Goal: Transaction & Acquisition: Purchase product/service

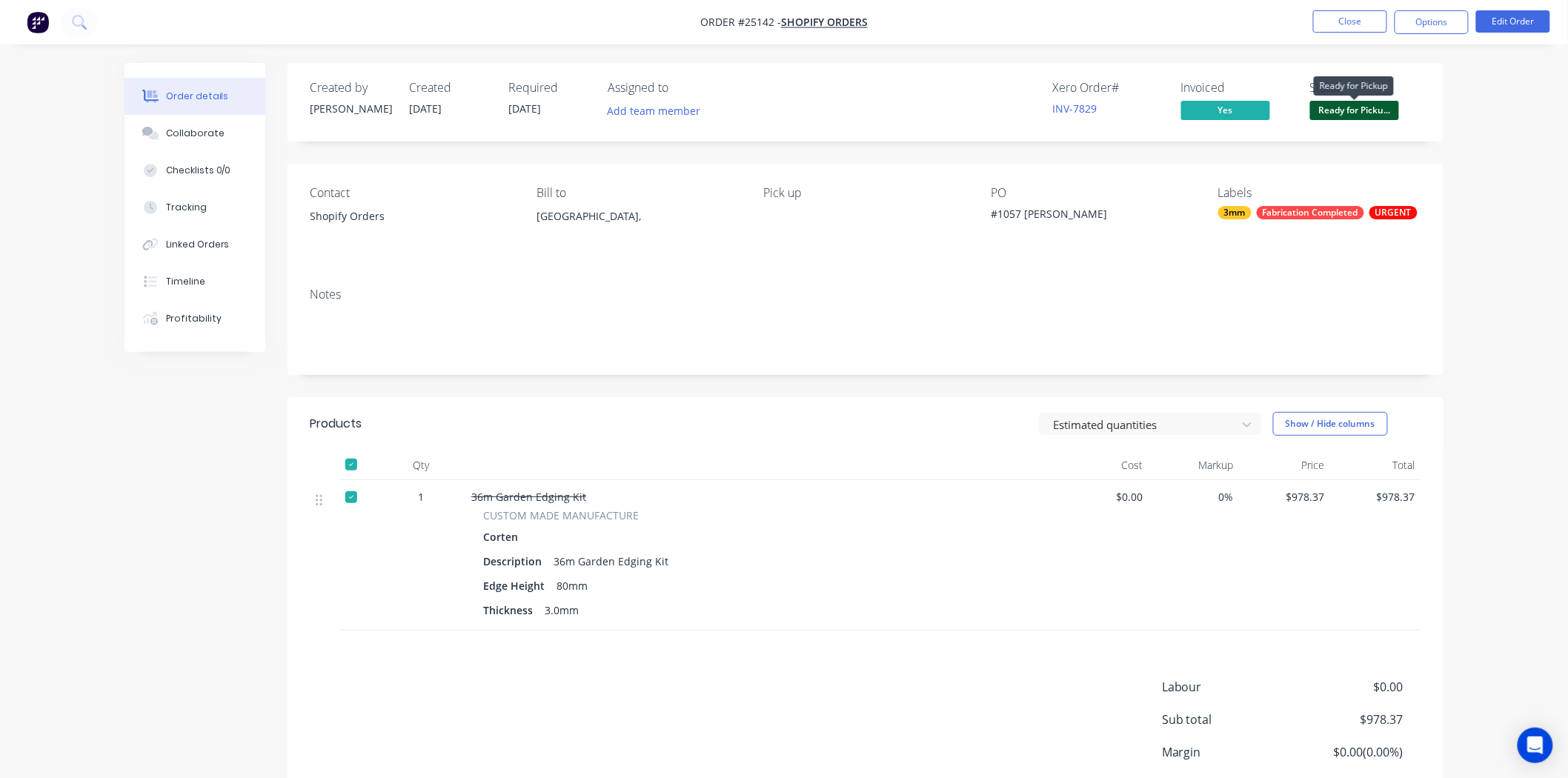
click at [1335, 112] on span "Ready for Picku..." at bounding box center [1354, 109] width 89 height 18
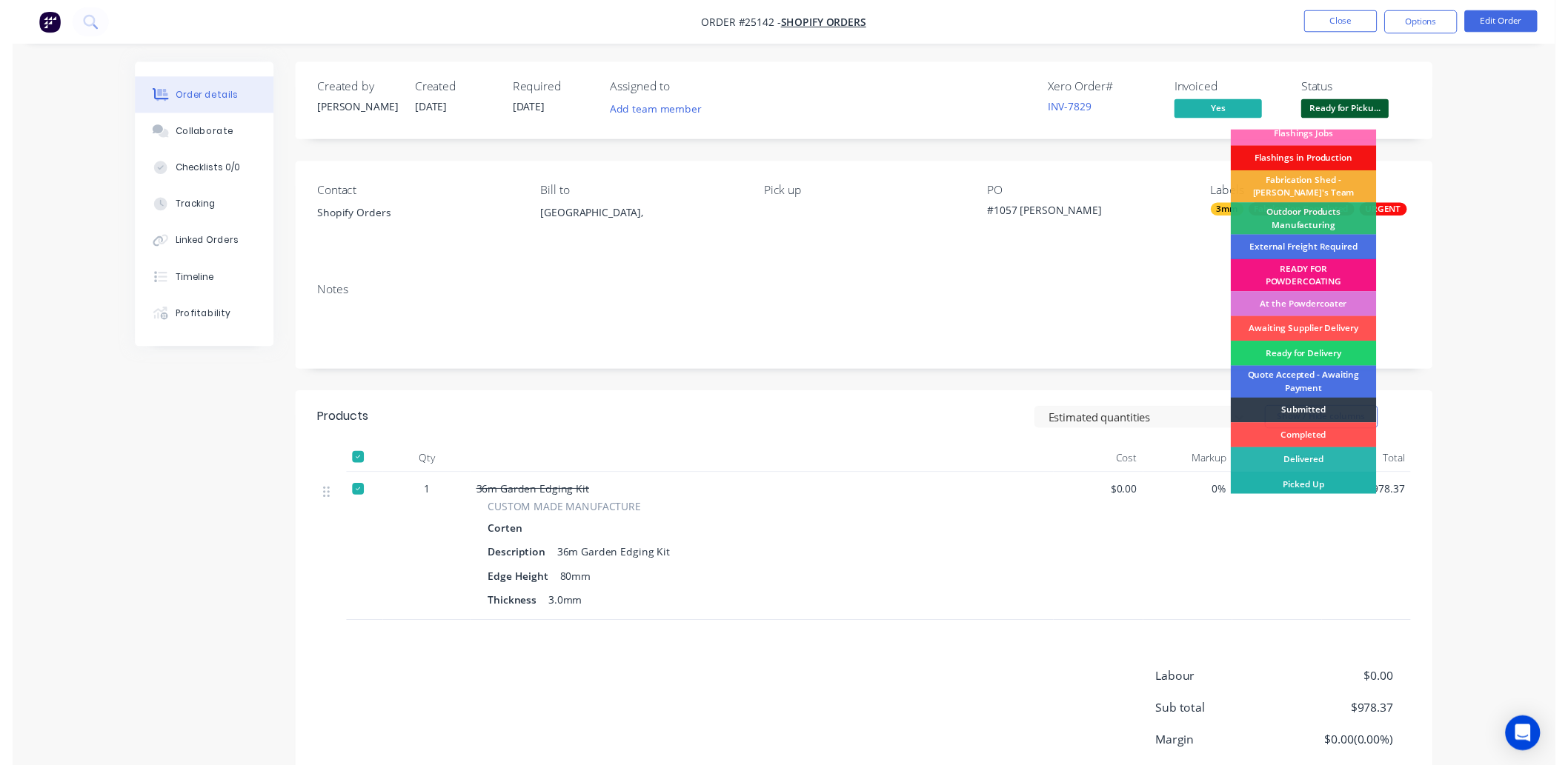
scroll to position [12, 0]
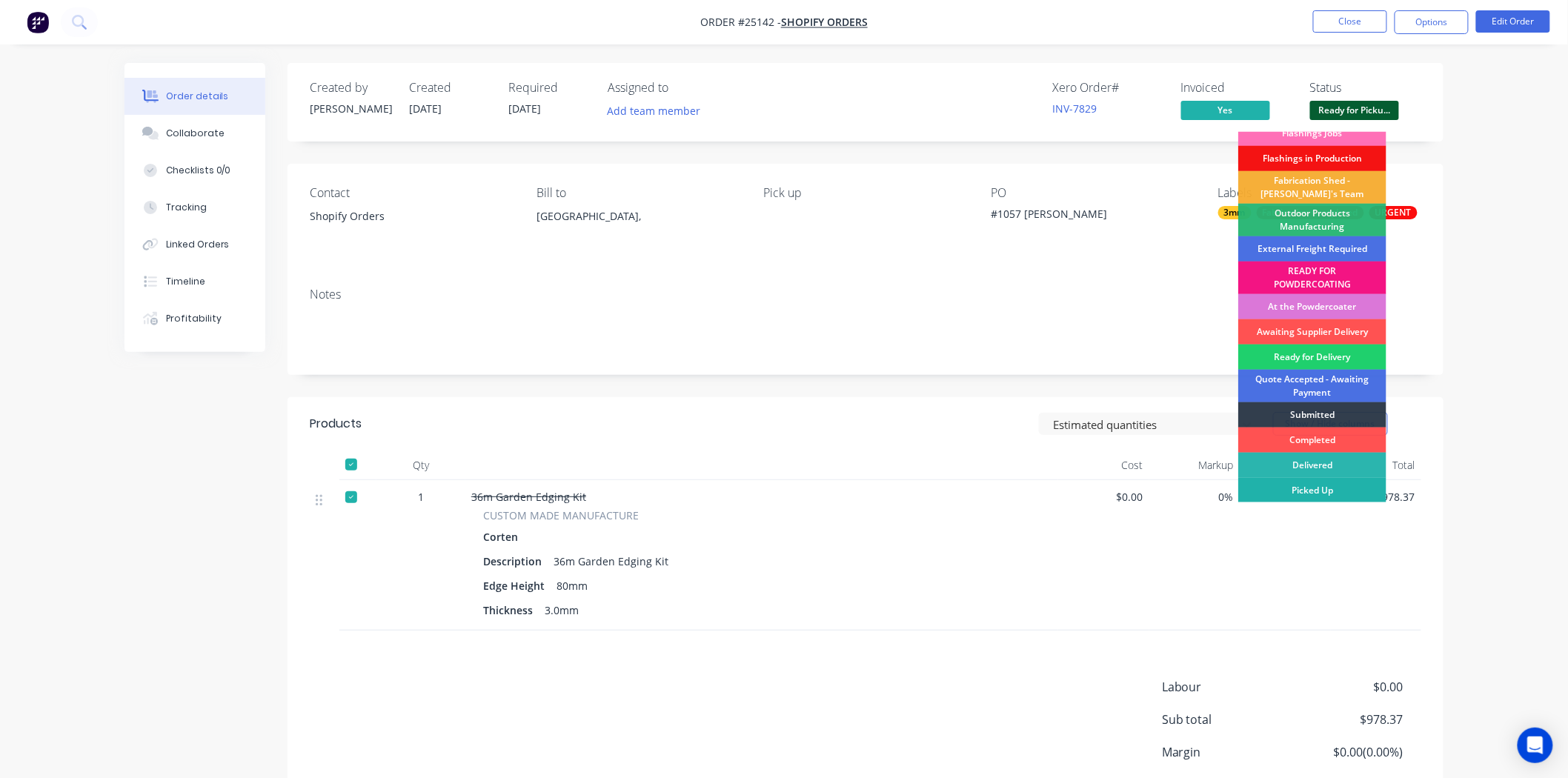
click at [1339, 493] on div "Picked Up" at bounding box center [1312, 491] width 148 height 25
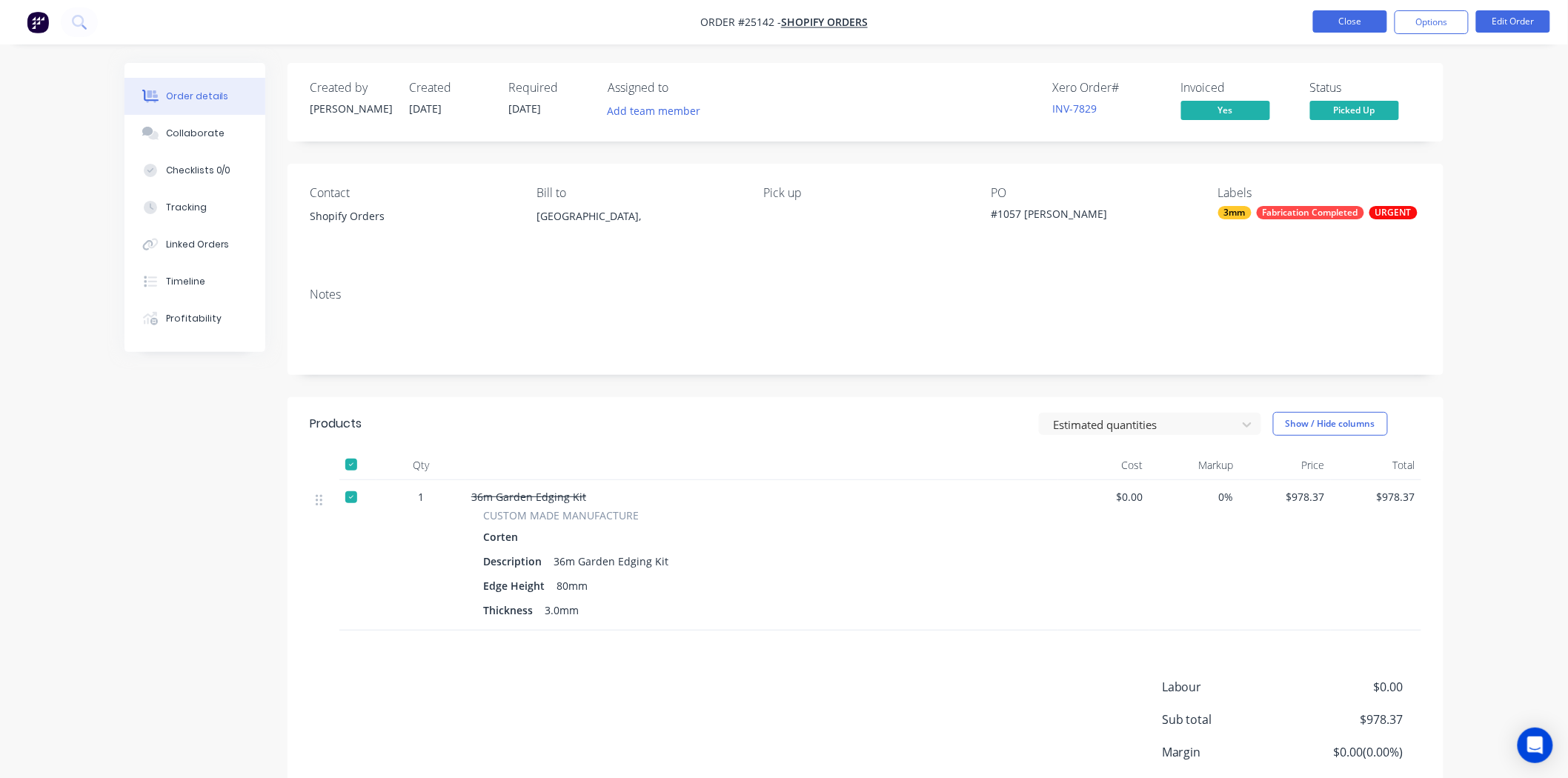
click at [1315, 24] on button "Close" at bounding box center [1349, 21] width 74 height 22
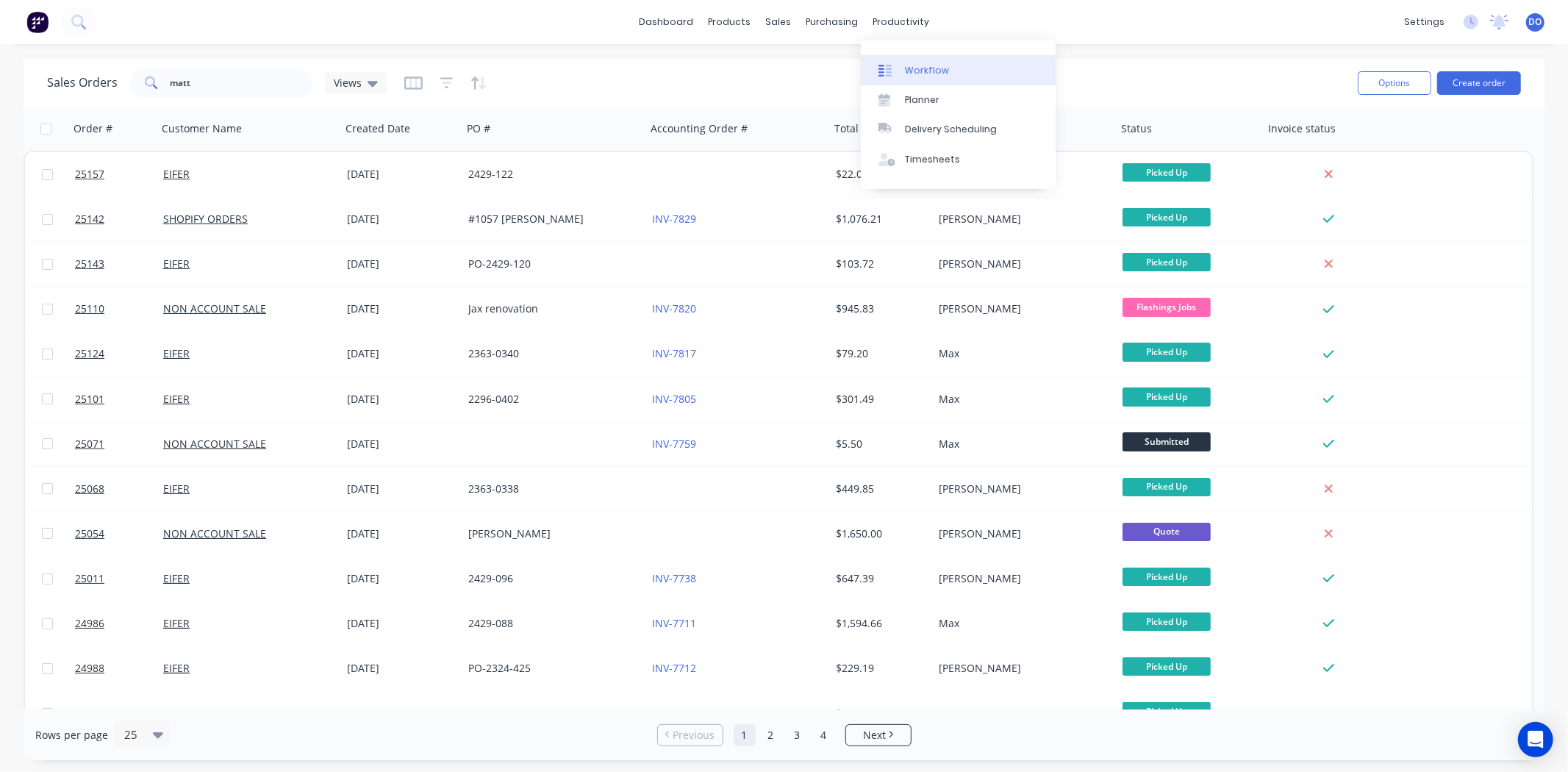
click at [924, 66] on div "Workflow" at bounding box center [927, 71] width 44 height 13
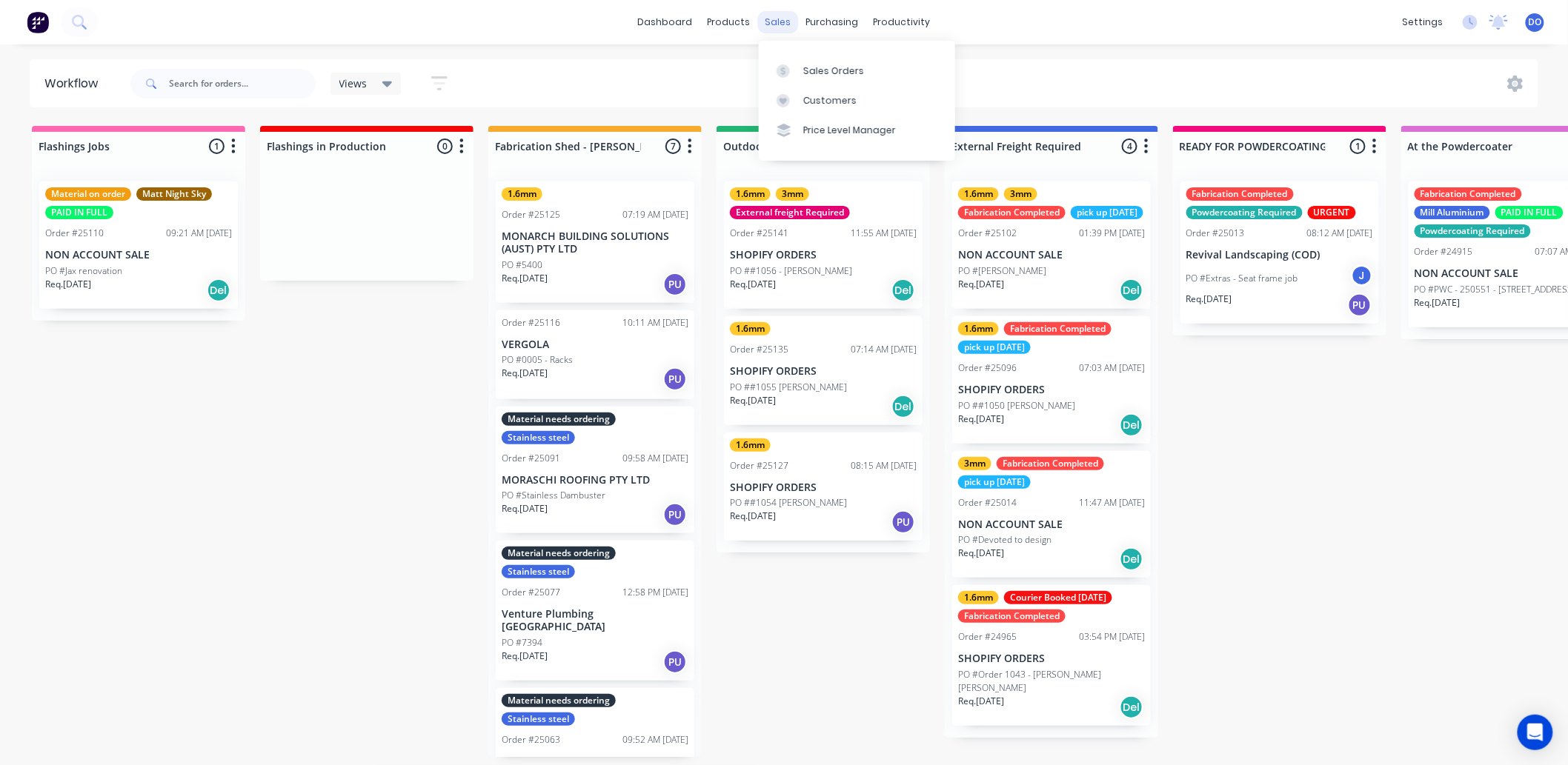
click at [768, 15] on div "sales" at bounding box center [778, 22] width 40 height 22
click at [812, 66] on div "Sales Orders" at bounding box center [832, 71] width 60 height 13
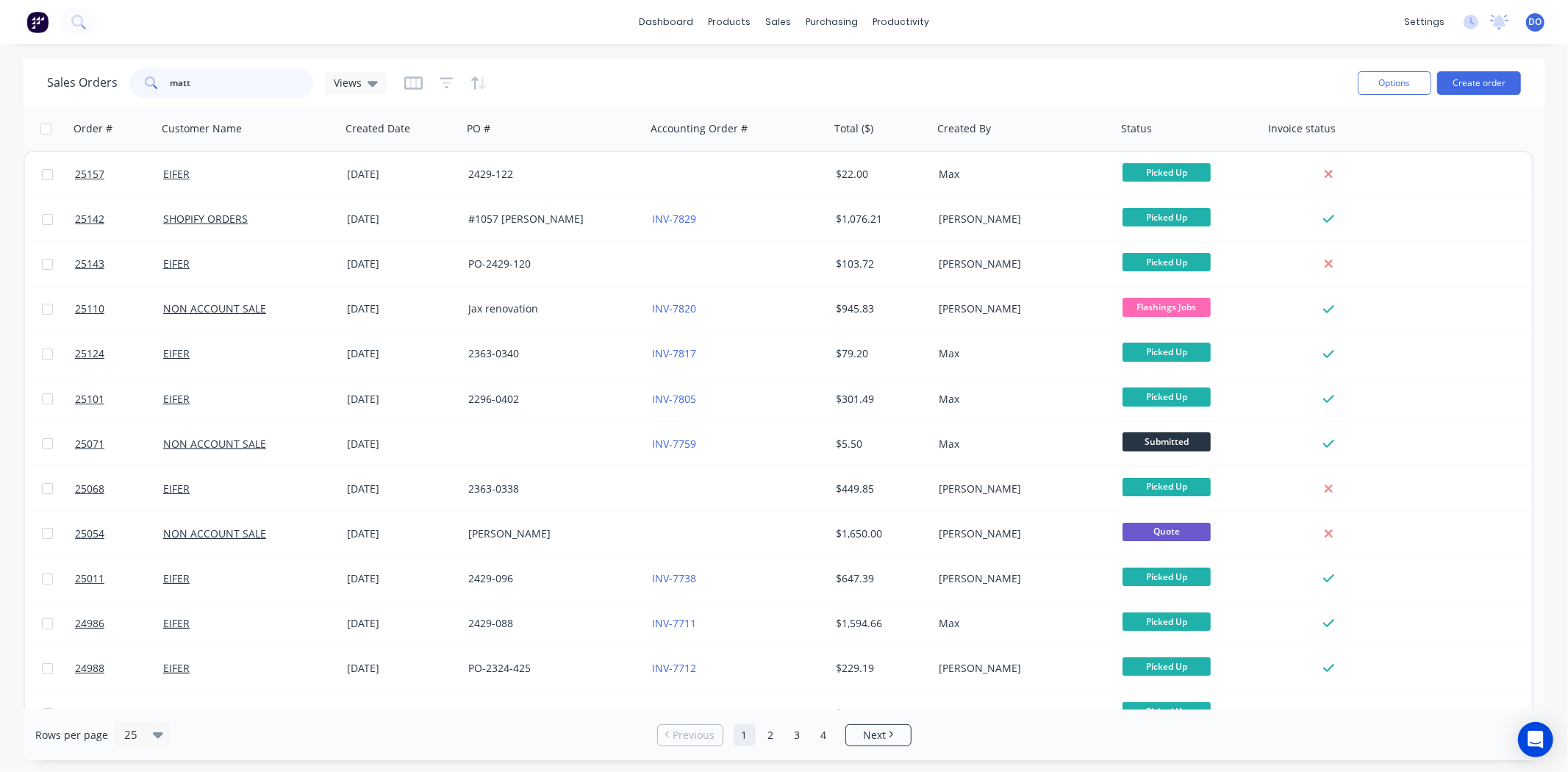
drag, startPoint x: 246, startPoint y: 84, endPoint x: 49, endPoint y: 86, distance: 197.0
click at [84, 83] on div "Sales Orders matt Views" at bounding box center [216, 83] width 339 height 30
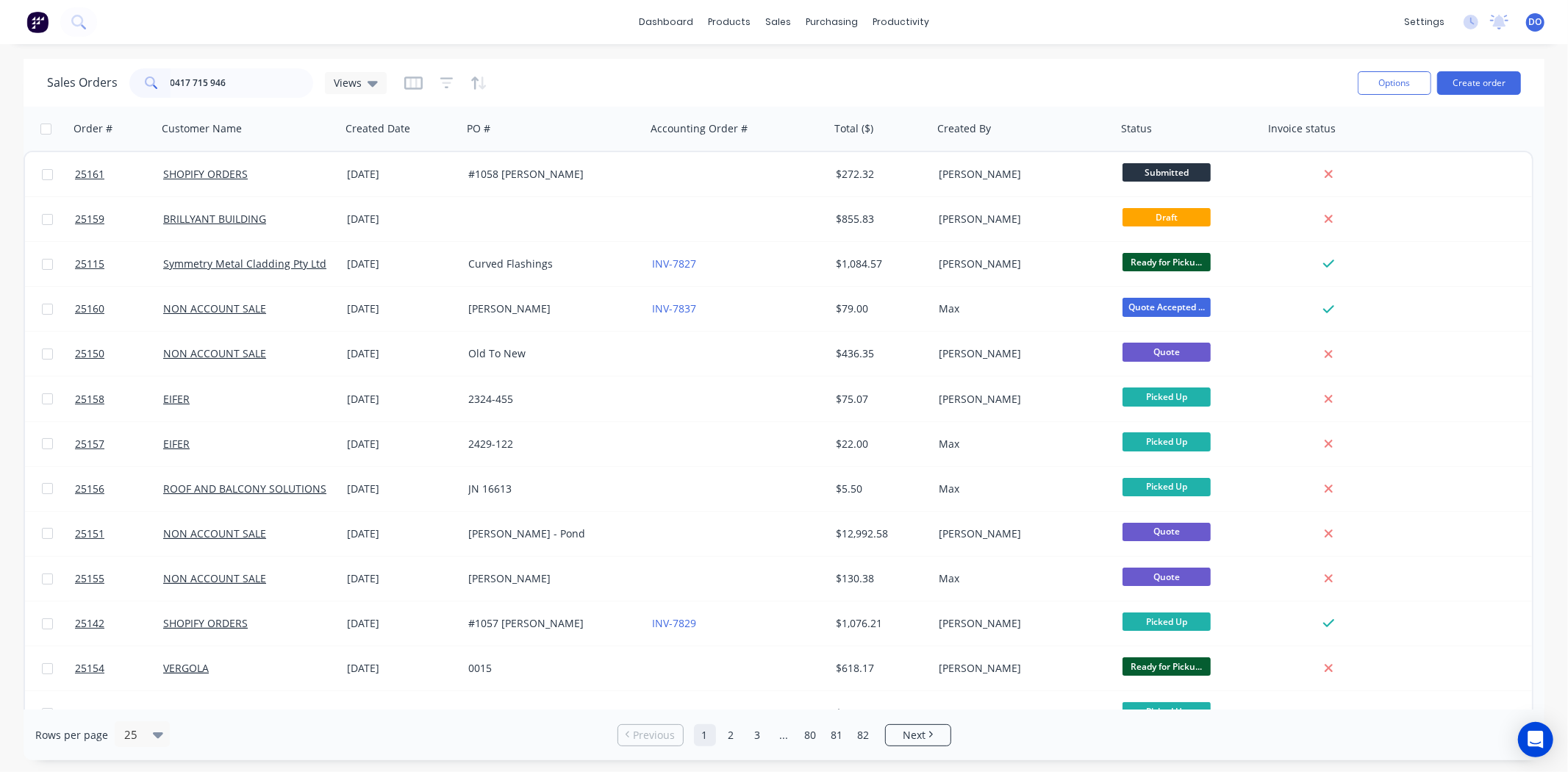
click at [576, 57] on div "dashboard products sales purchasing productivity dashboard products Product Cat…" at bounding box center [784, 386] width 1568 height 772
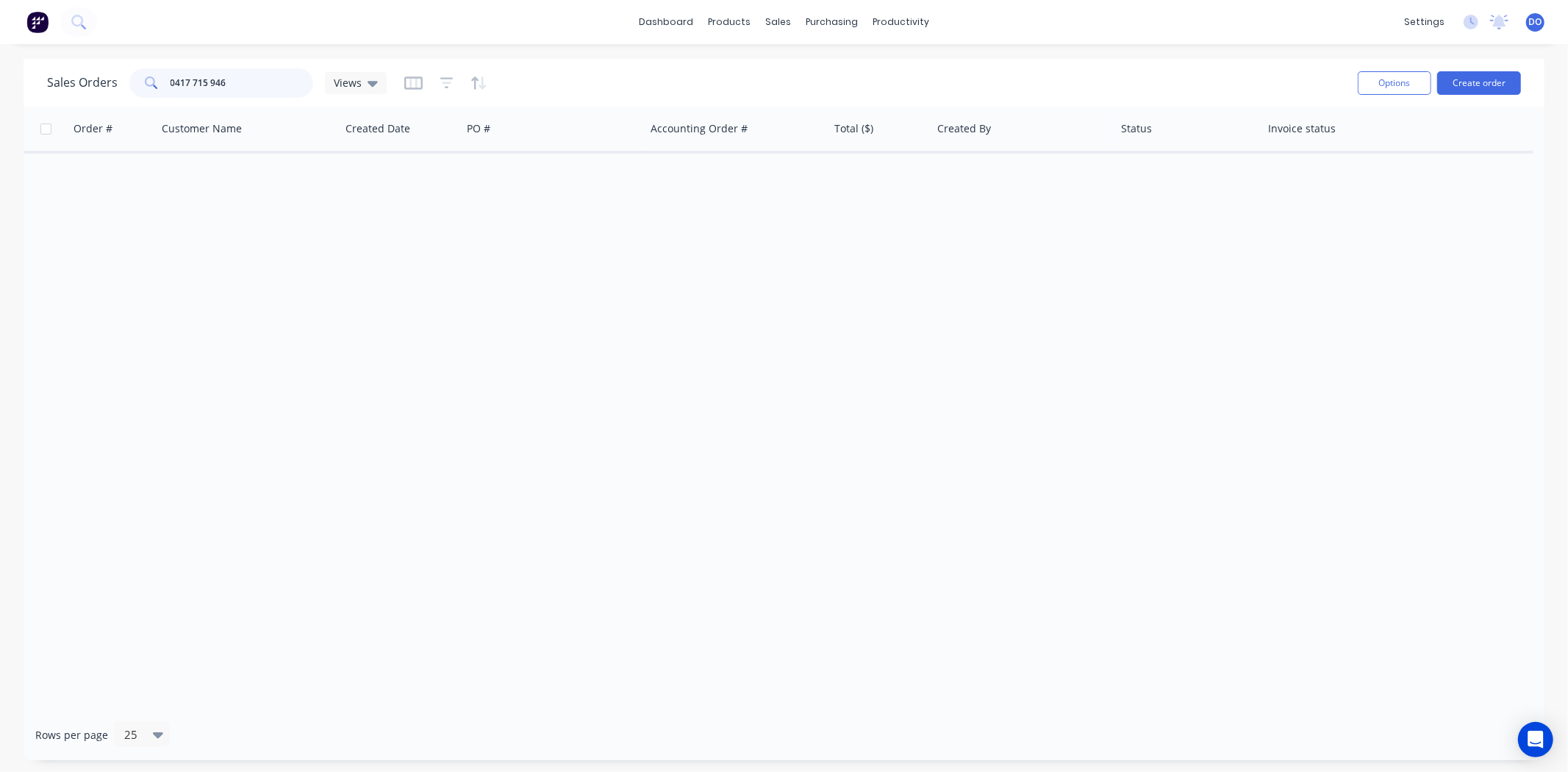
click at [282, 78] on input "0417 715 946" at bounding box center [242, 83] width 143 height 30
type input "0"
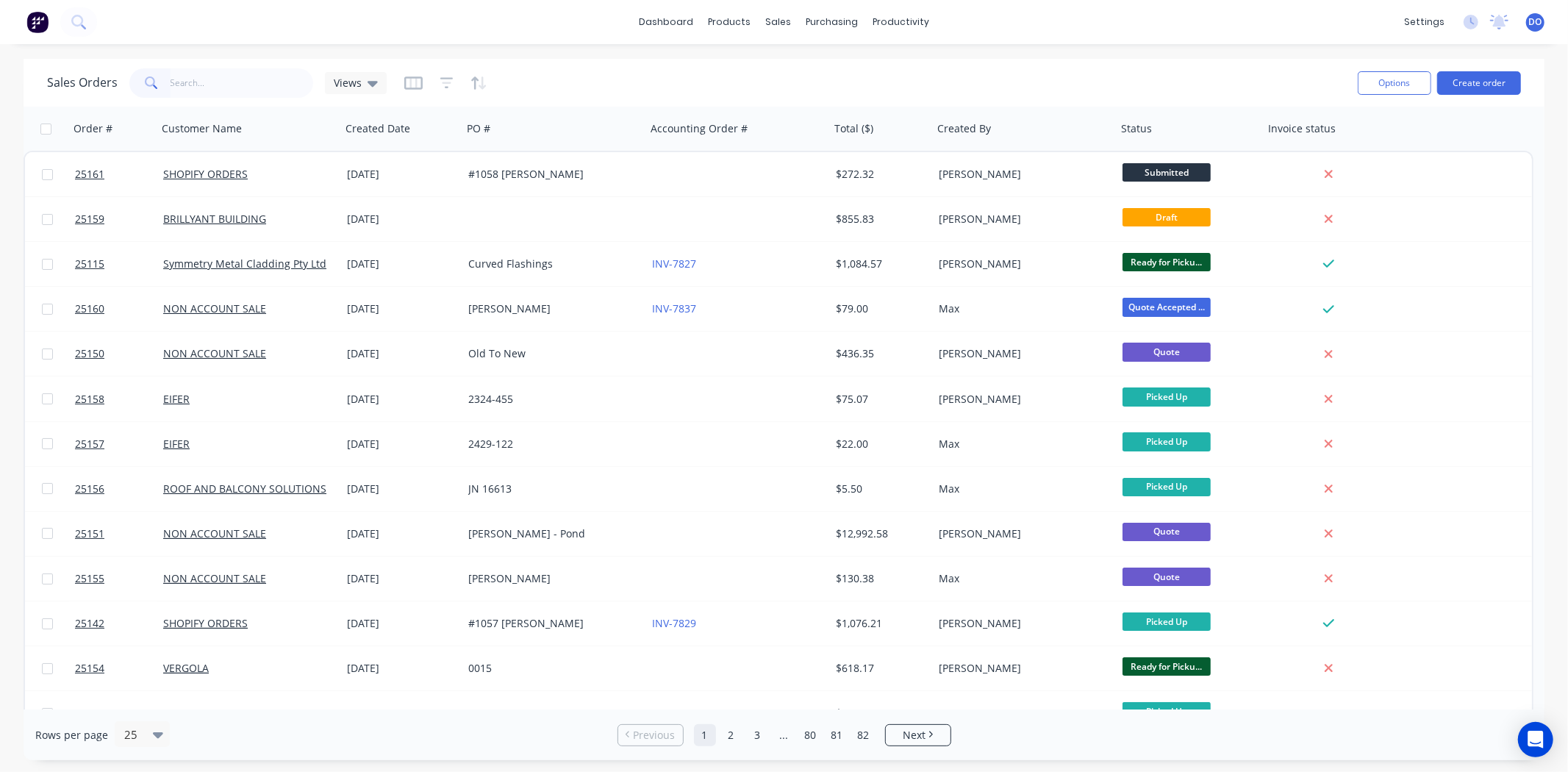
click at [532, 56] on div "dashboard products sales purchasing productivity dashboard products Product Cat…" at bounding box center [784, 386] width 1568 height 772
click at [790, 66] on div at bounding box center [787, 71] width 22 height 13
click at [810, 78] on link "Sales Orders" at bounding box center [855, 70] width 194 height 30
click at [829, 79] on link "Purchase Orders" at bounding box center [894, 70] width 194 height 30
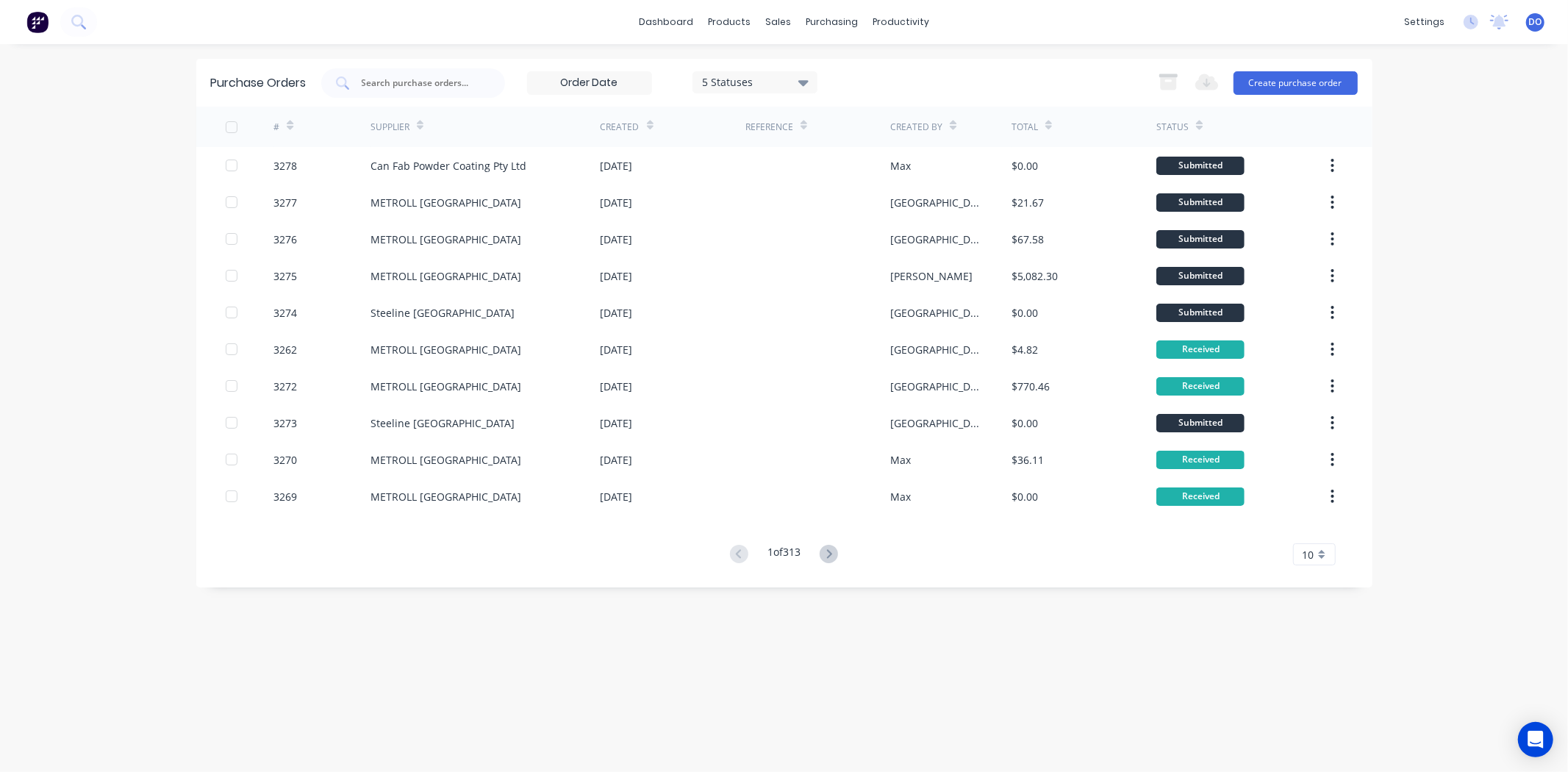
click at [1012, 619] on div "Purchase Orders 5 Statuses 5 Statuses Export to Excel (XLSX) Create purchase or…" at bounding box center [784, 408] width 1176 height 699
click at [821, 71] on div "Sales Orders" at bounding box center [833, 71] width 60 height 13
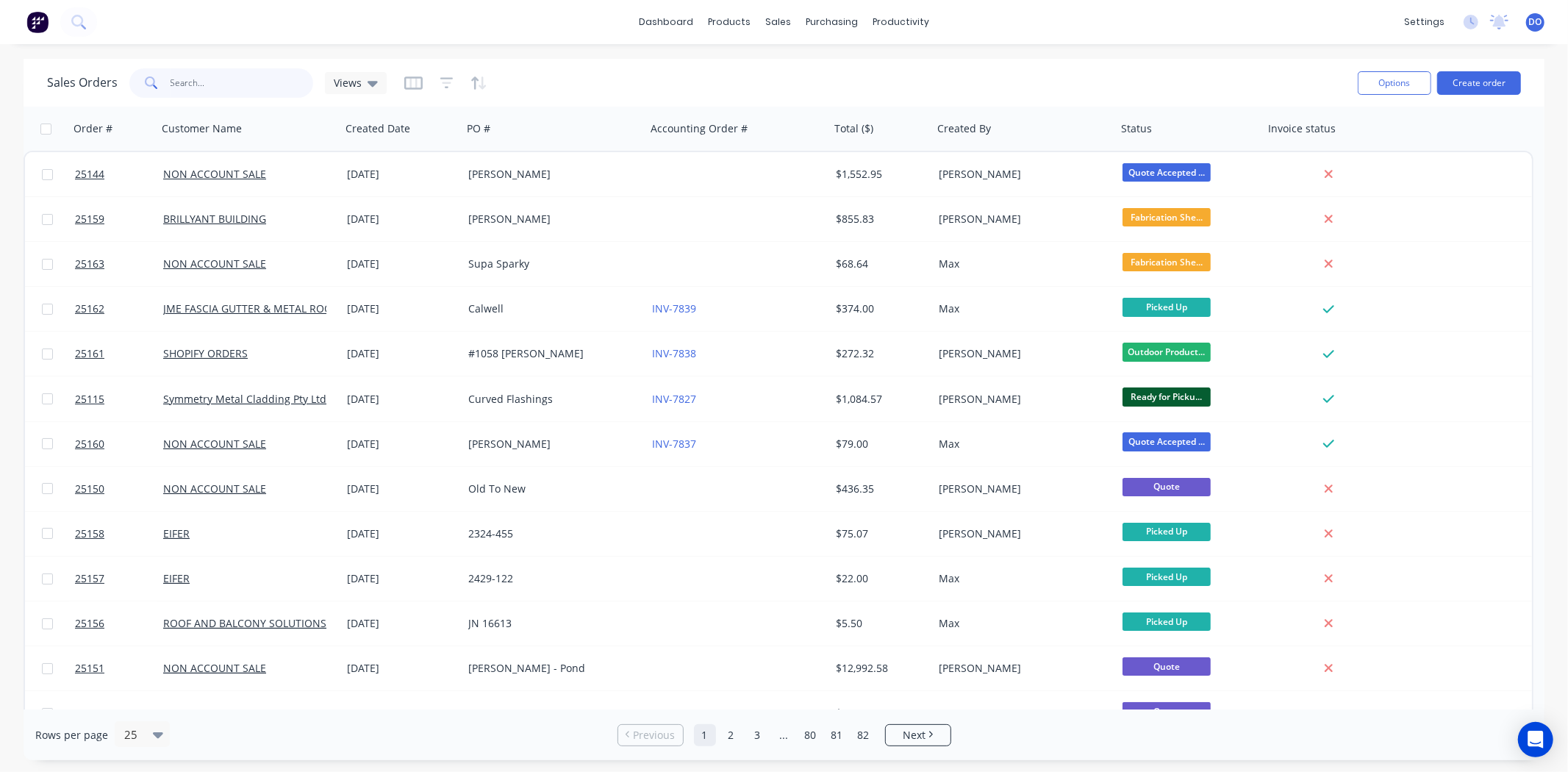
click at [218, 90] on input "text" at bounding box center [242, 83] width 143 height 30
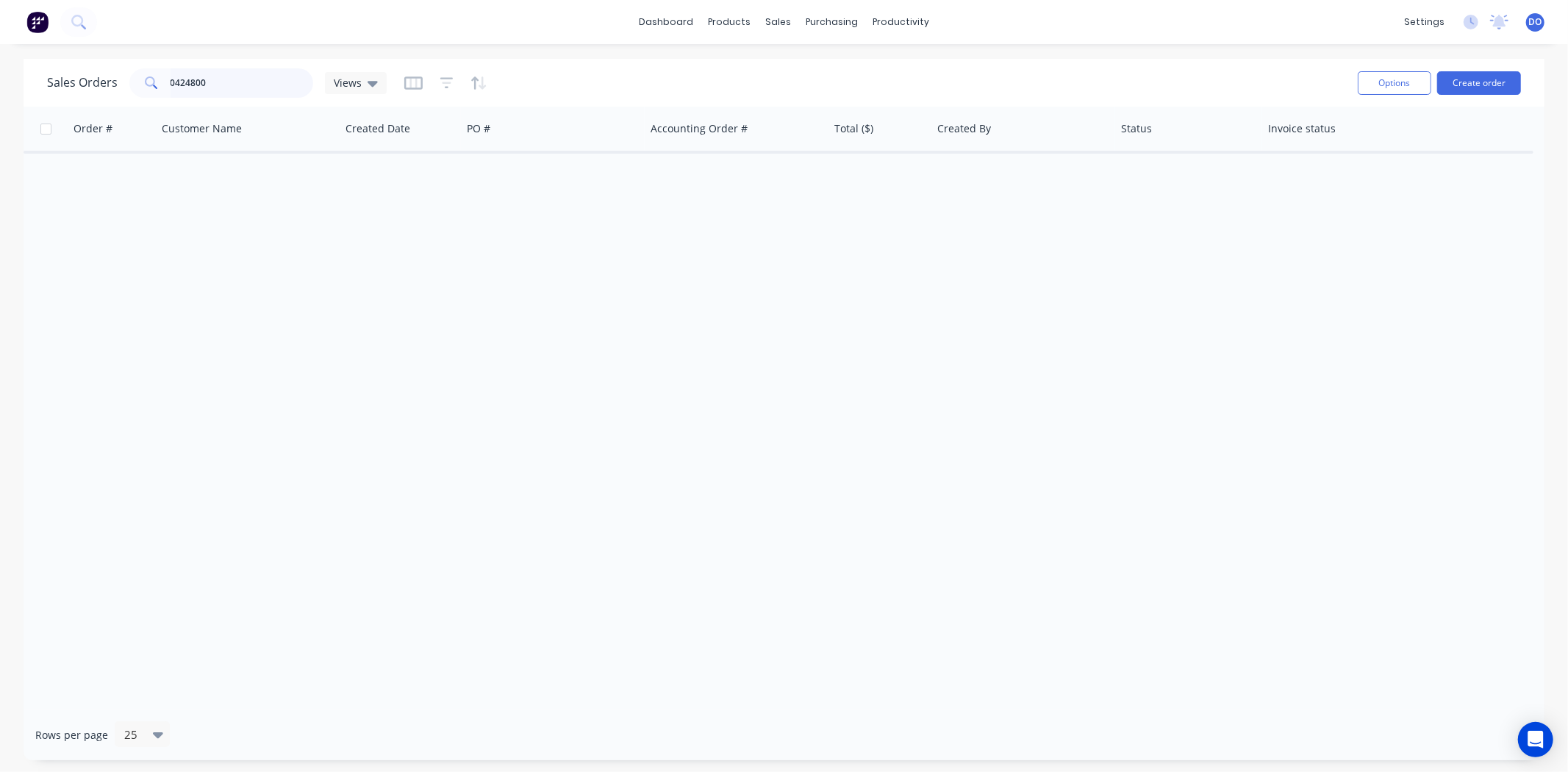
click at [194, 87] on input "0424800" at bounding box center [242, 83] width 143 height 30
type input "04248800"
click at [211, 82] on input "04248800" at bounding box center [242, 83] width 143 height 30
click at [230, 124] on div "Sales Orders 04248800 Views Options Create order Order # Customer Name Created …" at bounding box center [784, 410] width 1520 height 701
drag, startPoint x: 231, startPoint y: 75, endPoint x: 74, endPoint y: 82, distance: 157.2
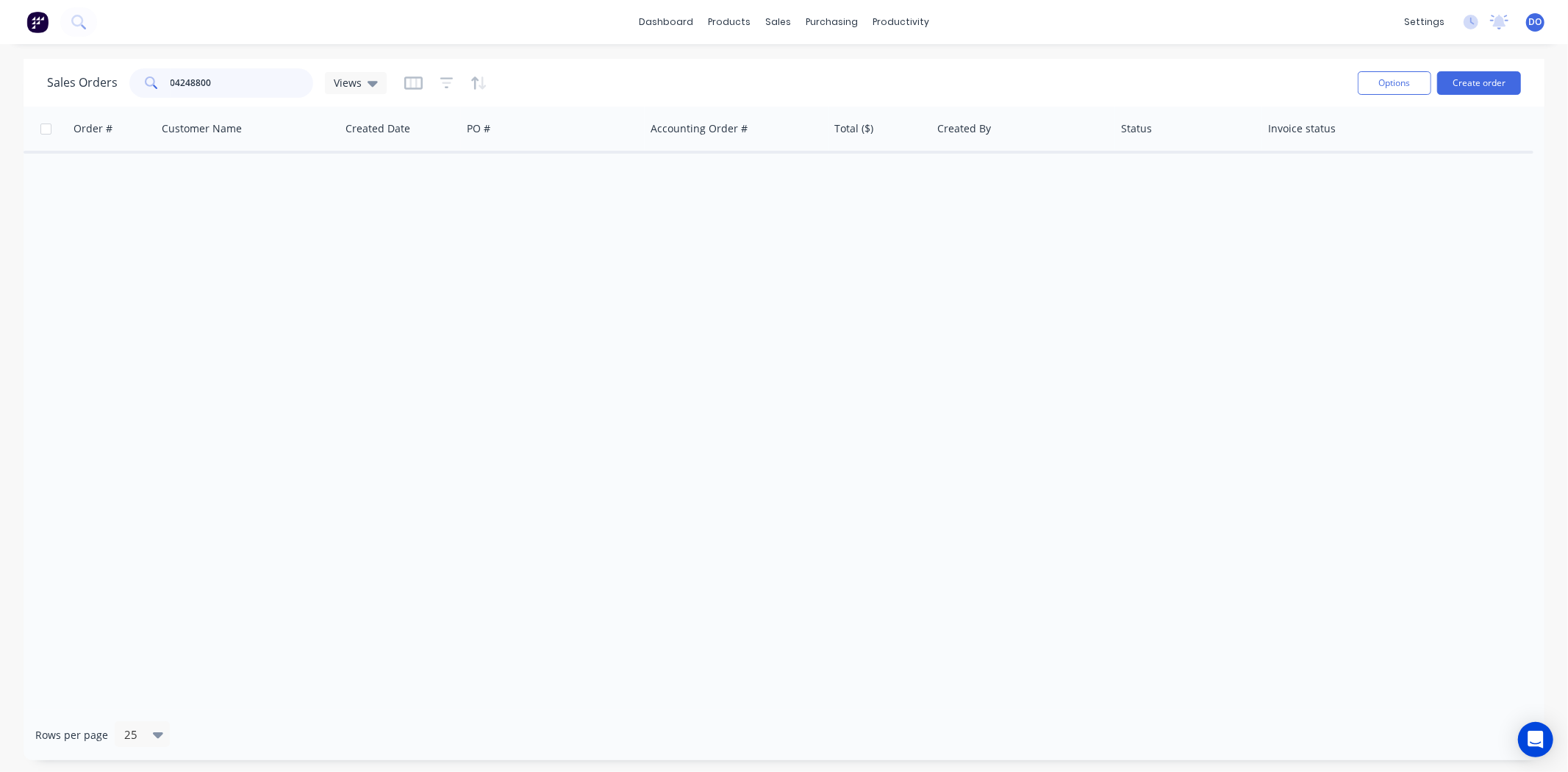
click at [74, 82] on div "Sales Orders 04248800 Views" at bounding box center [216, 83] width 339 height 30
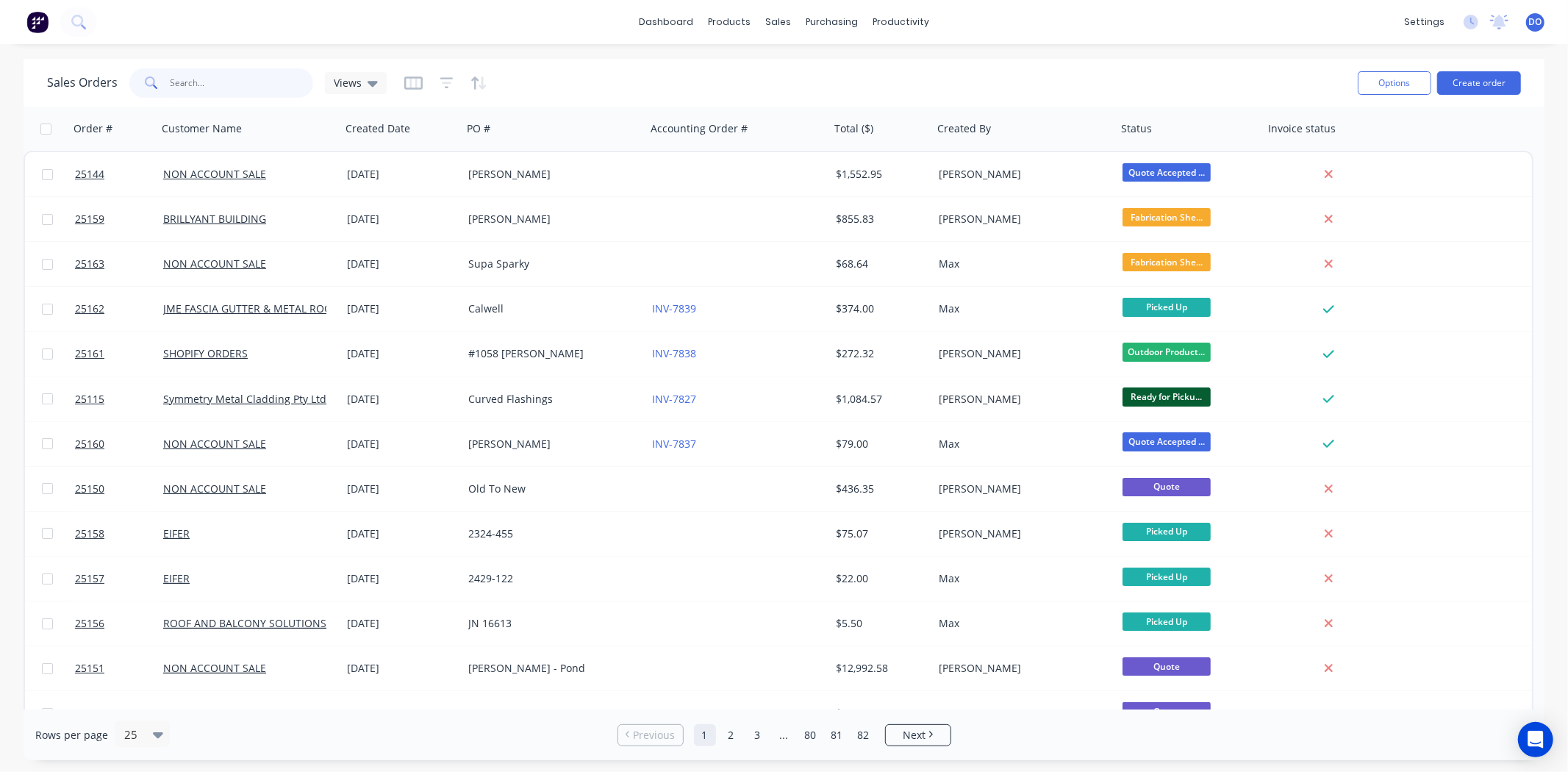
click at [213, 92] on input "text" at bounding box center [242, 83] width 143 height 30
type input "s"
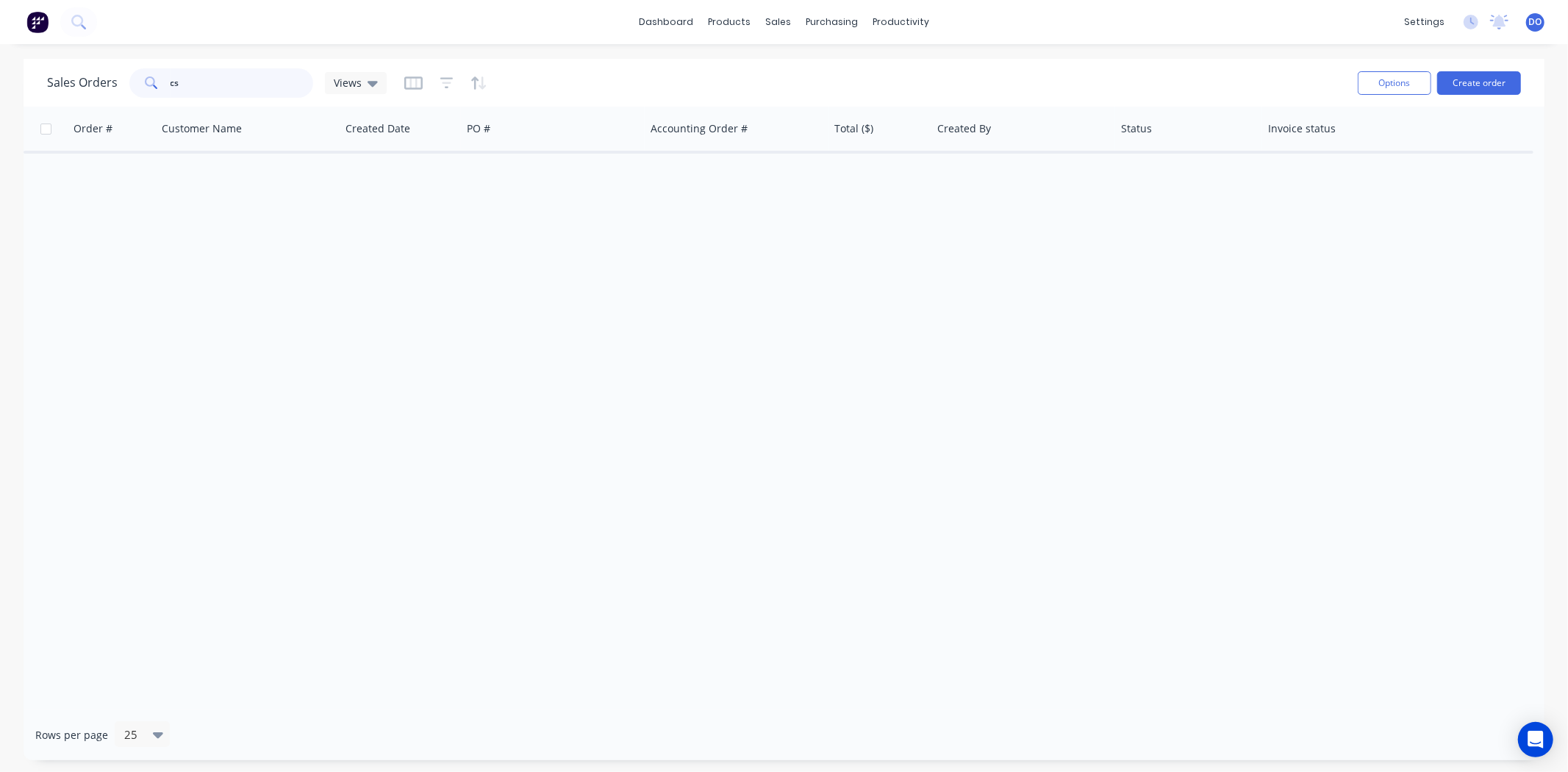
type input "c"
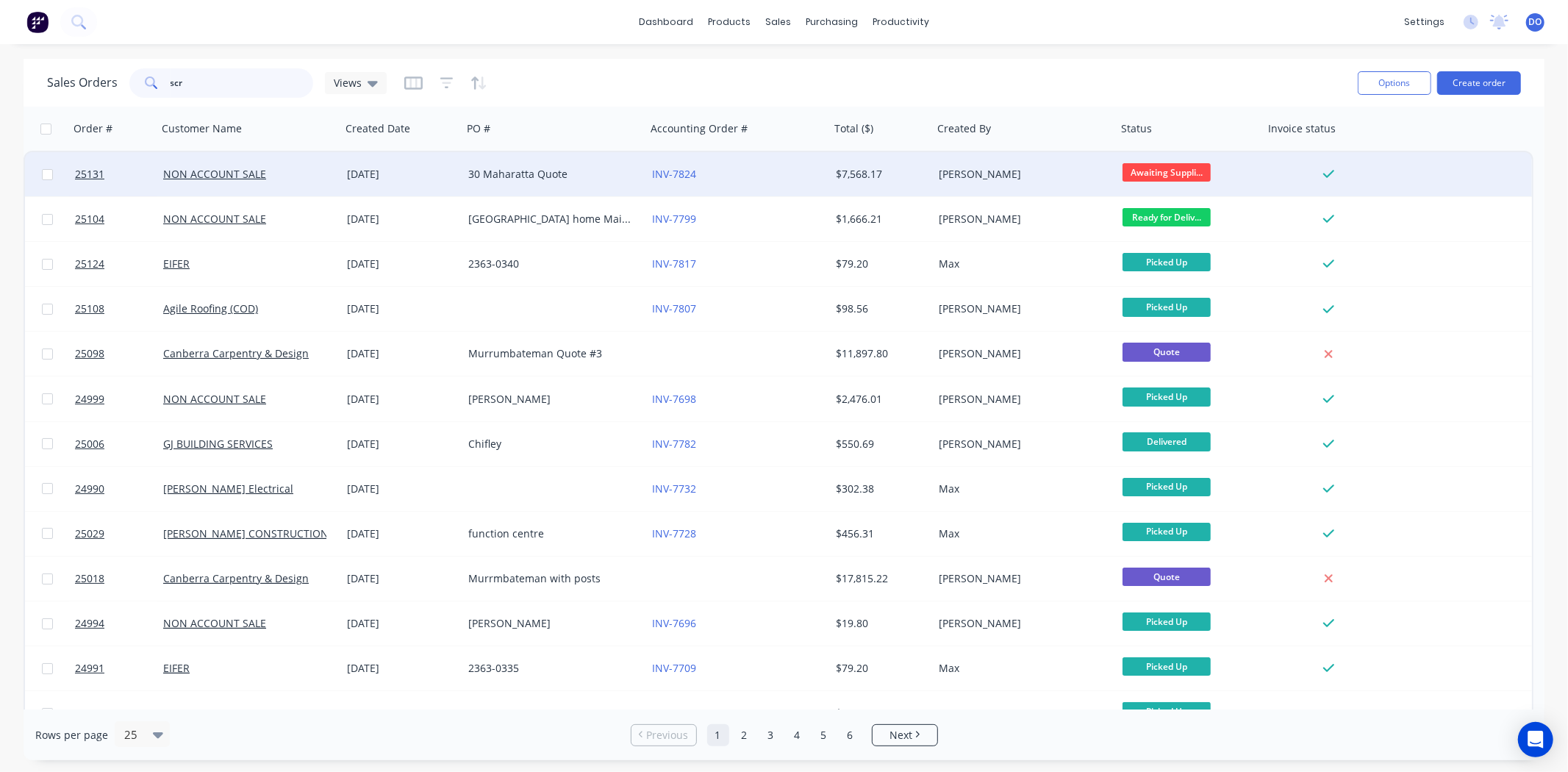
type input "scr"
click at [462, 170] on div "30 Maharatta Quote" at bounding box center [553, 174] width 184 height 44
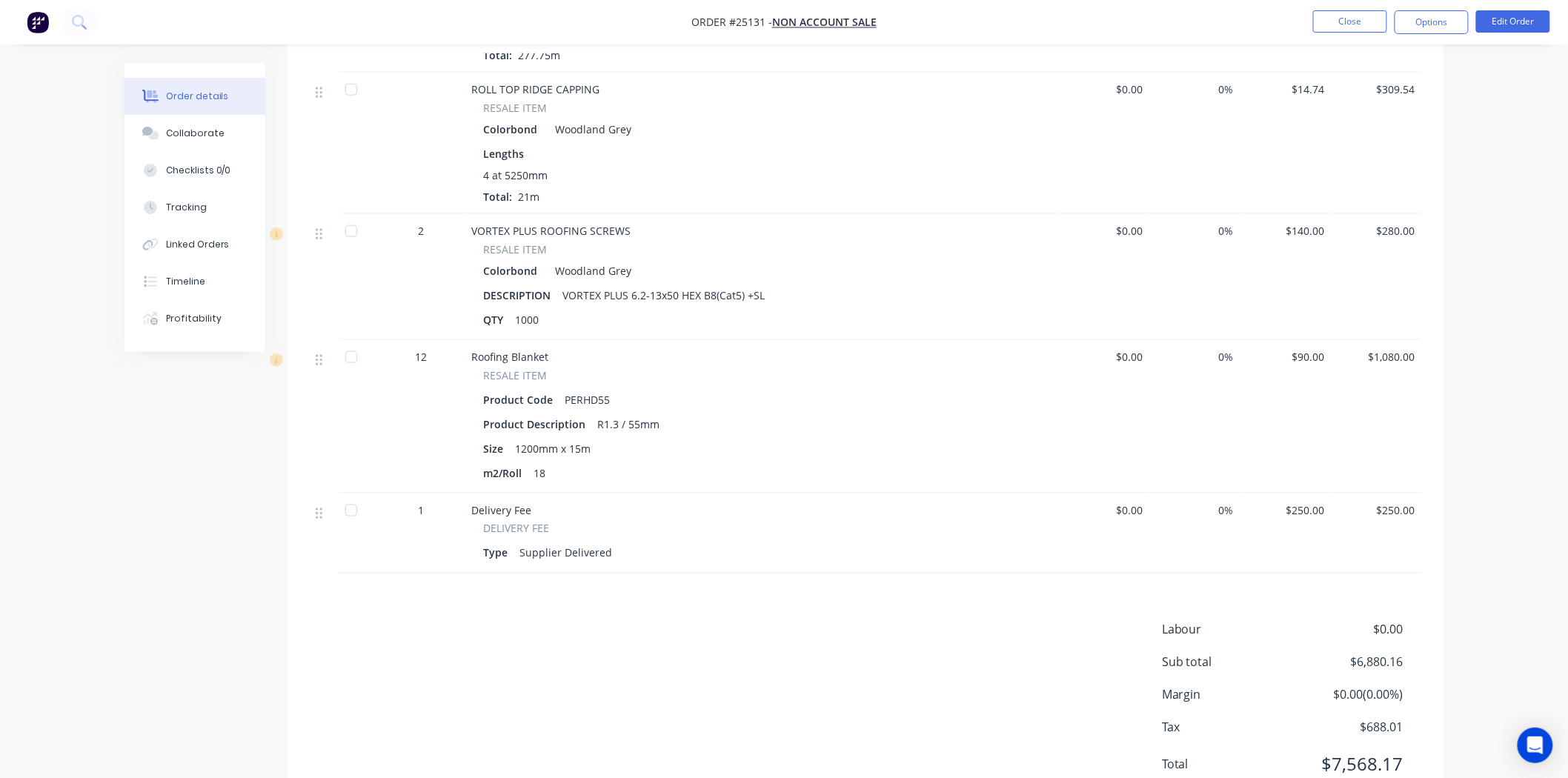
scroll to position [697, 0]
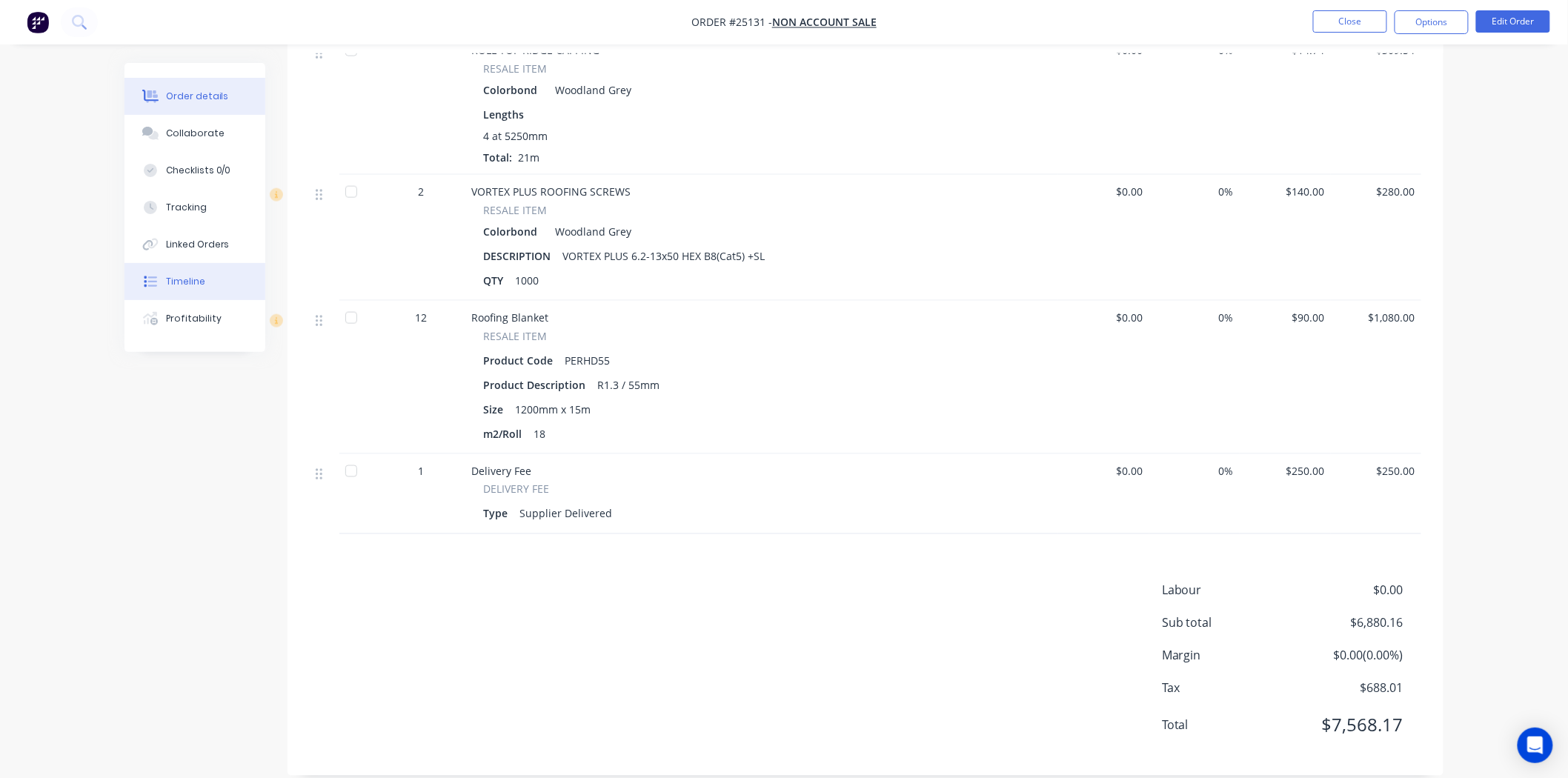
click at [193, 287] on button "Timeline" at bounding box center [195, 281] width 141 height 37
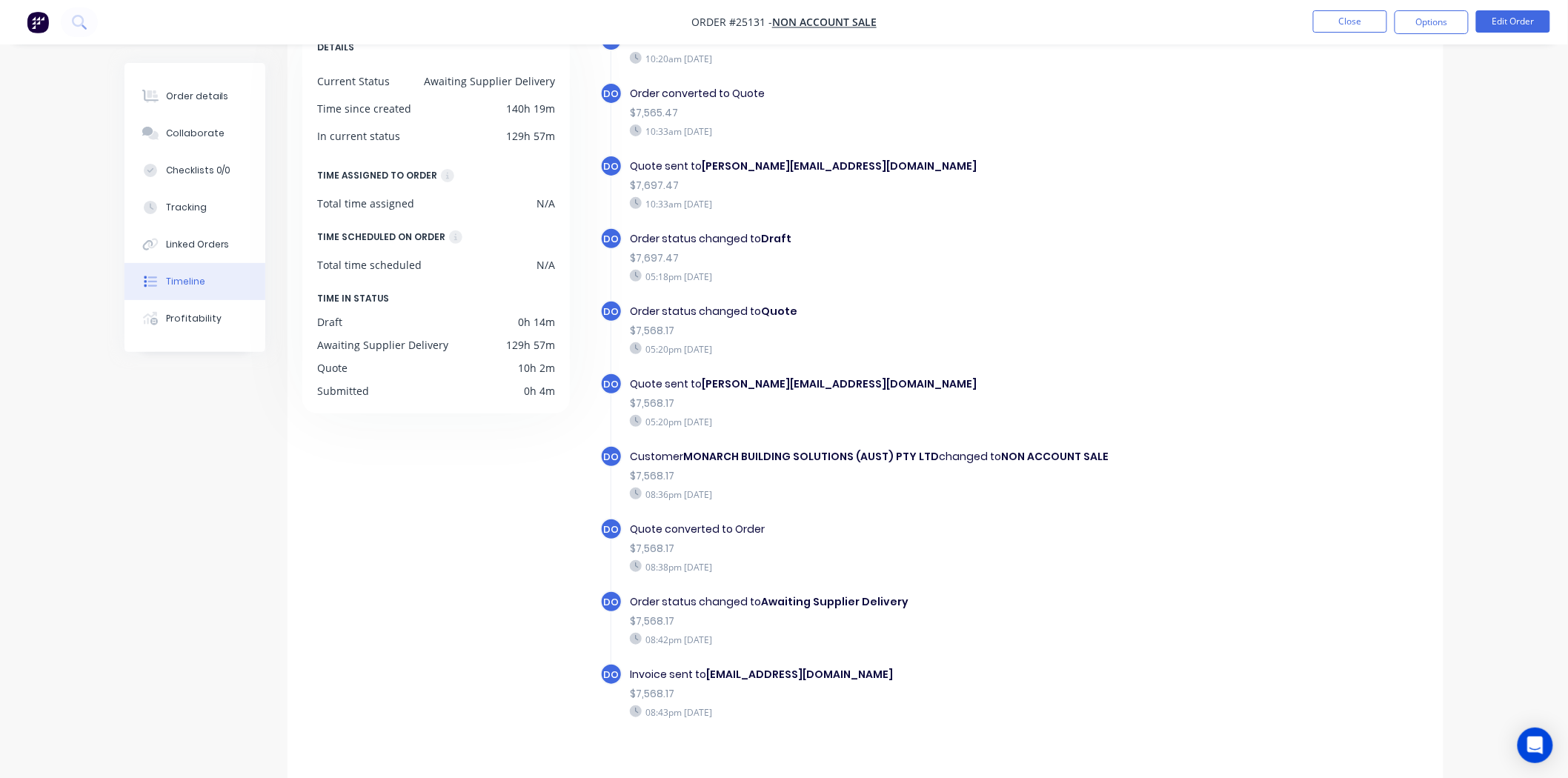
scroll to position [109, 0]
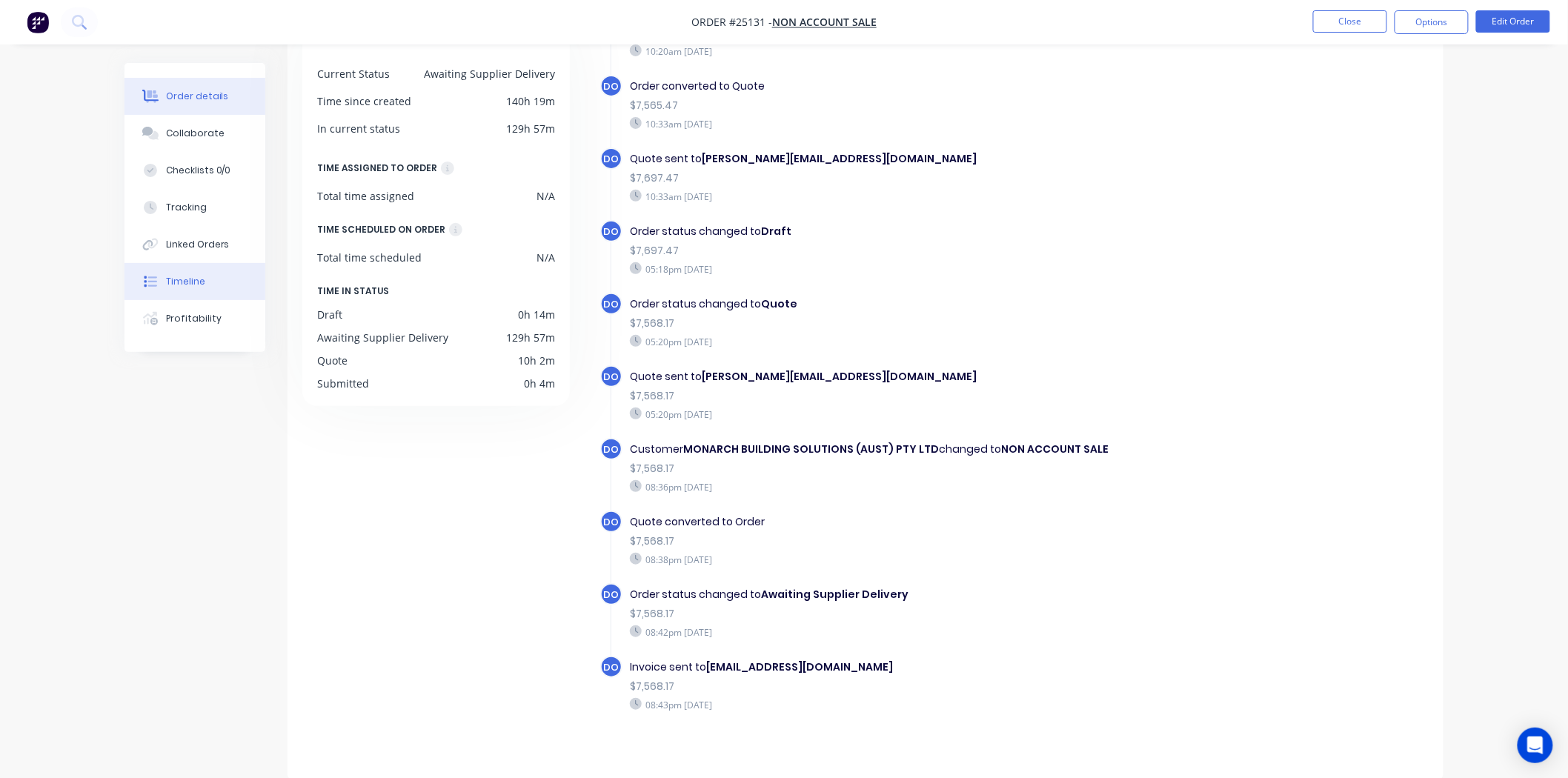
click at [157, 84] on button "Order details" at bounding box center [195, 96] width 141 height 37
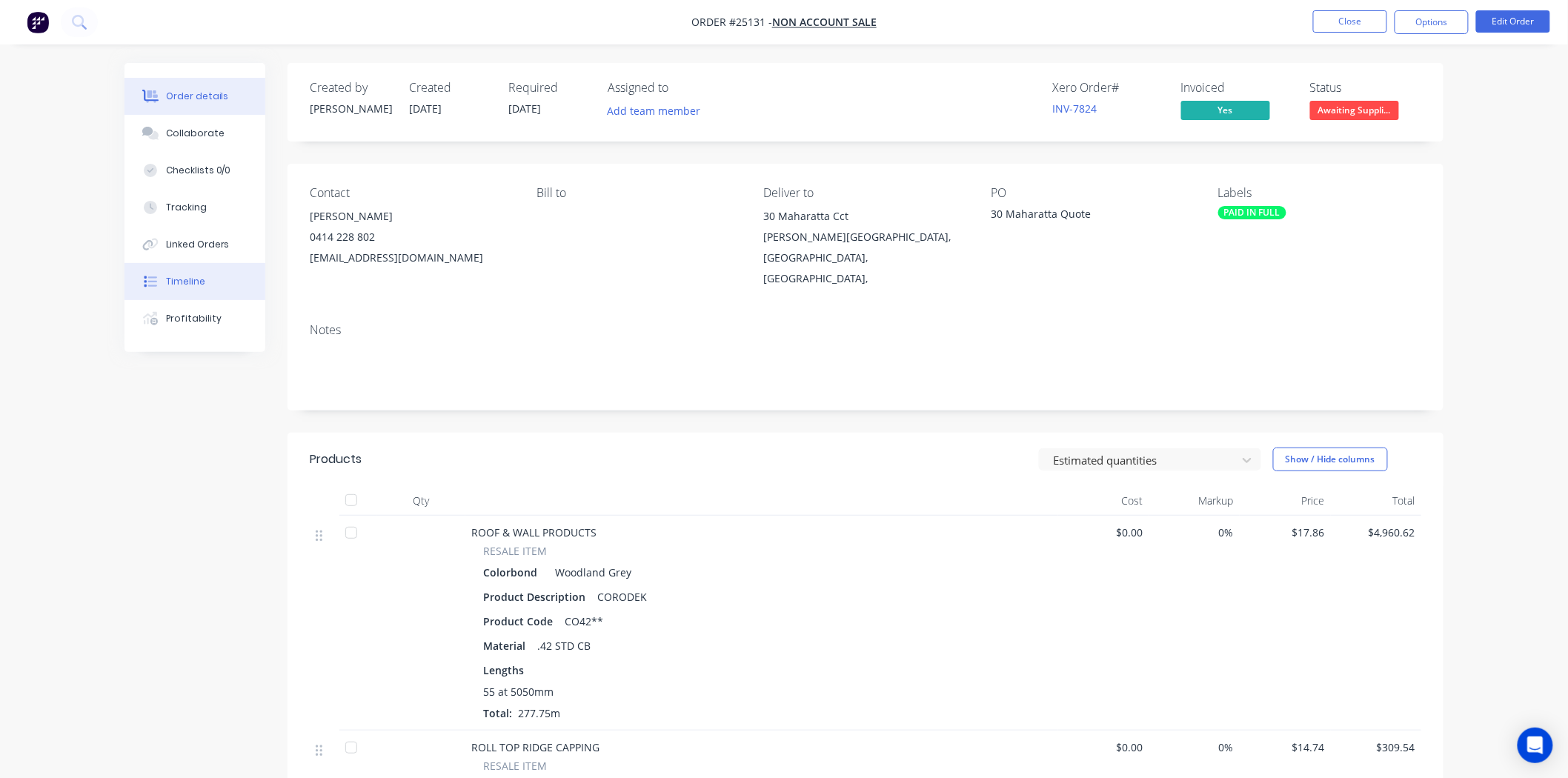
click at [130, 275] on button "Timeline" at bounding box center [195, 281] width 141 height 37
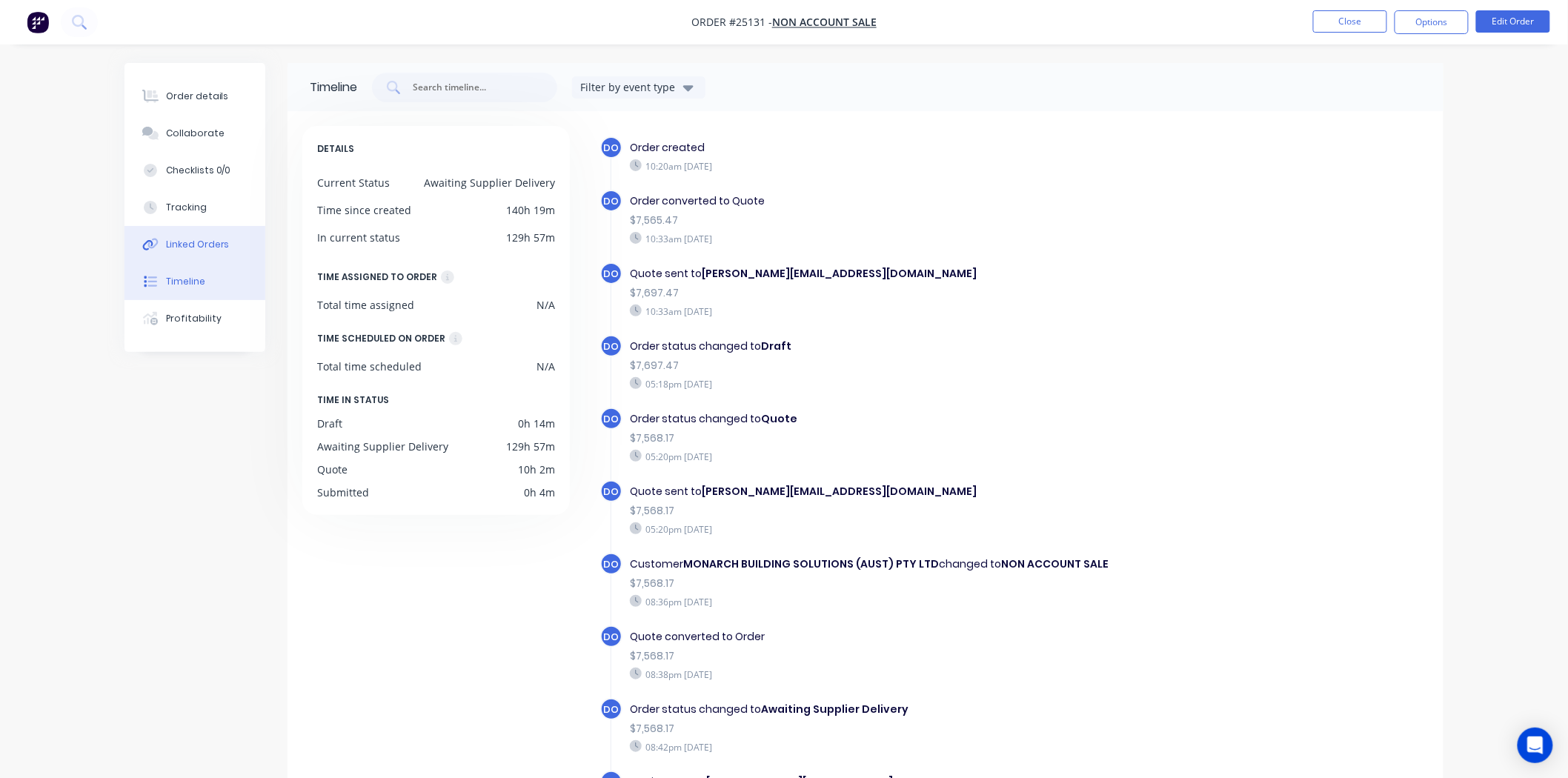
click at [168, 239] on div "Linked Orders" at bounding box center [198, 245] width 63 height 13
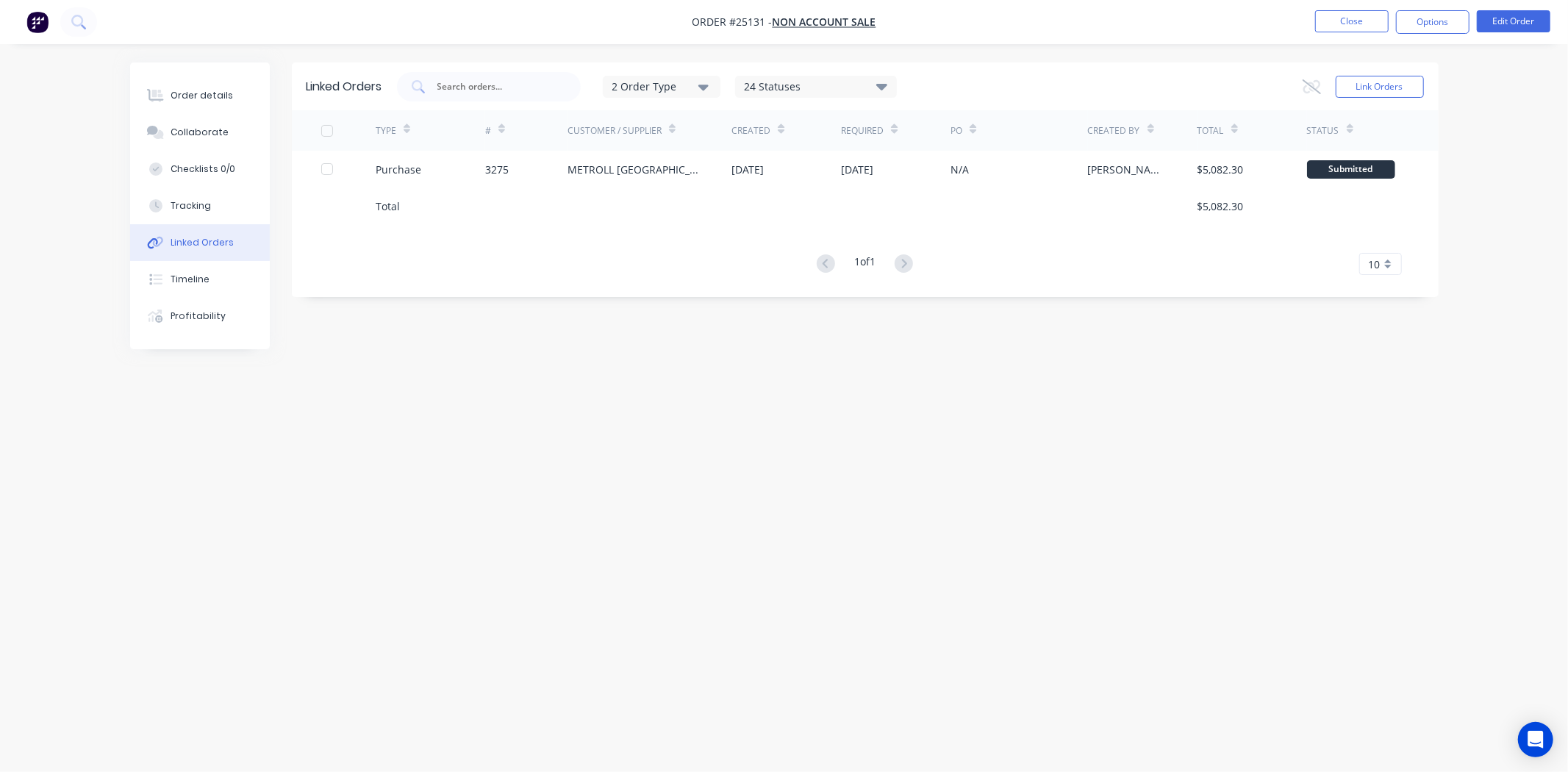
click at [541, 150] on div "#" at bounding box center [526, 131] width 82 height 40
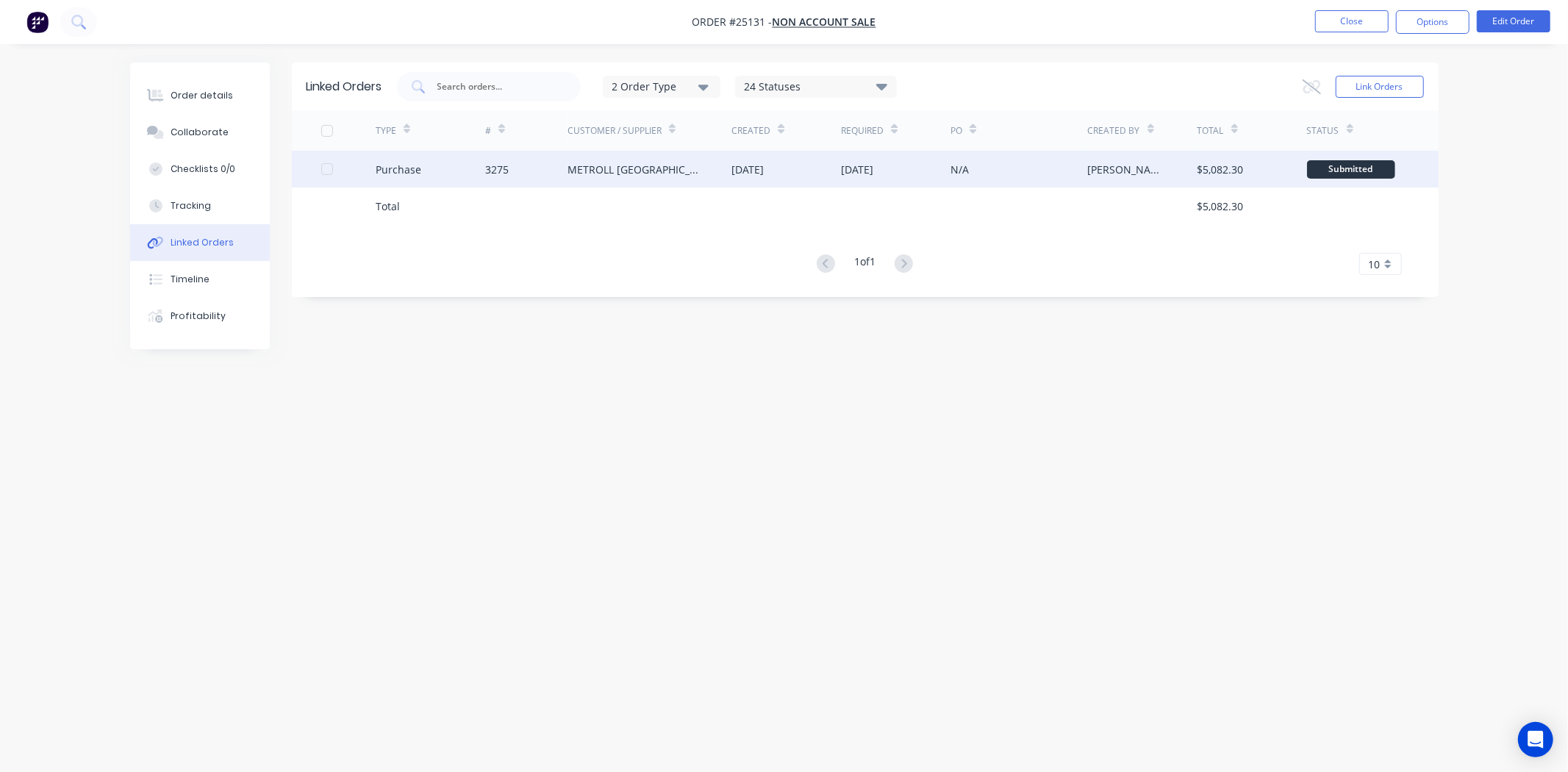
click at [539, 171] on div "3275" at bounding box center [526, 169] width 82 height 37
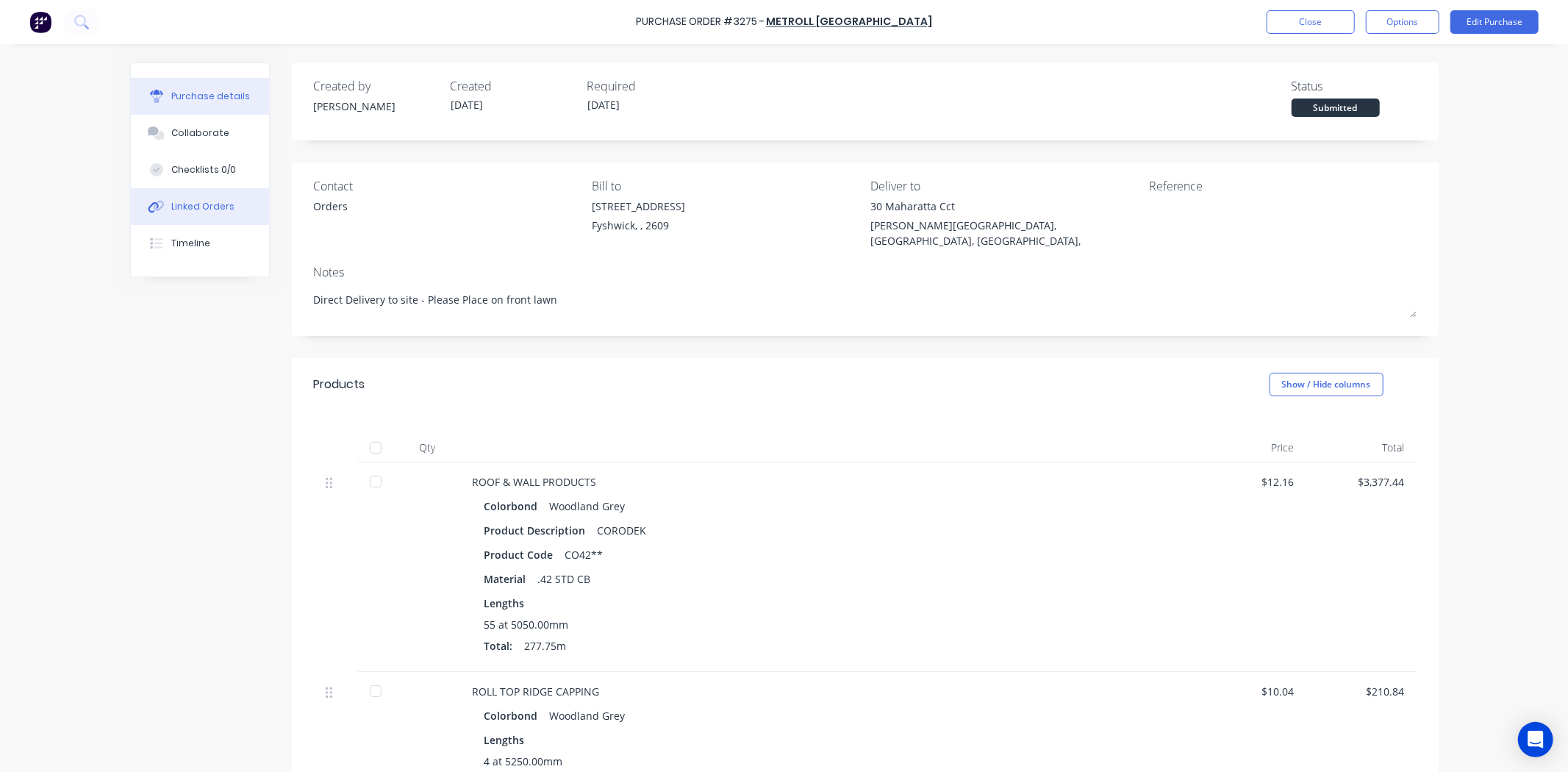
click at [149, 210] on icon at bounding box center [156, 207] width 17 height 13
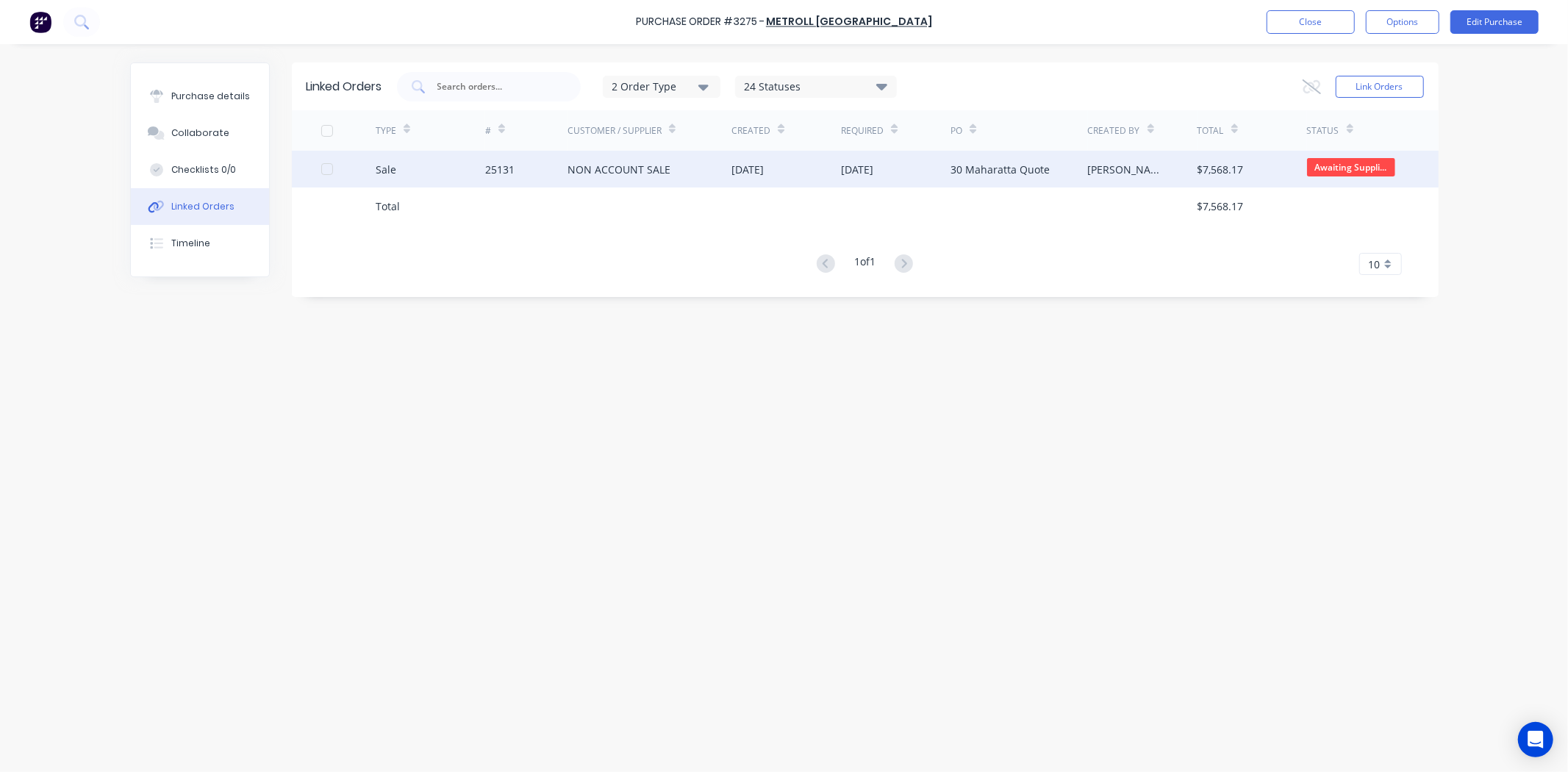
click at [670, 177] on div "NON ACCOUNT SALE" at bounding box center [650, 169] width 165 height 37
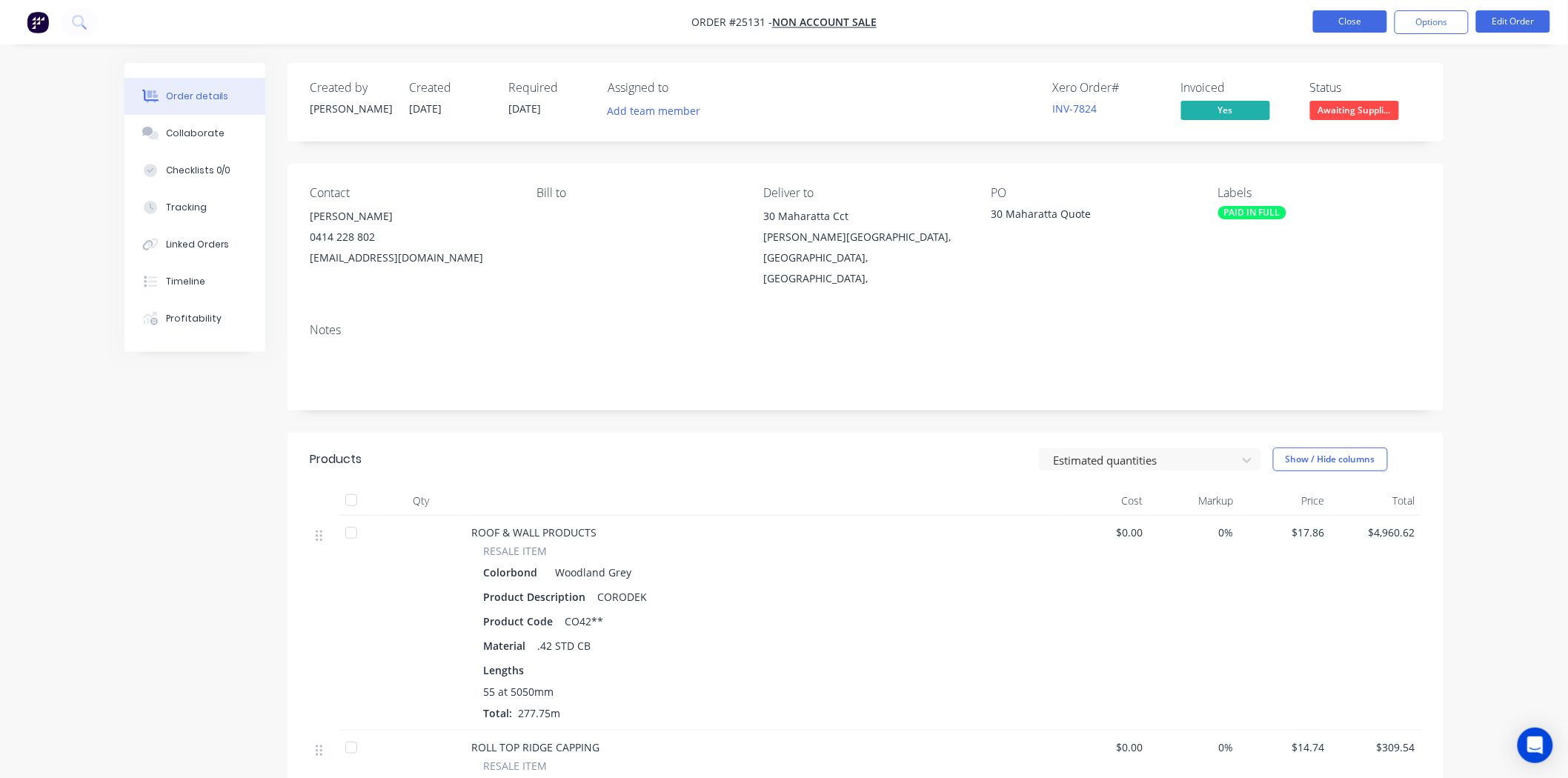
click at [1345, 12] on button "Close" at bounding box center [1349, 21] width 74 height 22
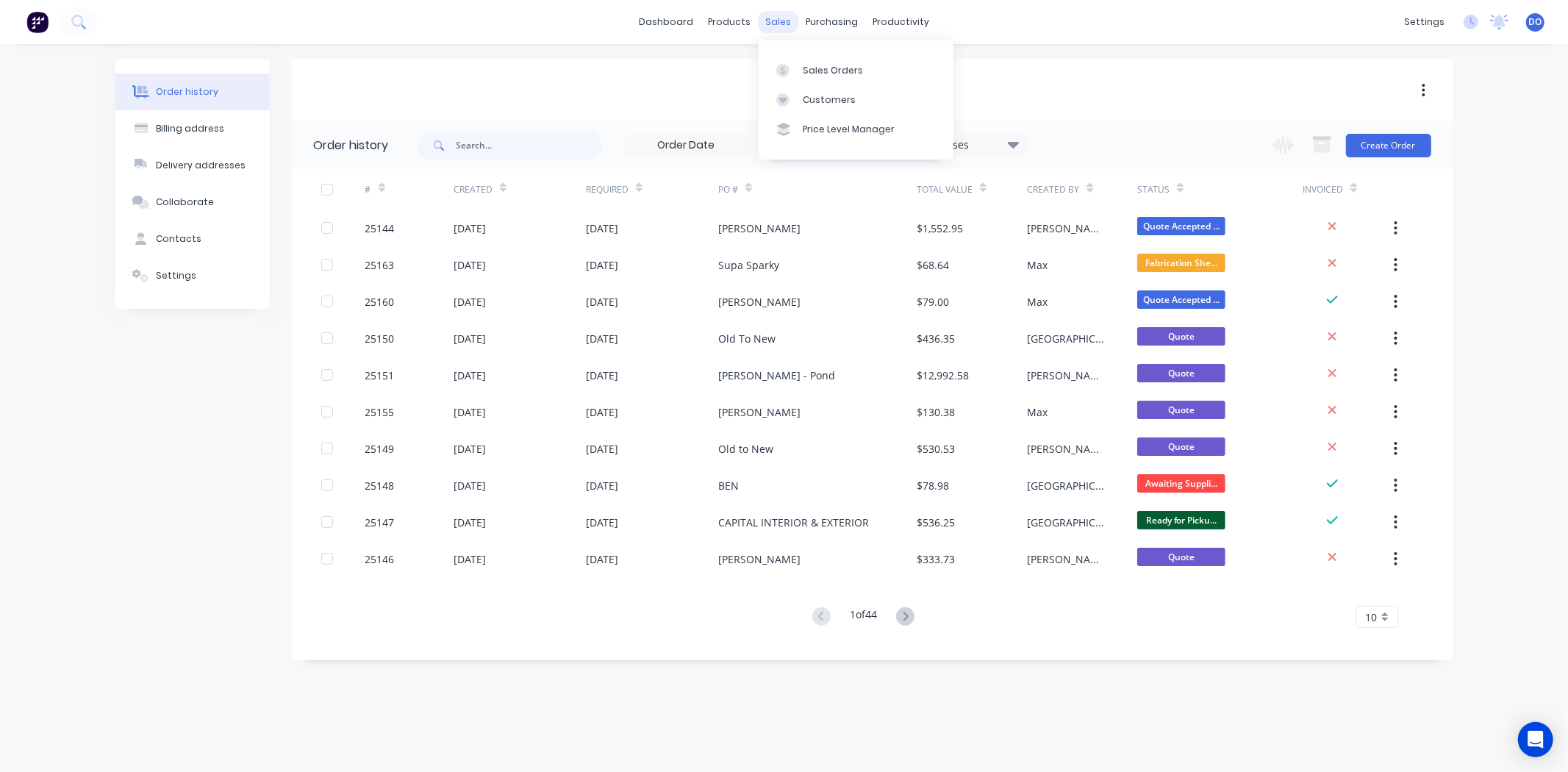
click at [777, 28] on div "sales" at bounding box center [778, 22] width 40 height 22
click at [799, 70] on link "Sales Orders" at bounding box center [855, 70] width 194 height 30
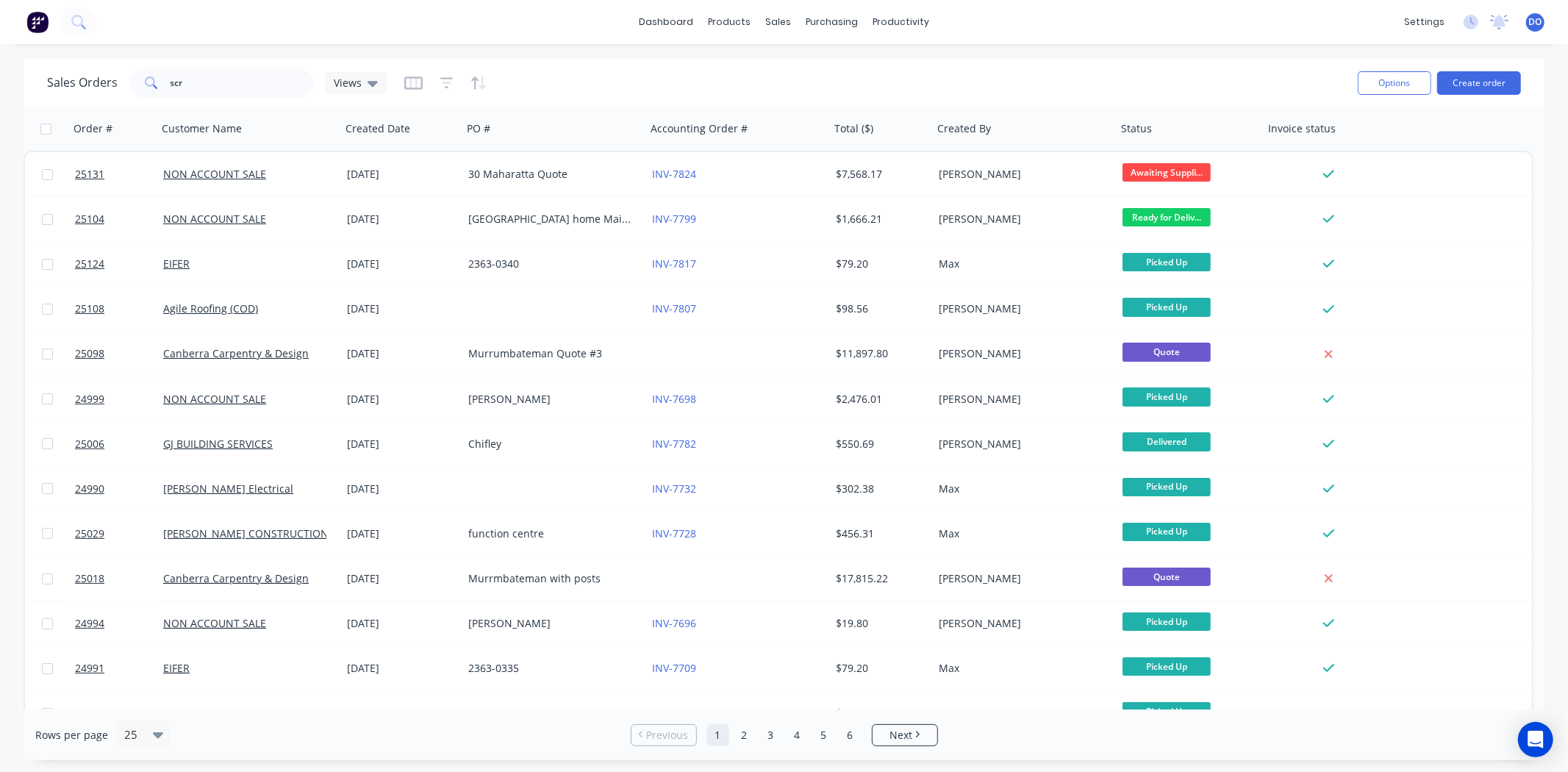
drag, startPoint x: 290, startPoint y: 103, endPoint x: 221, endPoint y: 87, distance: 70.8
click at [221, 87] on div "Sales Orders scr Views Options Create order" at bounding box center [784, 83] width 1520 height 48
drag, startPoint x: 221, startPoint y: 87, endPoint x: 120, endPoint y: 72, distance: 102.1
click at [120, 72] on div "Sales Orders scr Views" at bounding box center [216, 83] width 339 height 30
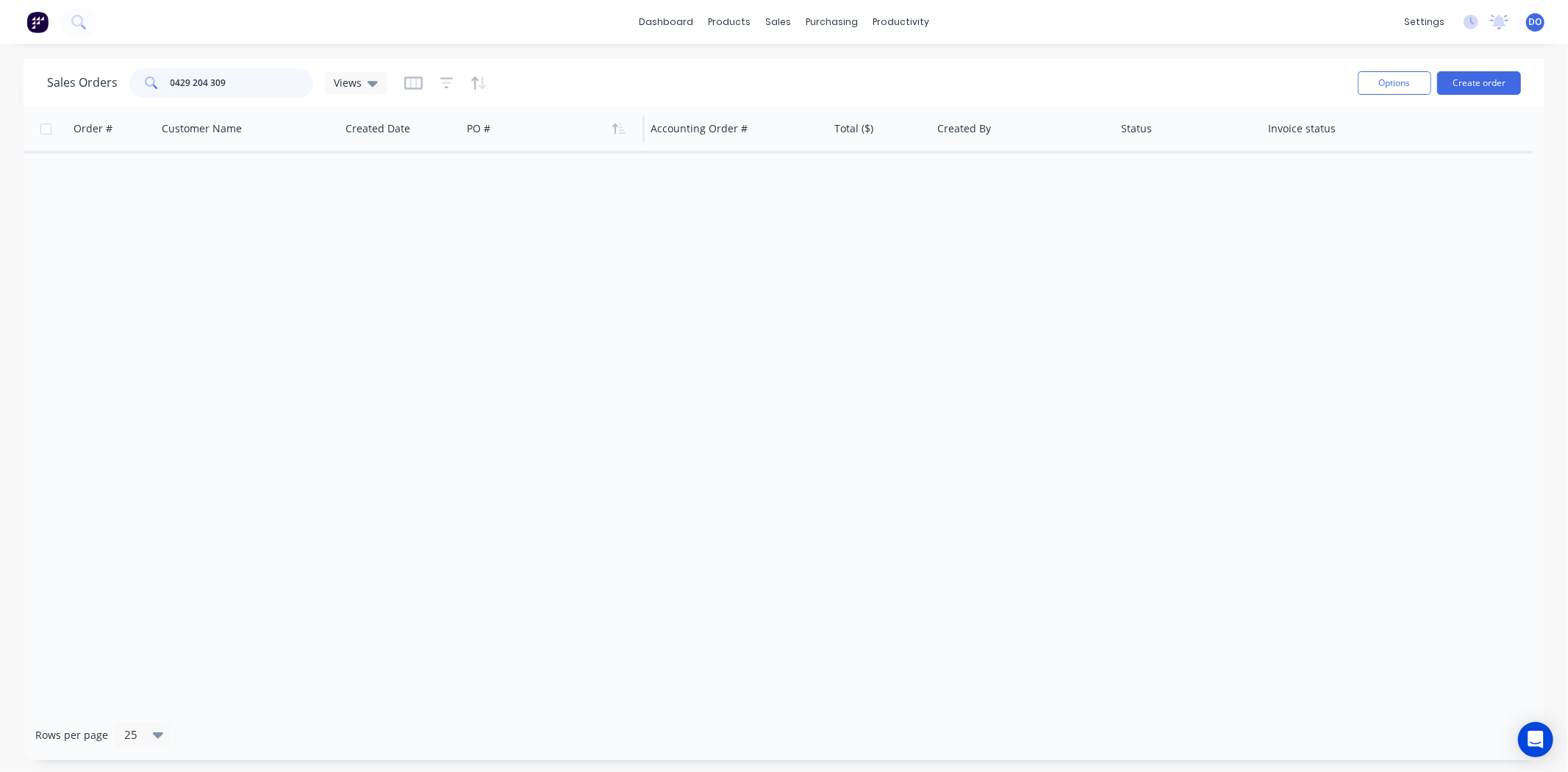
type input "0429 204 309"
click at [485, 131] on div at bounding box center [548, 129] width 163 height 30
drag, startPoint x: 230, startPoint y: 81, endPoint x: 211, endPoint y: 25, distance: 59.1
click at [30, 37] on div "dashboard products sales purchasing productivity dashboard products Product Cat…" at bounding box center [784, 386] width 1568 height 772
click at [263, 82] on input "[GEOGRAPHIC_DATA] in [GEOGRAPHIC_DATA]" at bounding box center [242, 83] width 143 height 30
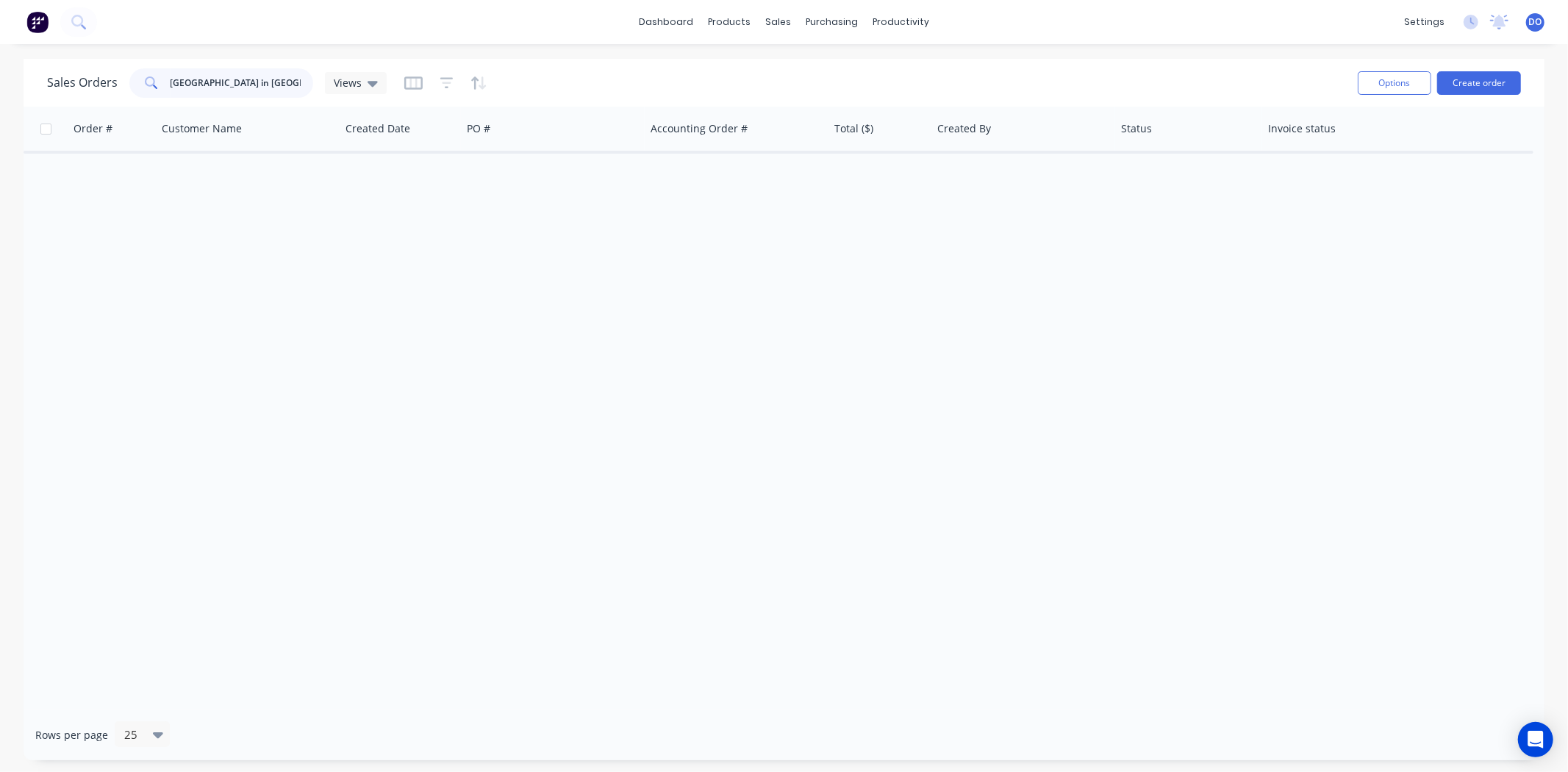
click at [294, 74] on input "[GEOGRAPHIC_DATA] in [GEOGRAPHIC_DATA]" at bounding box center [242, 83] width 143 height 30
type input "E"
click at [540, 69] on div "Sales Orders [PERSON_NAME] Views" at bounding box center [695, 83] width 1298 height 36
click at [285, 76] on input "[PERSON_NAME]" at bounding box center [242, 83] width 143 height 30
type input "G"
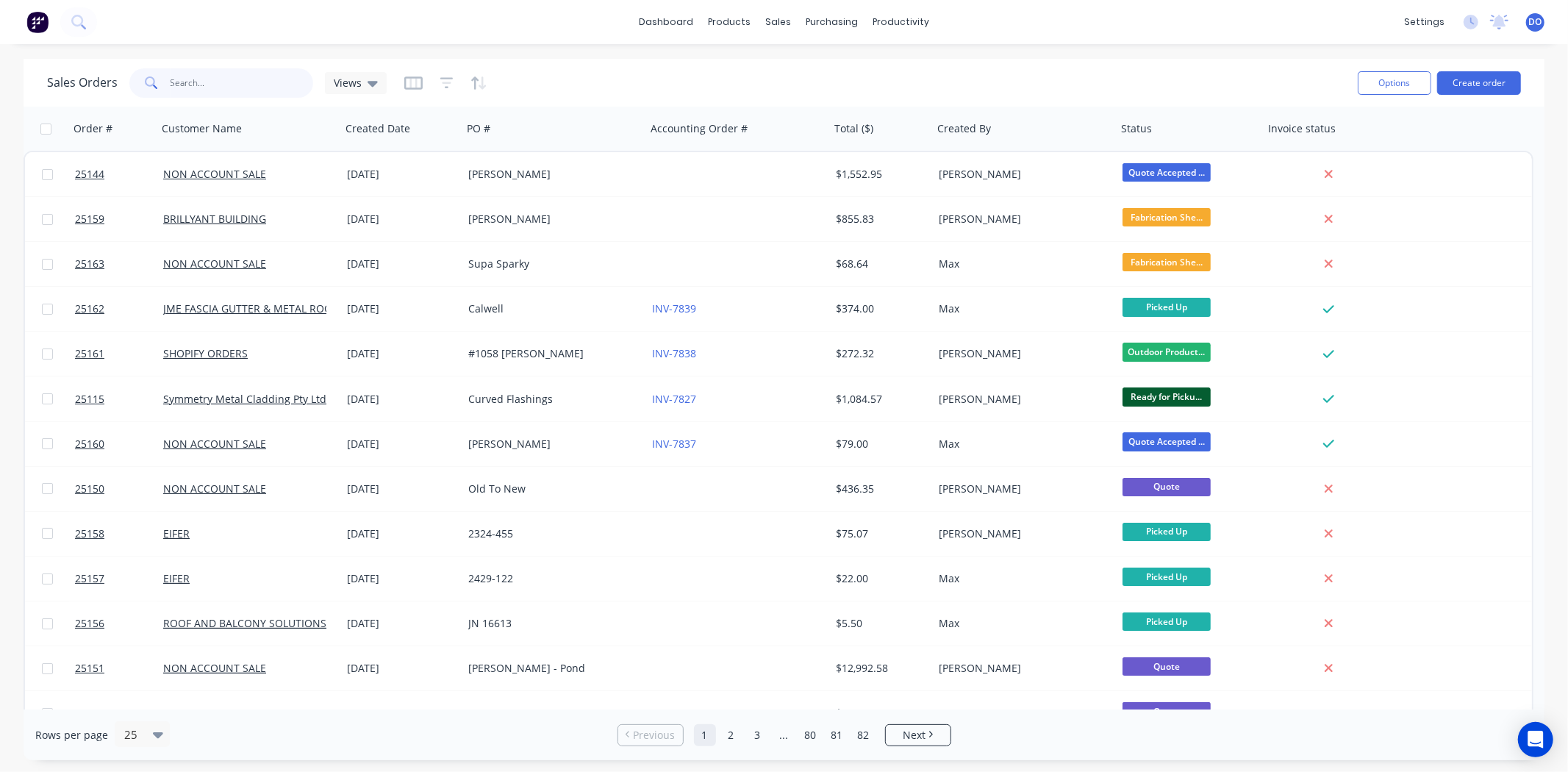
click at [192, 89] on input "text" at bounding box center [242, 83] width 143 height 30
click at [211, 84] on input "text" at bounding box center [242, 83] width 143 height 30
click at [1482, 89] on button "Create order" at bounding box center [1478, 83] width 84 height 24
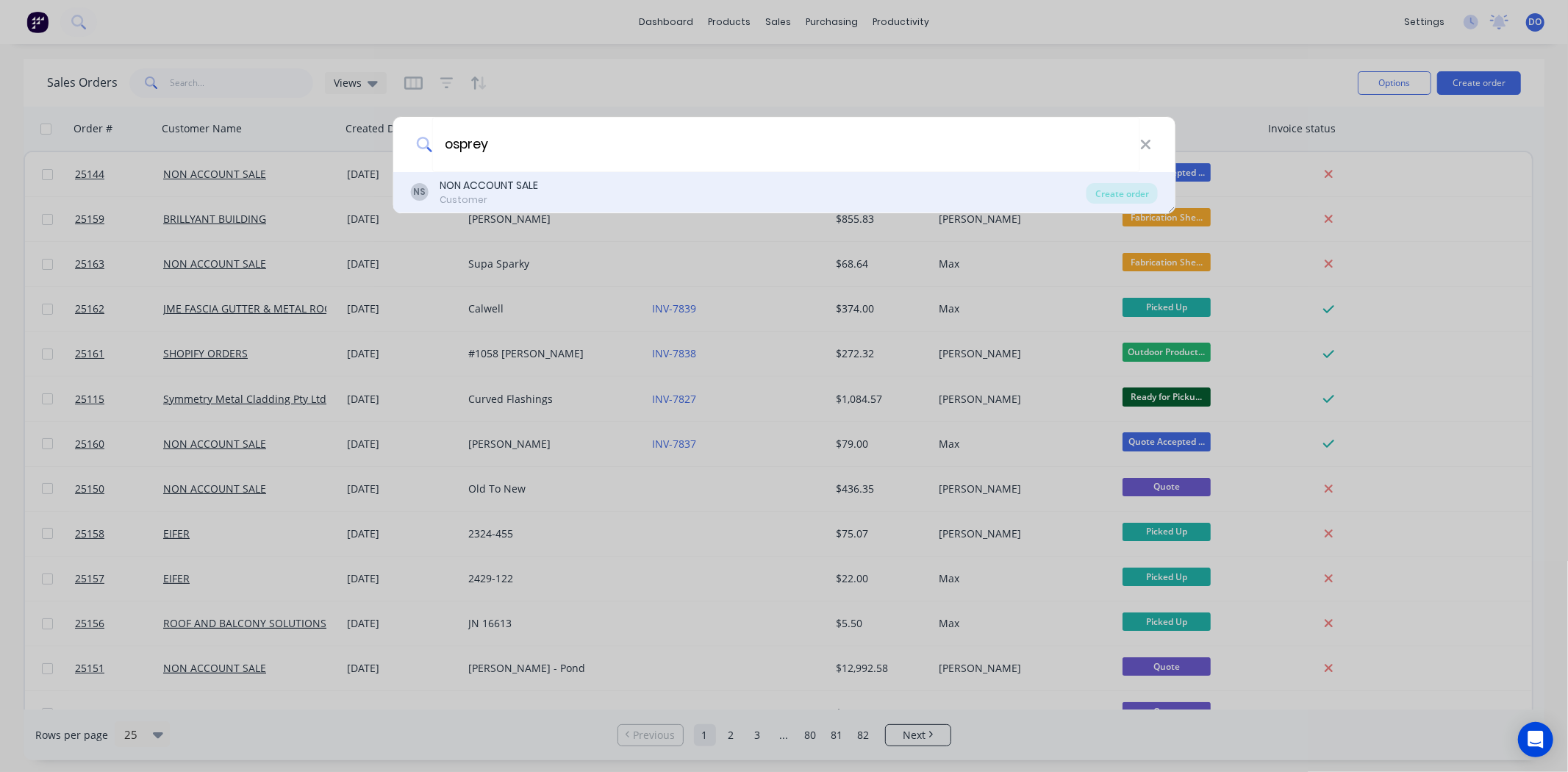
type input "osprey"
click at [628, 201] on div "NS NON ACCOUNT SALE Customer" at bounding box center [749, 193] width 676 height 29
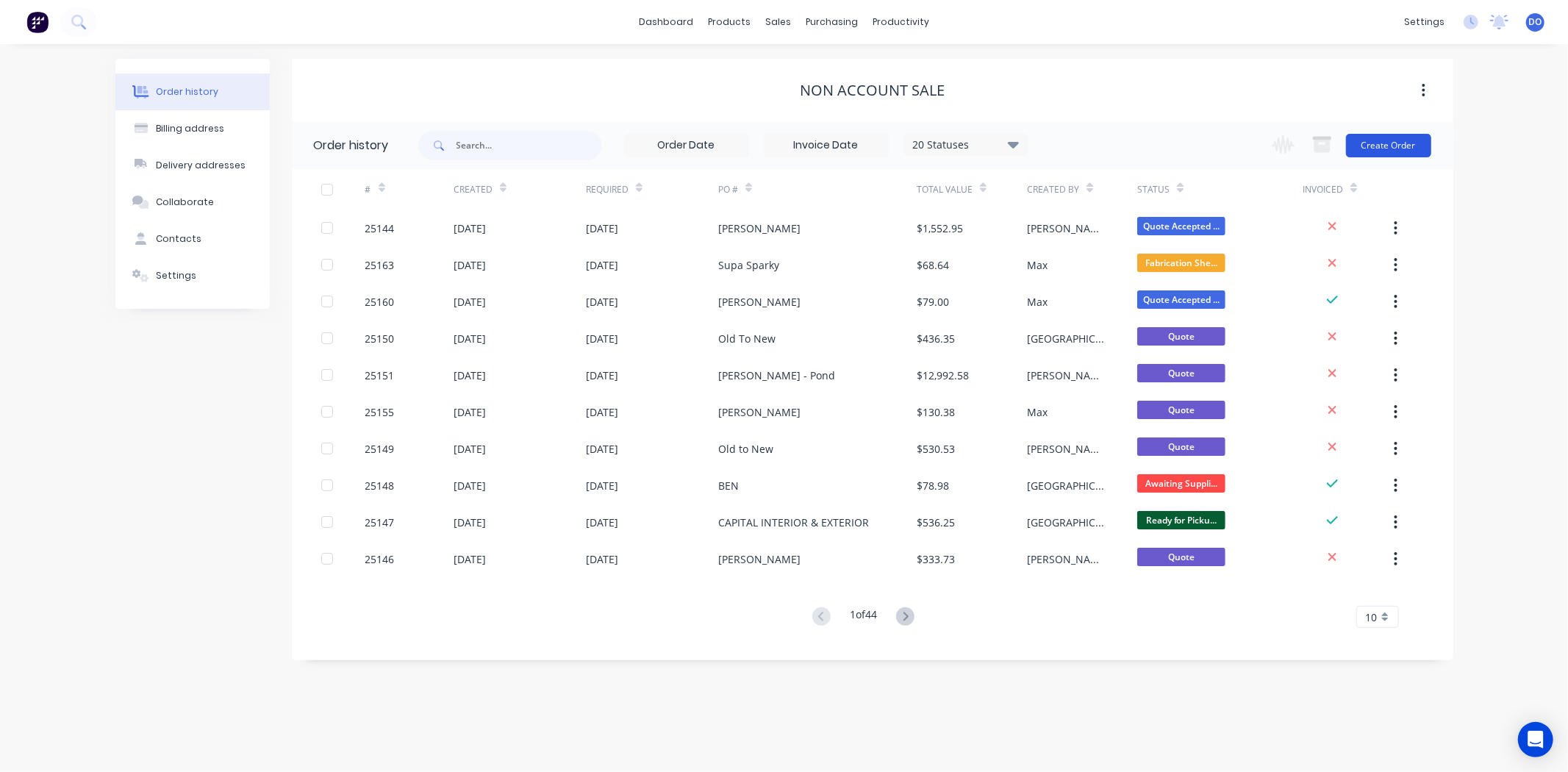
click at [1419, 143] on button "Create Order" at bounding box center [1389, 145] width 86 height 24
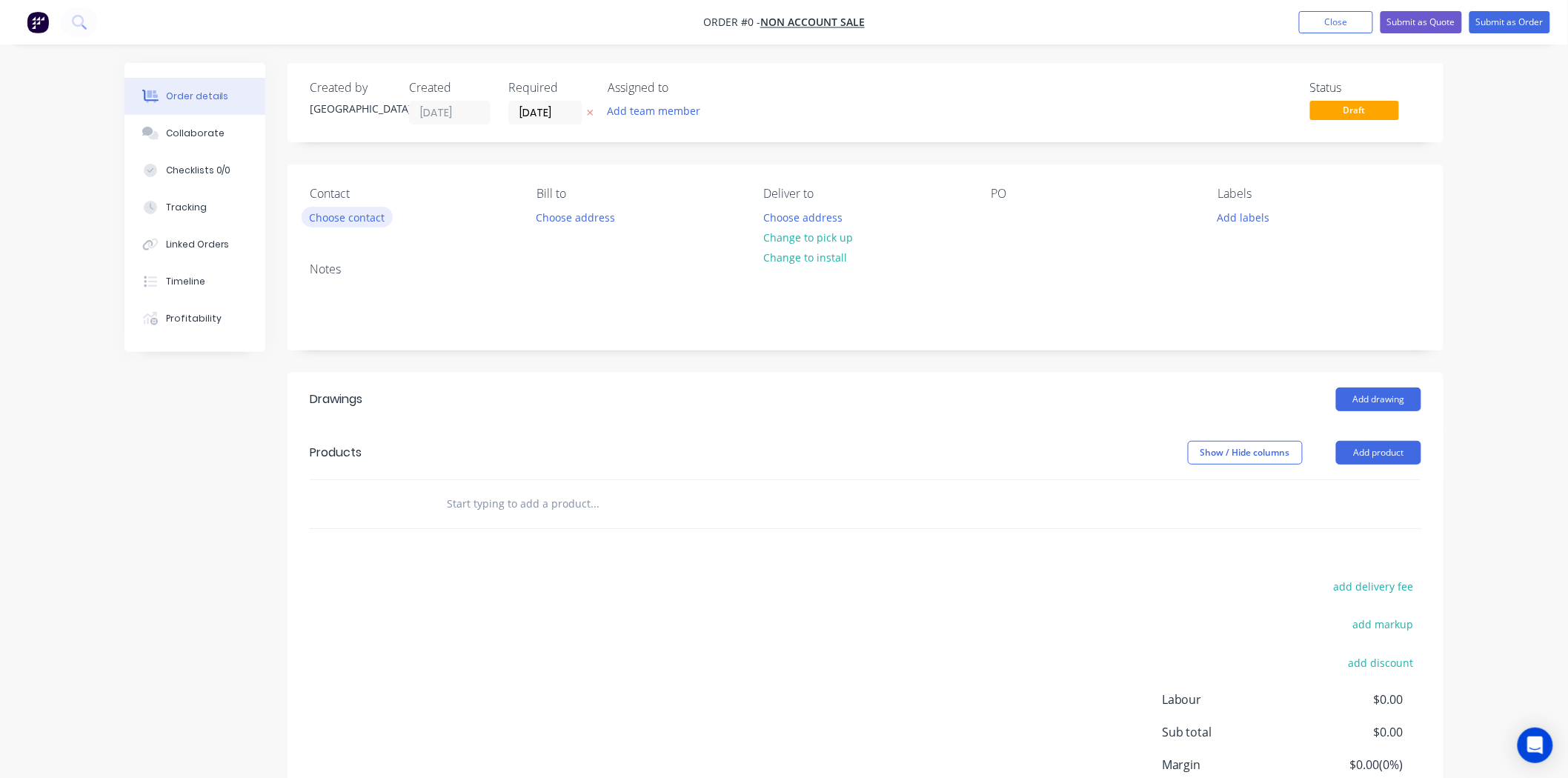
click at [337, 212] on button "Choose contact" at bounding box center [347, 216] width 91 height 20
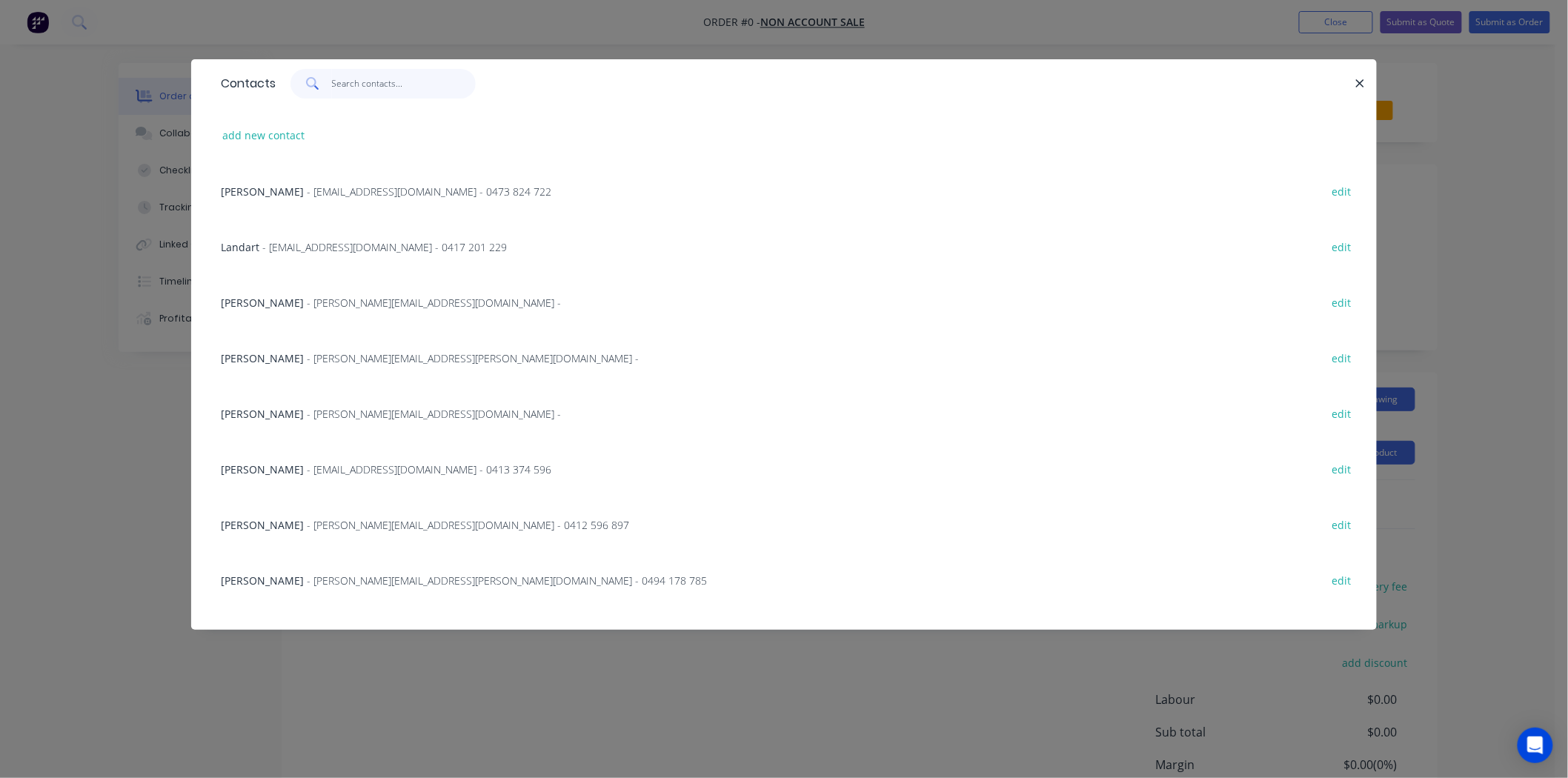
drag, startPoint x: 349, startPoint y: 89, endPoint x: 374, endPoint y: 102, distance: 28.2
click at [363, 93] on input "text" at bounding box center [404, 84] width 144 height 30
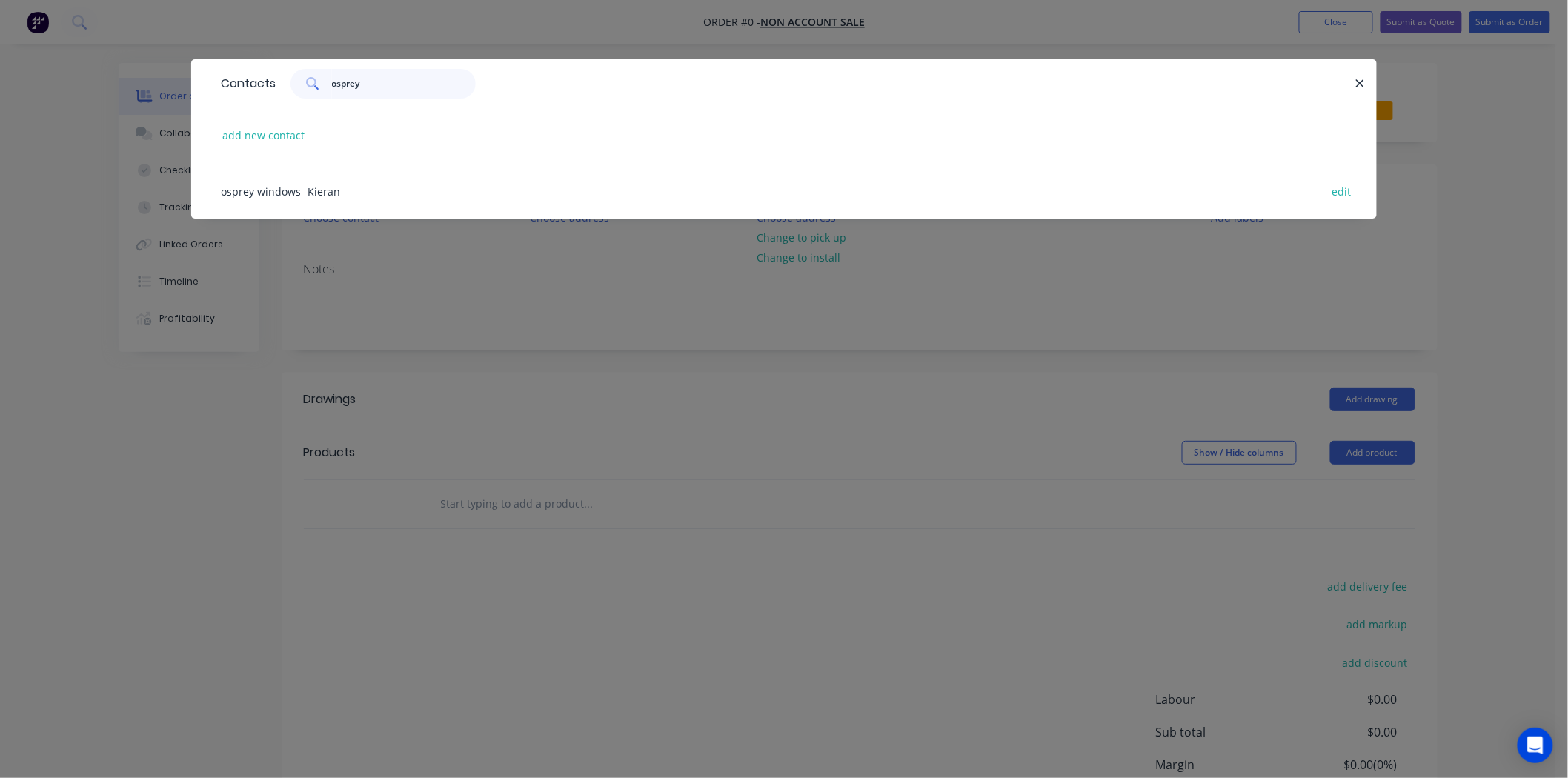
type input "osprey"
click at [391, 164] on div "osprey windows -Kieran - edit" at bounding box center [784, 191] width 1141 height 56
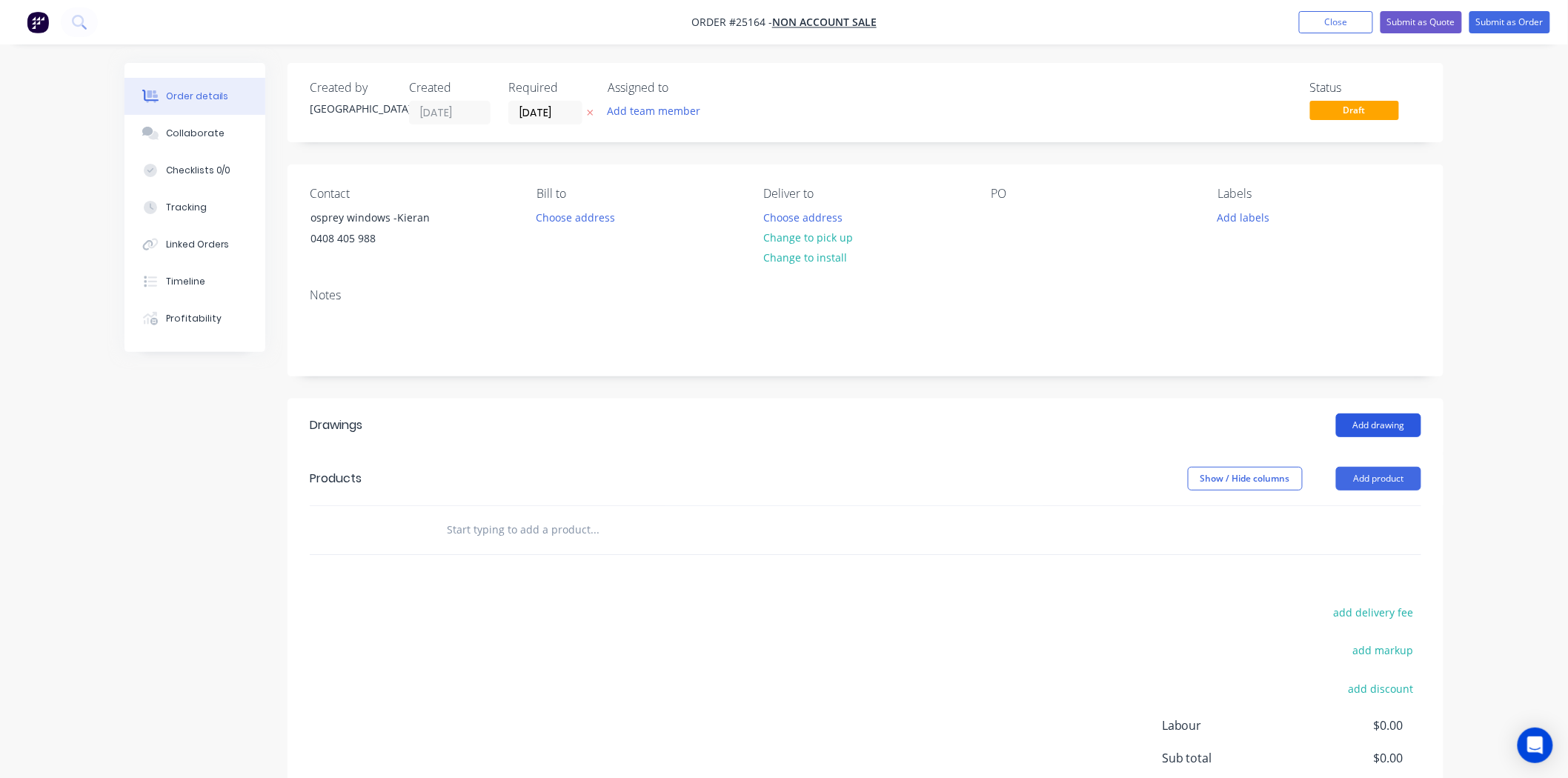
click at [1399, 417] on button "Add drawing" at bounding box center [1378, 425] width 85 height 24
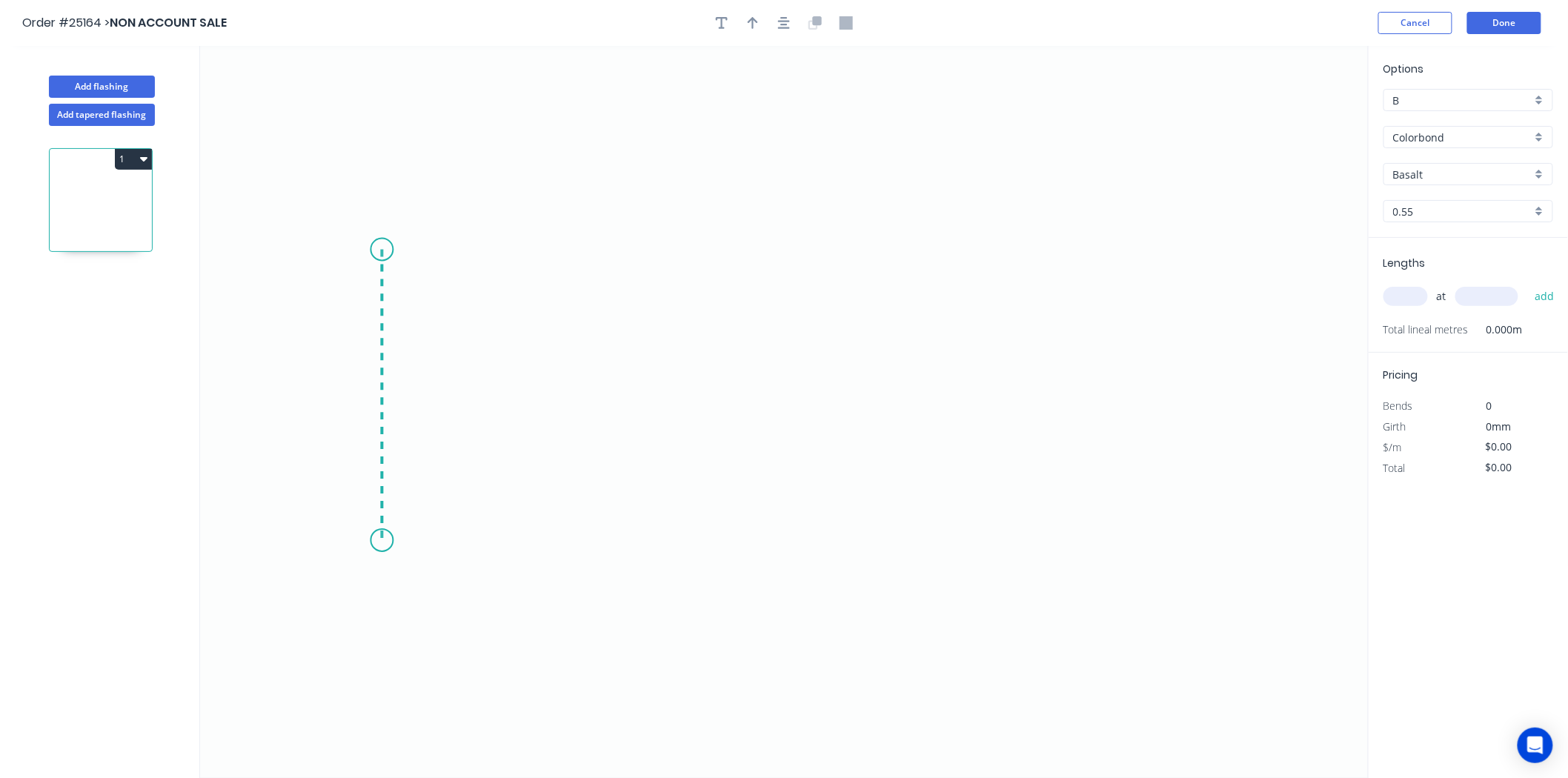
drag, startPoint x: 381, startPoint y: 250, endPoint x: 371, endPoint y: 541, distance: 291.2
click at [371, 541] on icon "0" at bounding box center [784, 412] width 1169 height 732
click at [877, 534] on icon "0 ?" at bounding box center [784, 412] width 1169 height 732
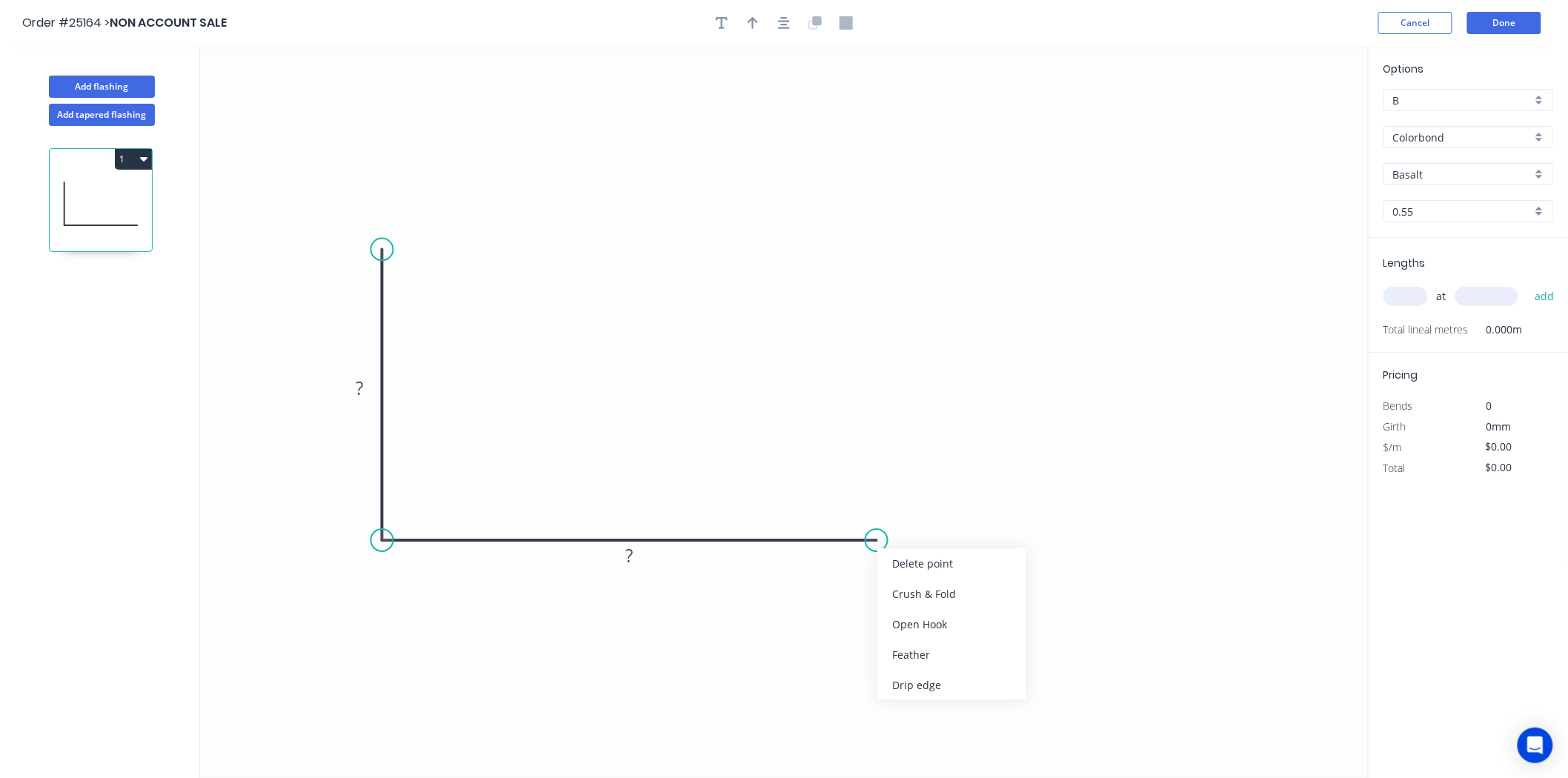
click at [889, 594] on div "Crush & Fold" at bounding box center [952, 595] width 149 height 31
click at [404, 294] on div "Crush & Fold" at bounding box center [460, 297] width 149 height 31
click at [404, 300] on div "Flip bend" at bounding box center [445, 297] width 149 height 31
drag, startPoint x: 362, startPoint y: 394, endPoint x: 274, endPoint y: 385, distance: 88.5
click at [362, 394] on tspan "?" at bounding box center [360, 387] width 8 height 24
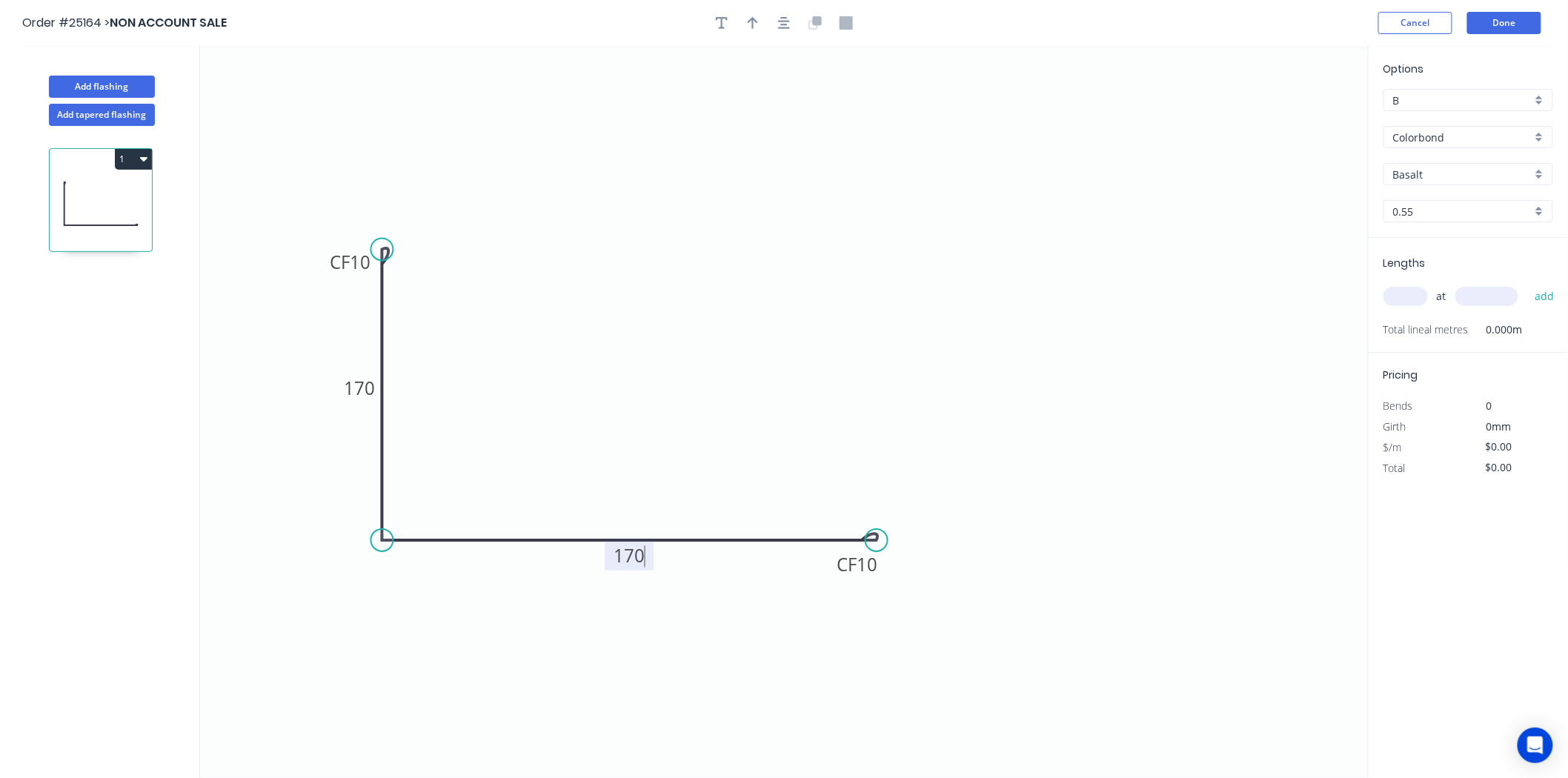
drag, startPoint x: 1428, startPoint y: 293, endPoint x: 1416, endPoint y: 298, distance: 13.0
click at [1416, 298] on div "at add" at bounding box center [1470, 297] width 173 height 25
type input "$32.11"
click at [1416, 299] on input "text" at bounding box center [1406, 297] width 44 height 19
type input "1"
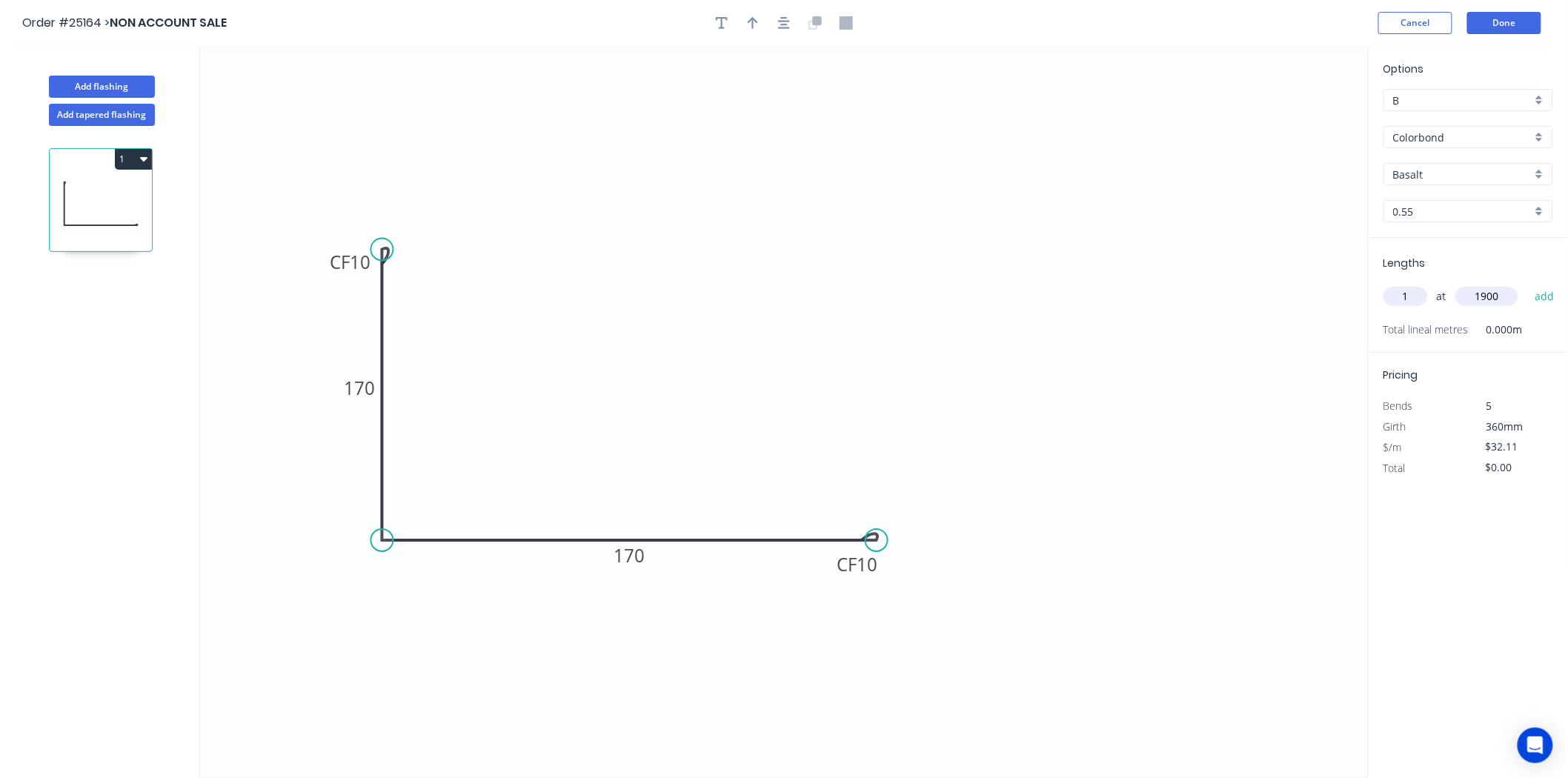
type input "1900"
click at [1527, 284] on button "add" at bounding box center [1544, 297] width 35 height 25
type input "$61.01"
click at [759, 23] on button "button" at bounding box center [752, 22] width 22 height 22
click at [1292, 112] on icon at bounding box center [1293, 103] width 13 height 47
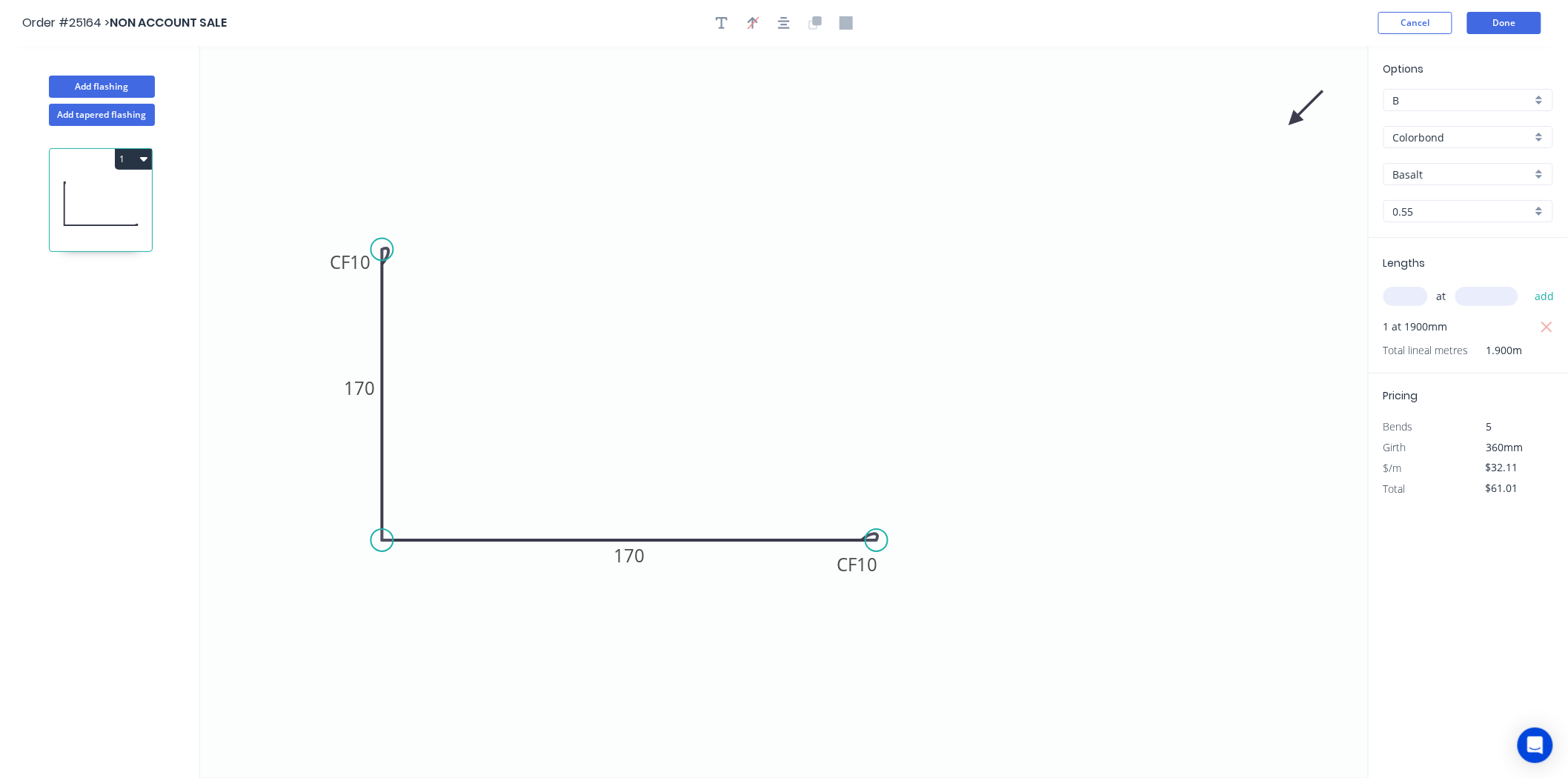
click at [1292, 112] on icon at bounding box center [1306, 108] width 43 height 43
click at [1293, 125] on icon "0 CF 10 170 CF 10 170" at bounding box center [784, 412] width 1169 height 732
click at [1297, 122] on icon at bounding box center [1310, 120] width 47 height 13
click at [1297, 122] on icon at bounding box center [1306, 132] width 43 height 43
click at [1291, 123] on icon at bounding box center [1293, 136] width 13 height 47
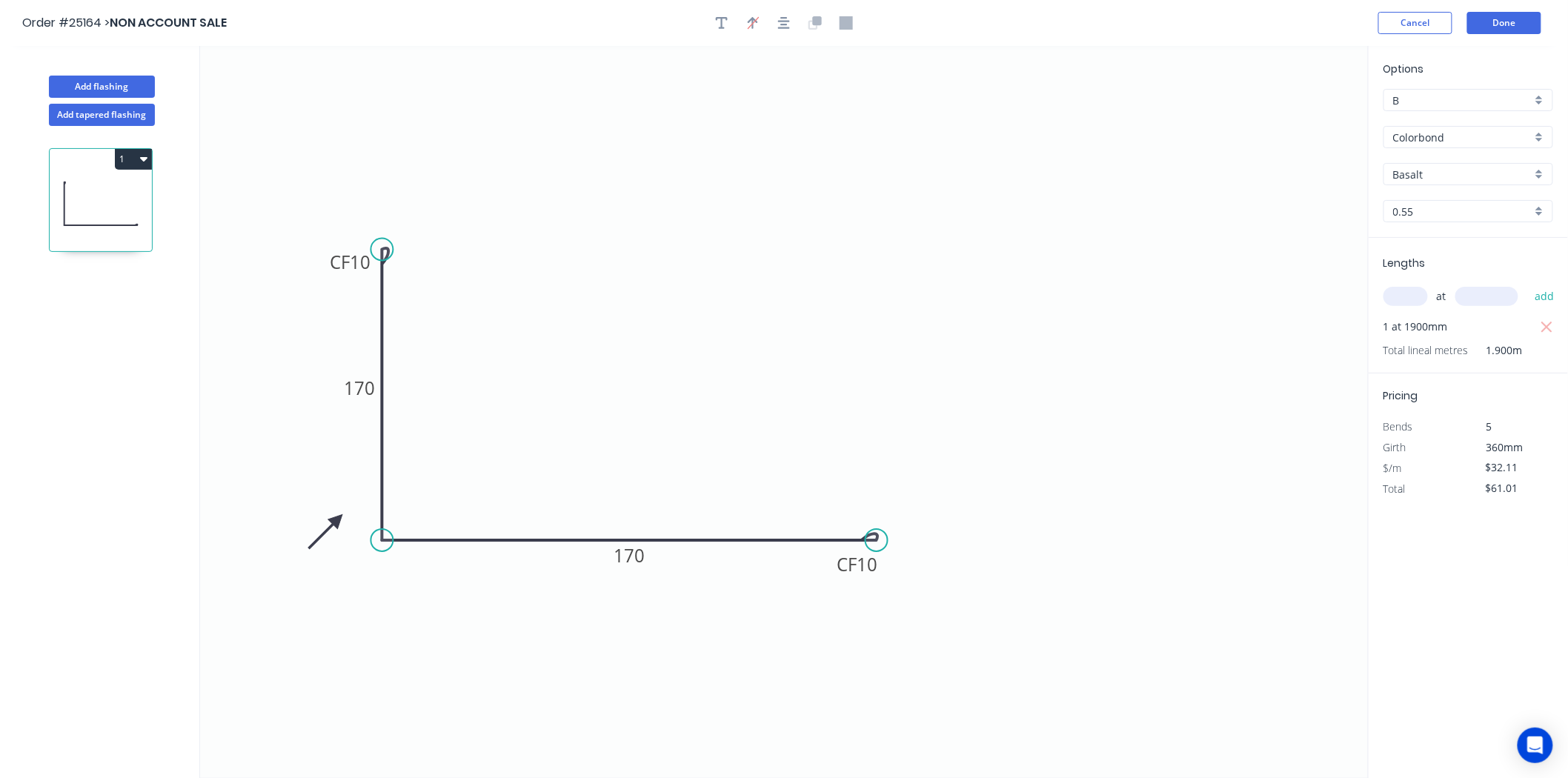
drag, startPoint x: 1291, startPoint y: 123, endPoint x: 337, endPoint y: 521, distance: 1033.7
click at [337, 521] on icon at bounding box center [325, 531] width 43 height 43
click at [1437, 175] on input "Basalt" at bounding box center [1462, 175] width 138 height 15
click at [1447, 259] on div "Monument" at bounding box center [1467, 267] width 168 height 26
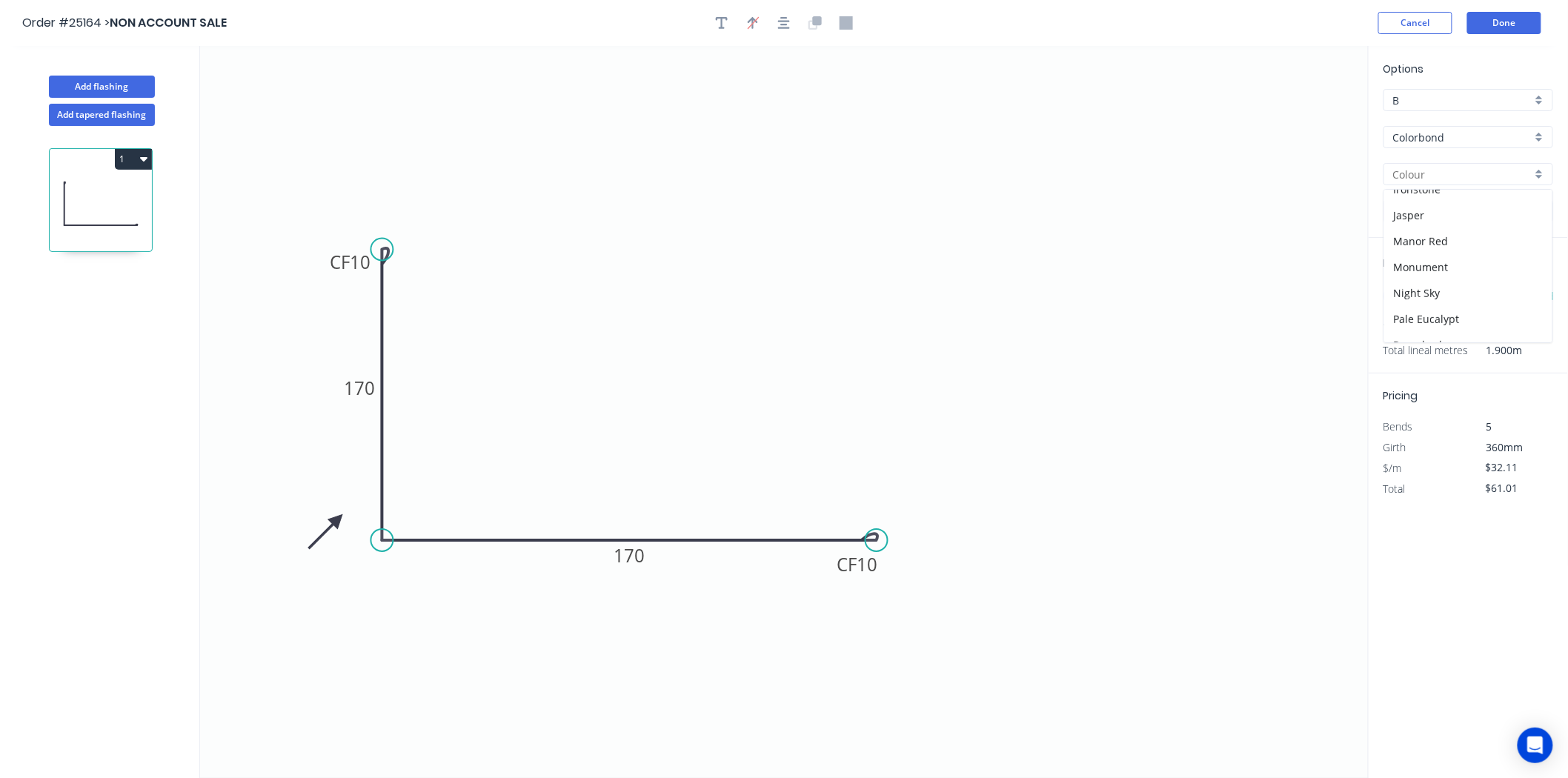
type input "Monument"
click at [154, 84] on button "Add flashing" at bounding box center [102, 86] width 106 height 22
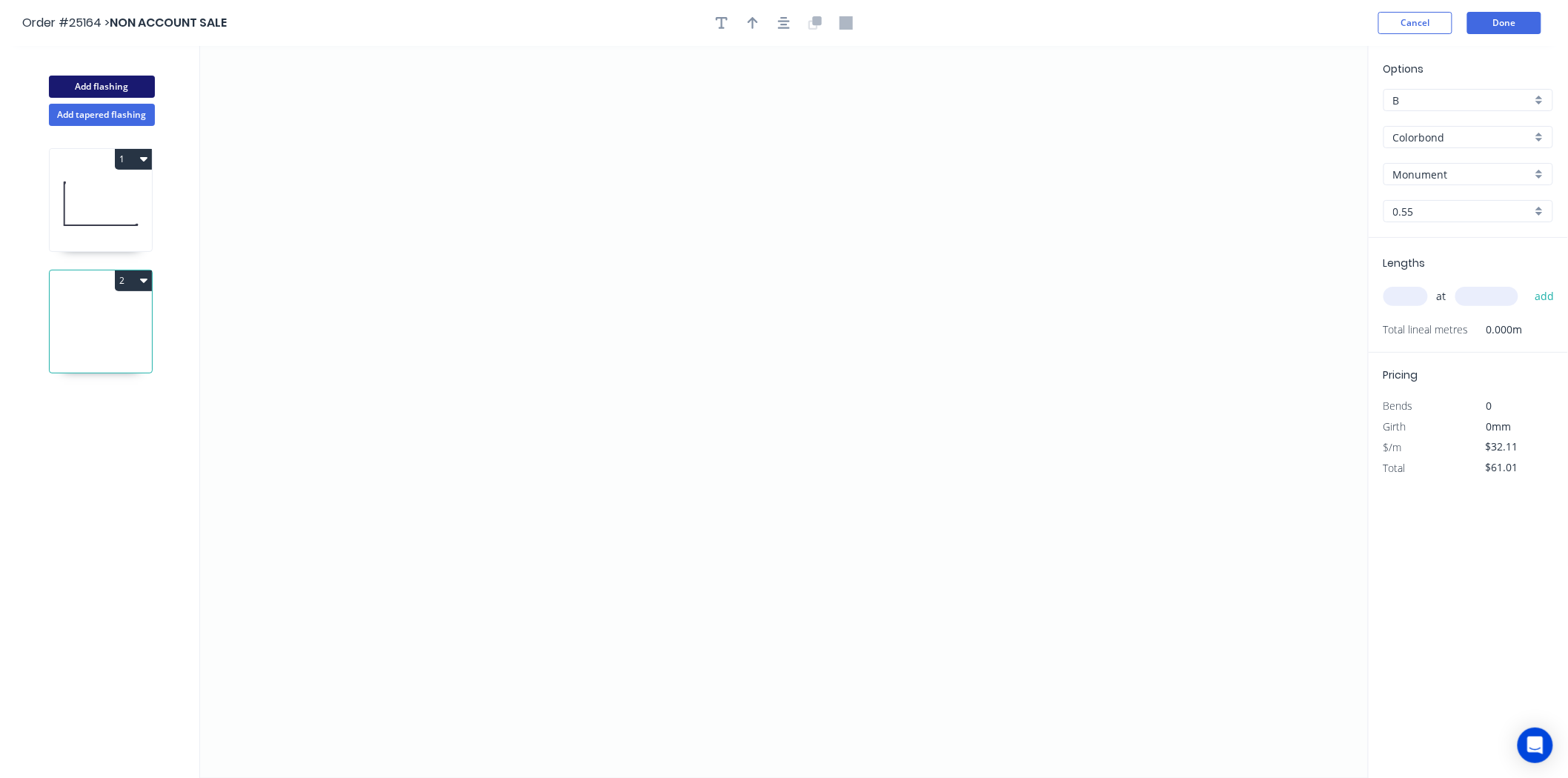
type input "$0.00"
drag, startPoint x: 459, startPoint y: 323, endPoint x: 1005, endPoint y: 355, distance: 546.9
click at [1005, 355] on icon "0" at bounding box center [784, 412] width 1169 height 732
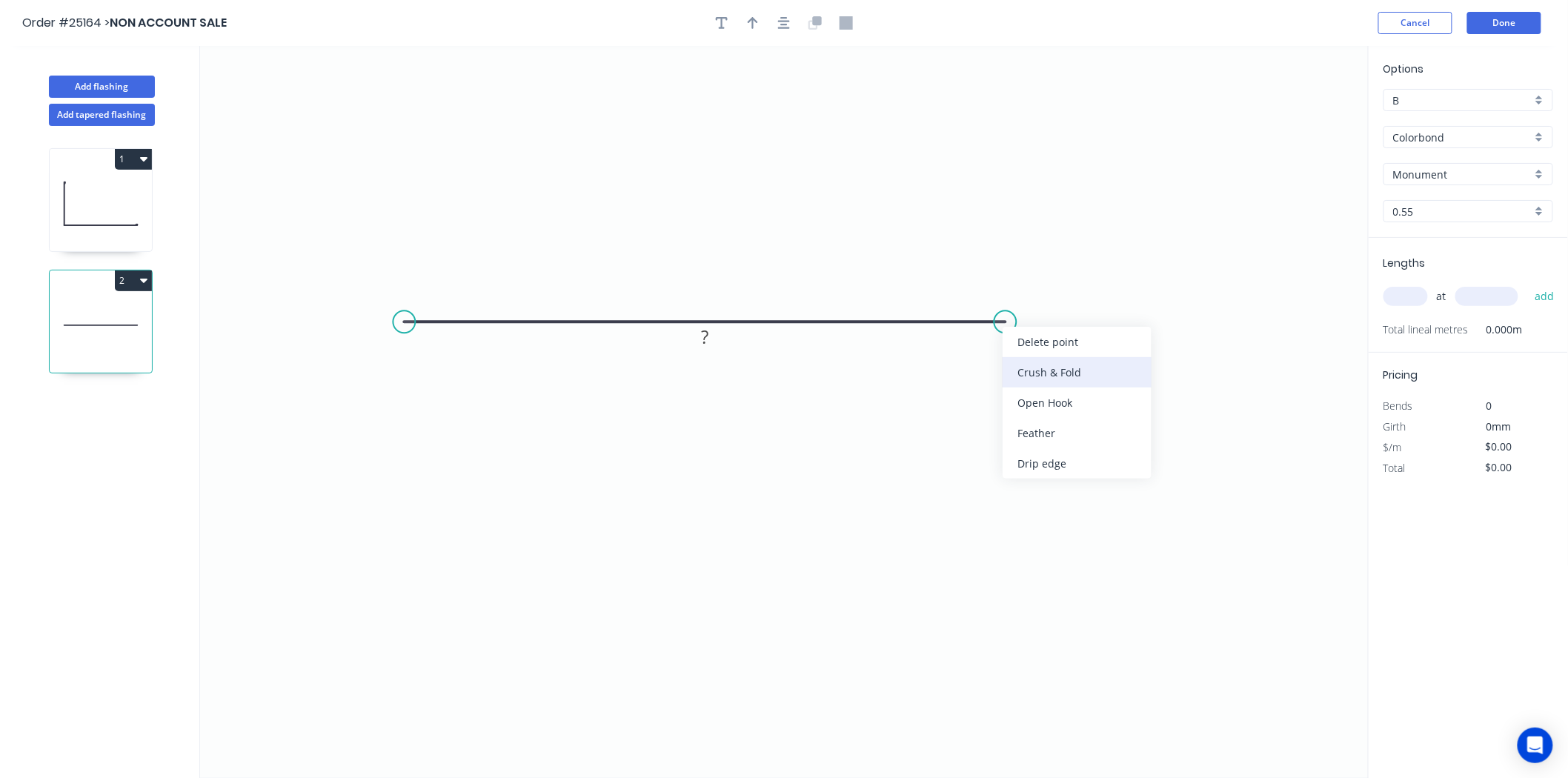
click at [1083, 378] on div "Crush & Fold" at bounding box center [1076, 373] width 149 height 31
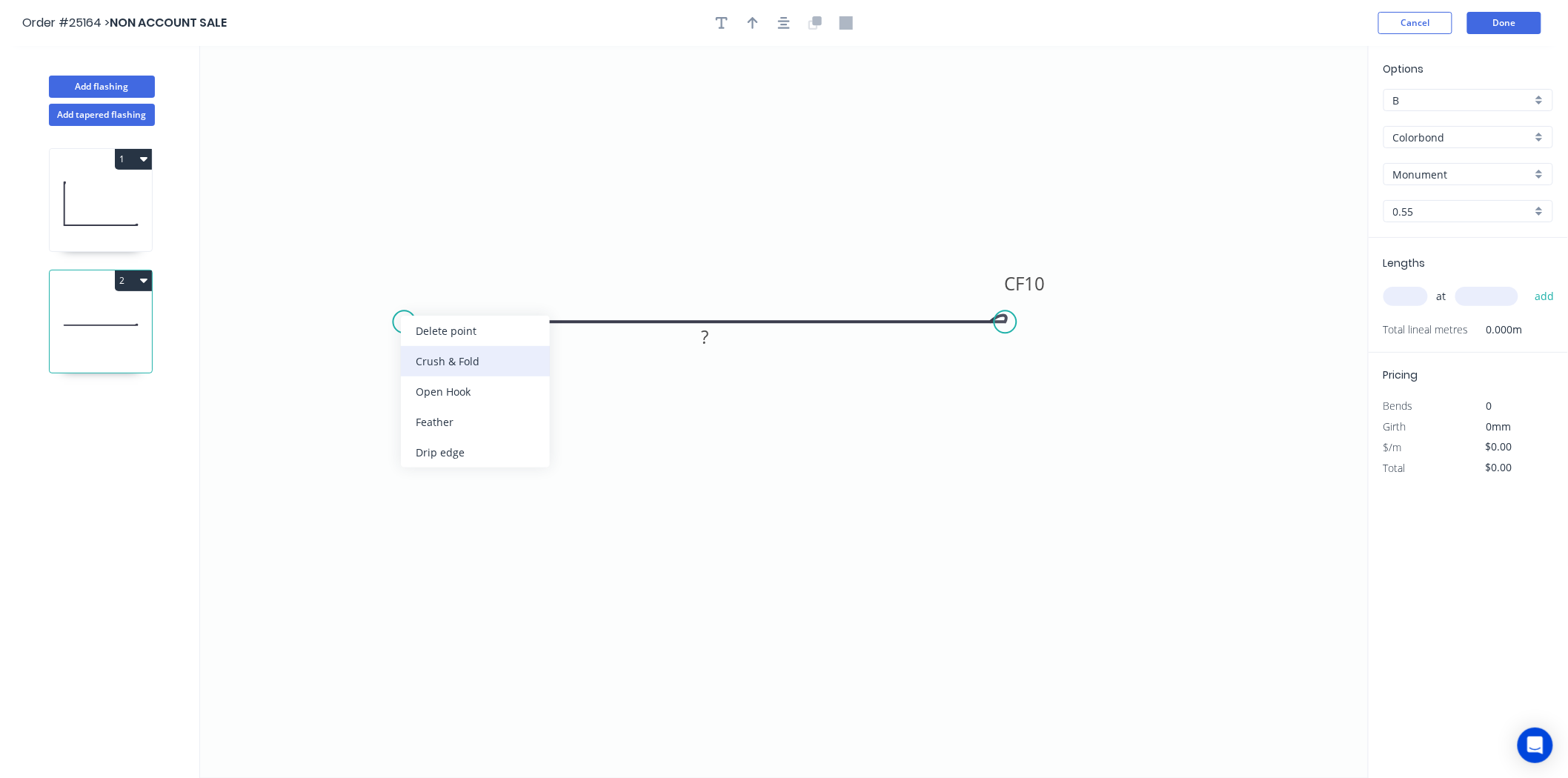
click at [421, 375] on div "Crush & Fold" at bounding box center [474, 361] width 149 height 31
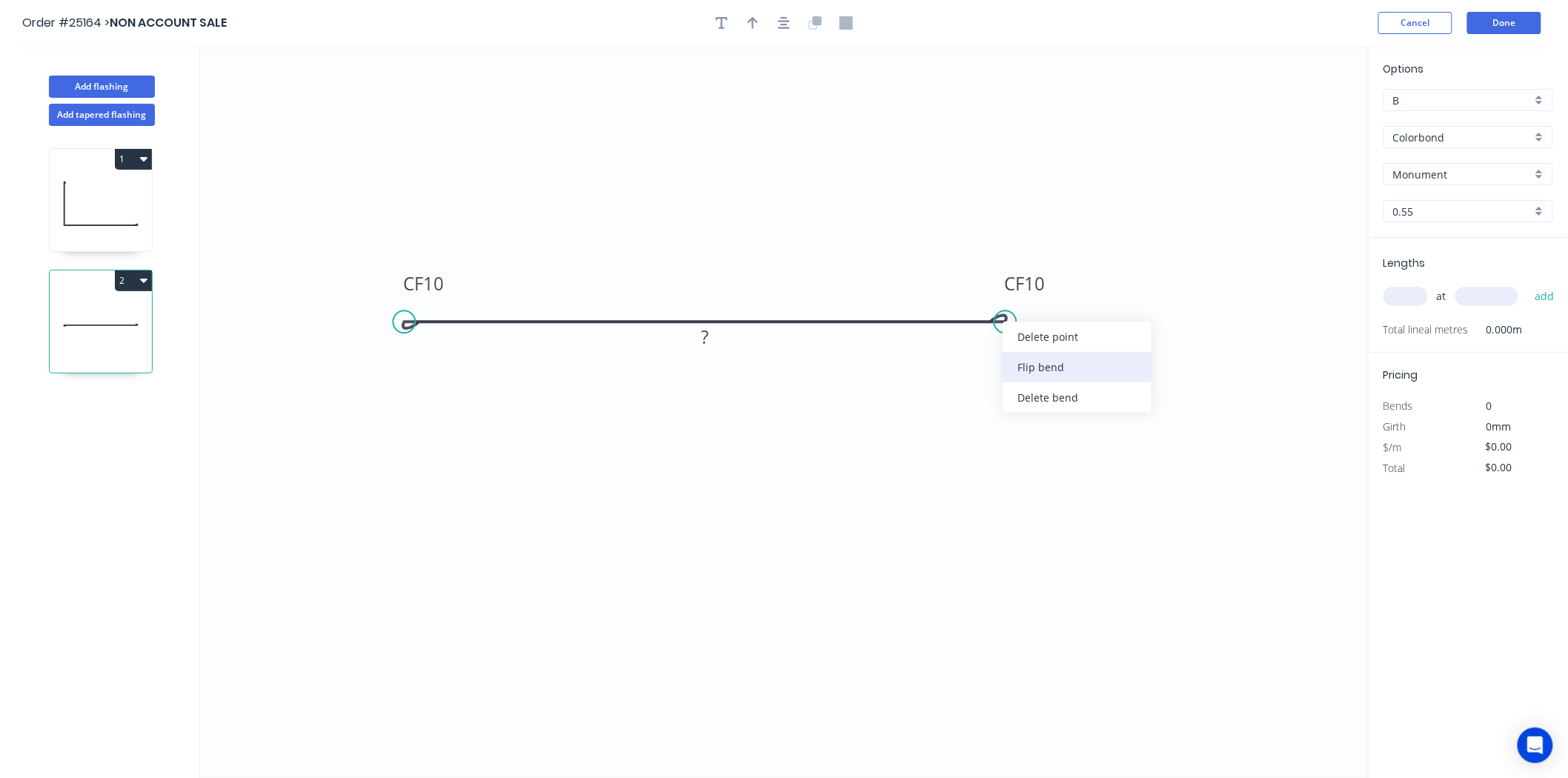
click at [1025, 375] on div "Flip bend" at bounding box center [1076, 368] width 149 height 31
click at [693, 343] on rect at bounding box center [704, 338] width 30 height 21
click at [754, 22] on icon "button" at bounding box center [753, 23] width 11 height 13
type input "$19.60"
click at [1293, 124] on icon at bounding box center [1293, 103] width 13 height 47
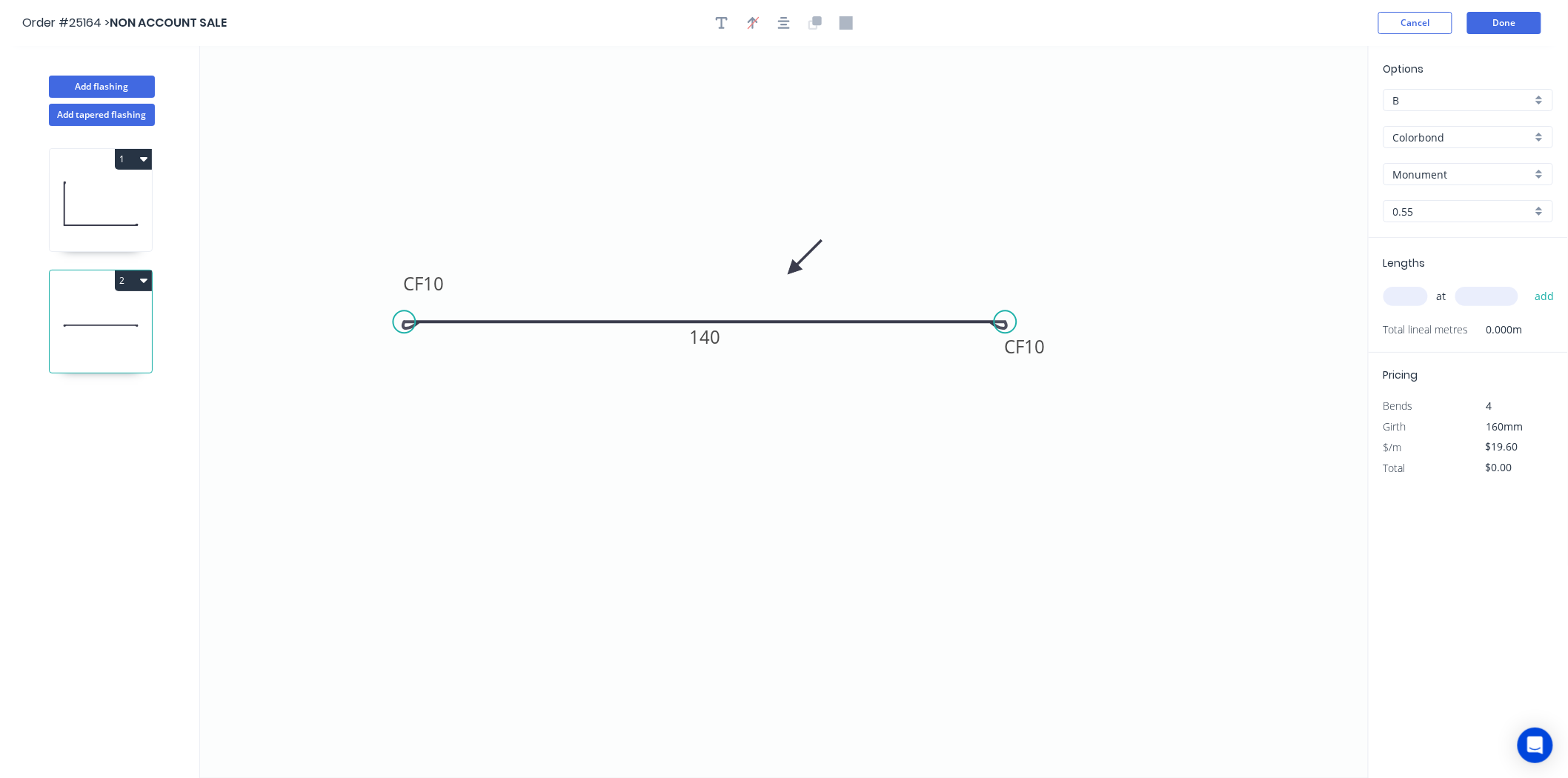
drag, startPoint x: 1293, startPoint y: 120, endPoint x: 793, endPoint y: 270, distance: 522.0
click at [793, 270] on icon at bounding box center [805, 256] width 43 height 43
click at [1397, 303] on input "text" at bounding box center [1406, 297] width 44 height 19
type input "2"
type input "1010"
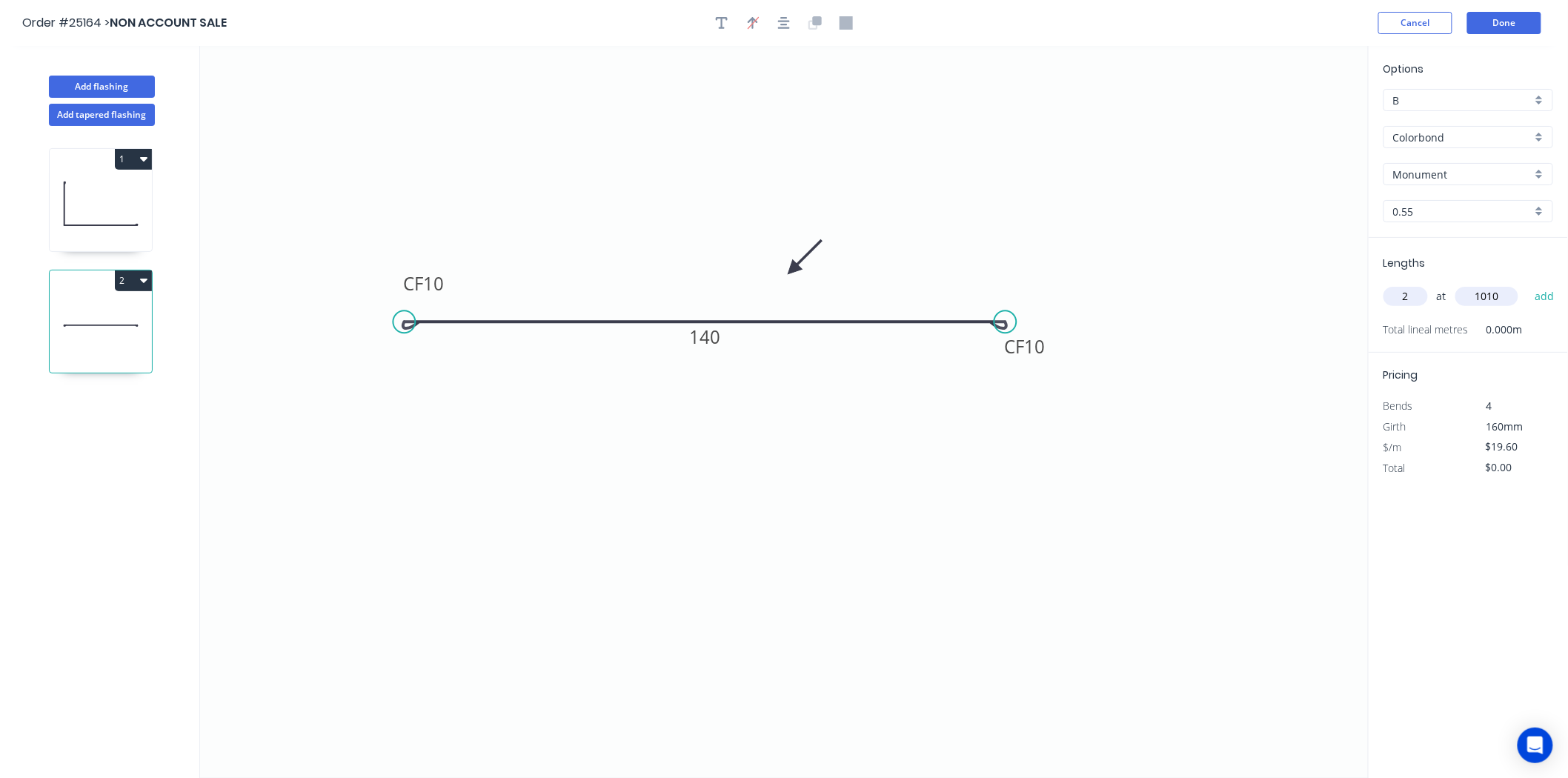
click at [1527, 284] on button "add" at bounding box center [1544, 297] width 35 height 25
type input "$47.04"
click at [1514, 19] on button "Done" at bounding box center [1504, 22] width 74 height 22
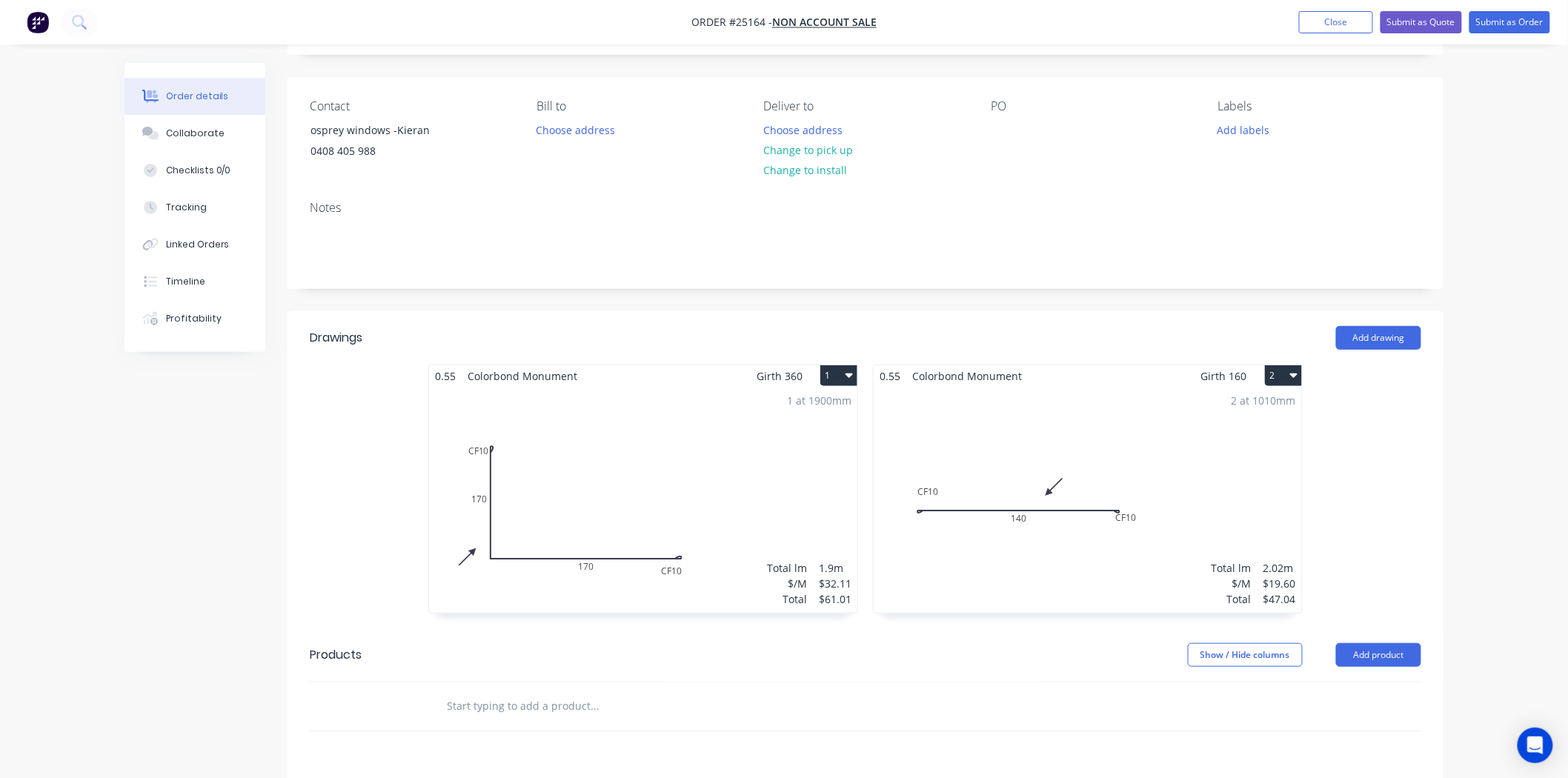
scroll to position [8, 0]
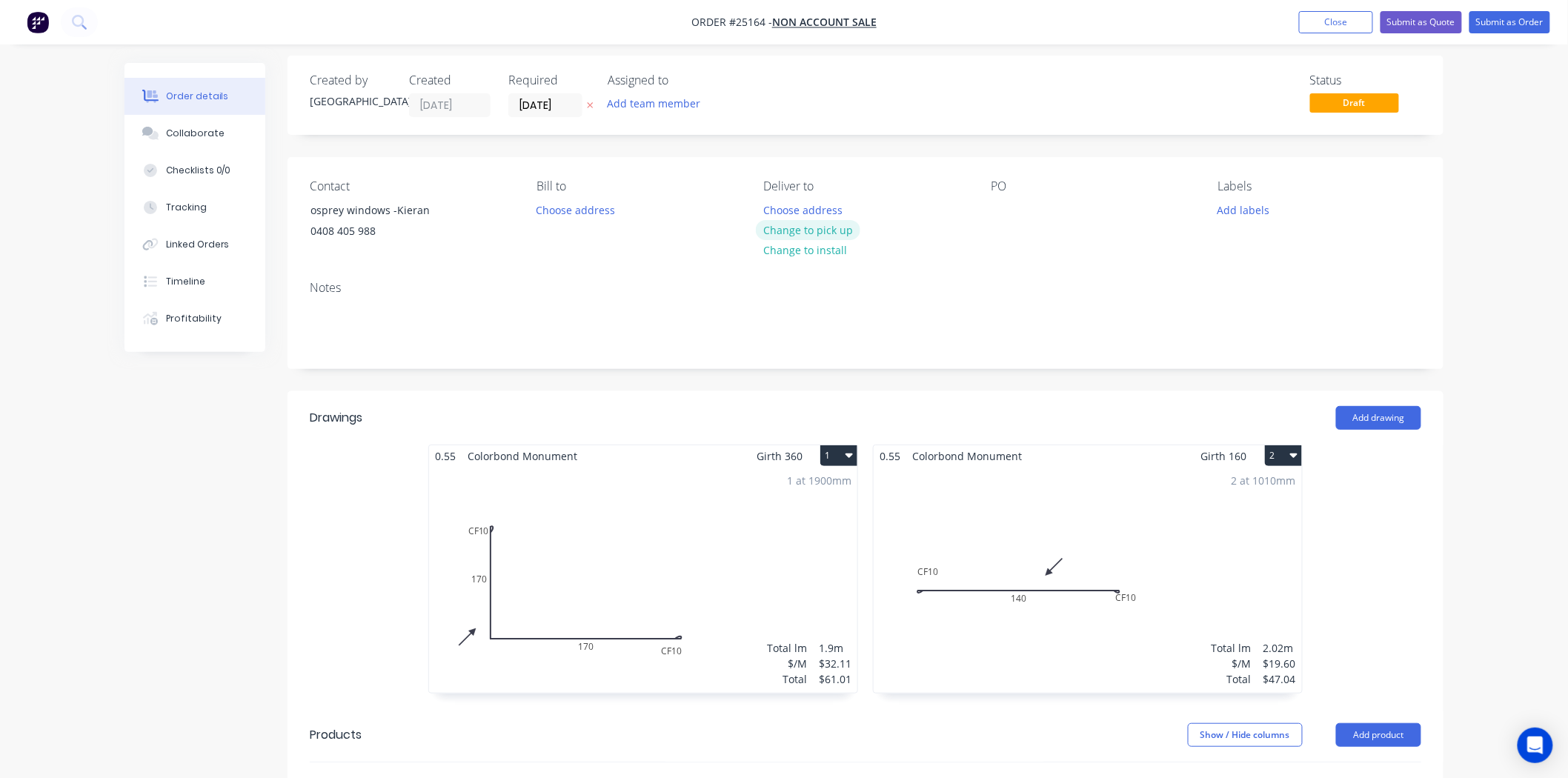
drag, startPoint x: 818, startPoint y: 228, endPoint x: 1055, endPoint y: 202, distance: 238.4
click at [821, 228] on button "Change to pick up" at bounding box center [808, 230] width 106 height 20
click at [986, 199] on div "Contact osprey windows -Kieran 0408 405 988 Bill to Choose address Pick up Chan…" at bounding box center [865, 213] width 1156 height 112
click at [1005, 209] on div at bounding box center [1002, 210] width 24 height 21
click at [1531, 17] on button "Submit as Order" at bounding box center [1509, 22] width 81 height 22
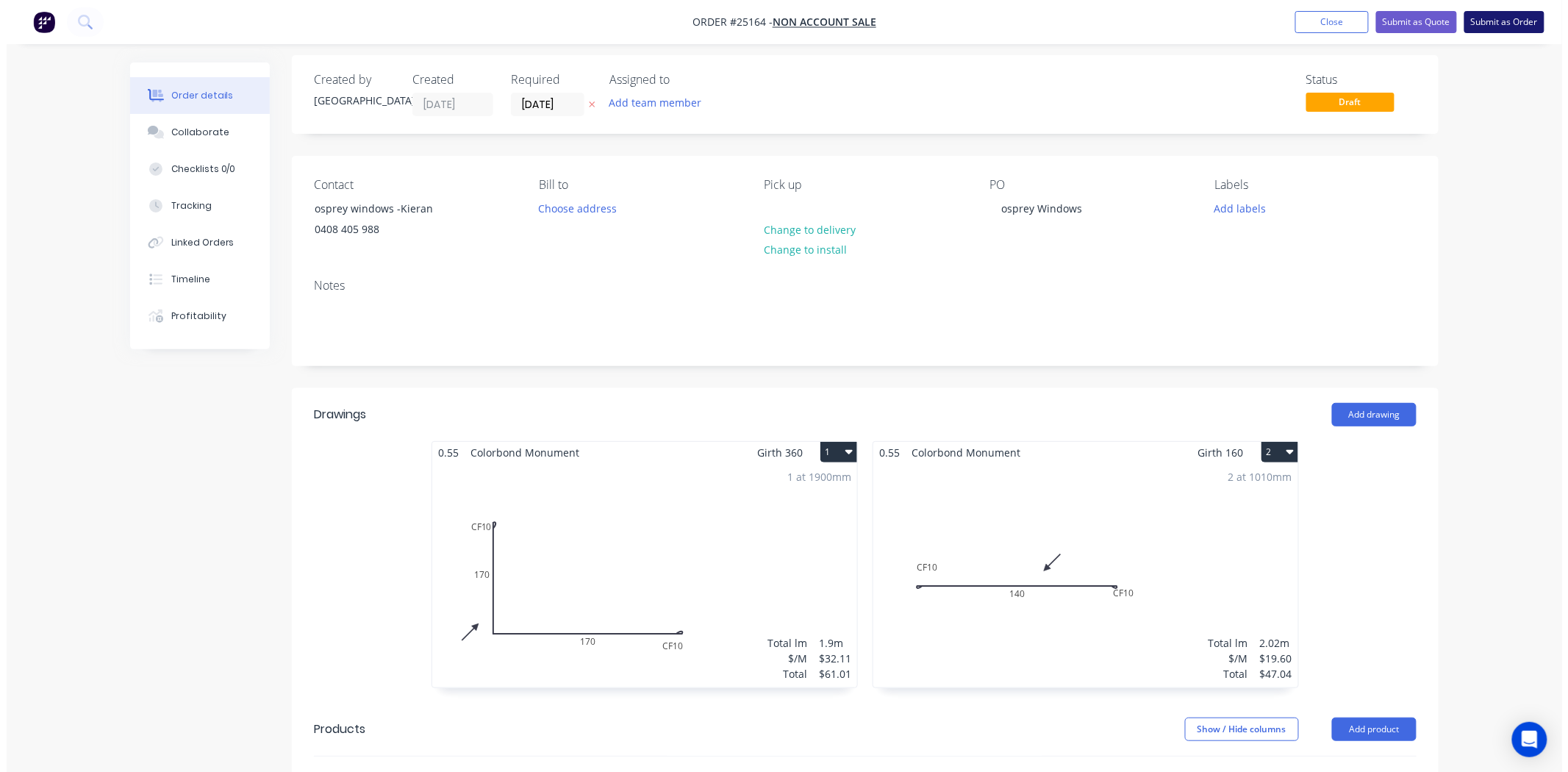
scroll to position [0, 0]
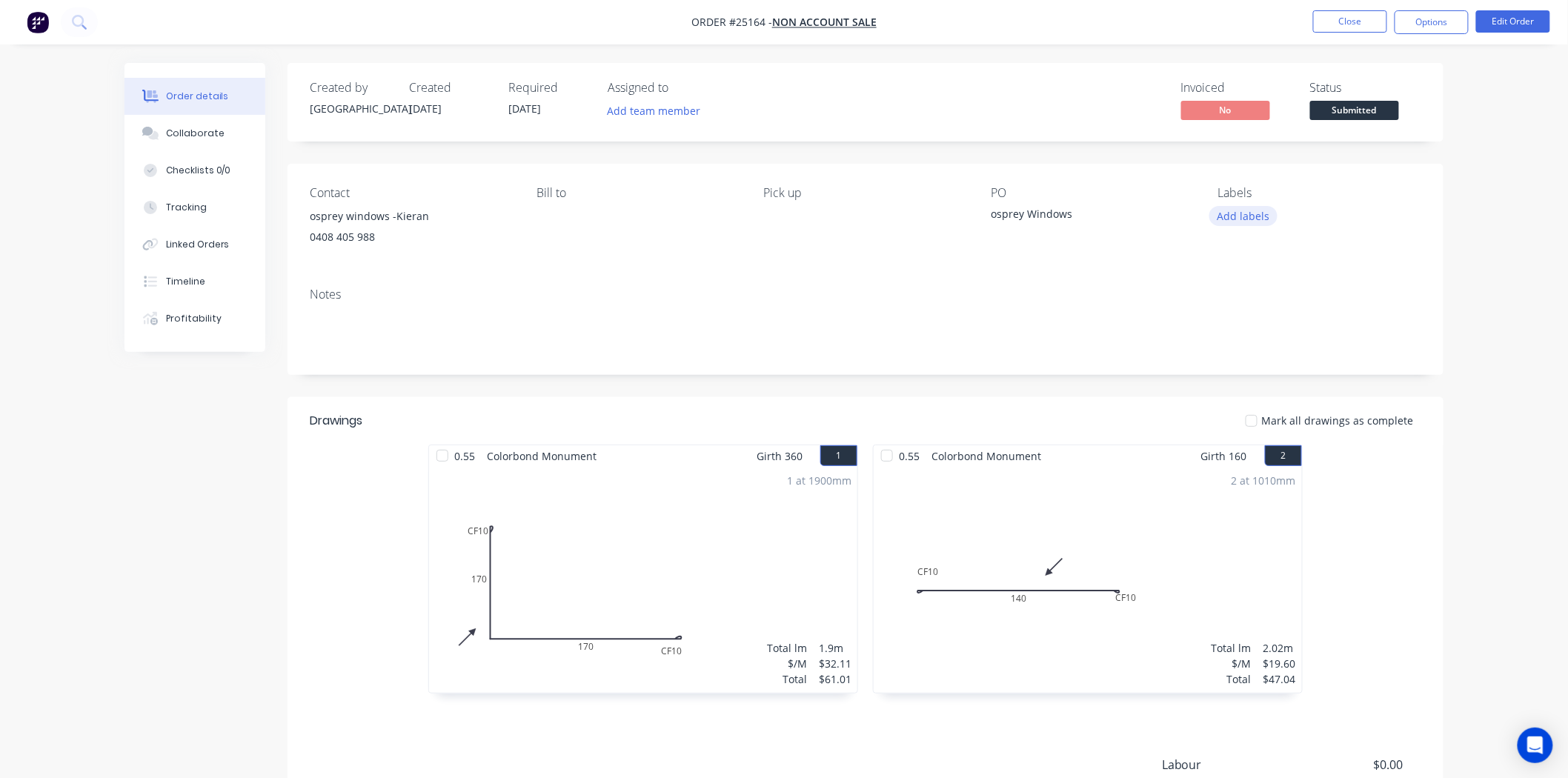
click at [1257, 212] on button "Add labels" at bounding box center [1242, 216] width 68 height 20
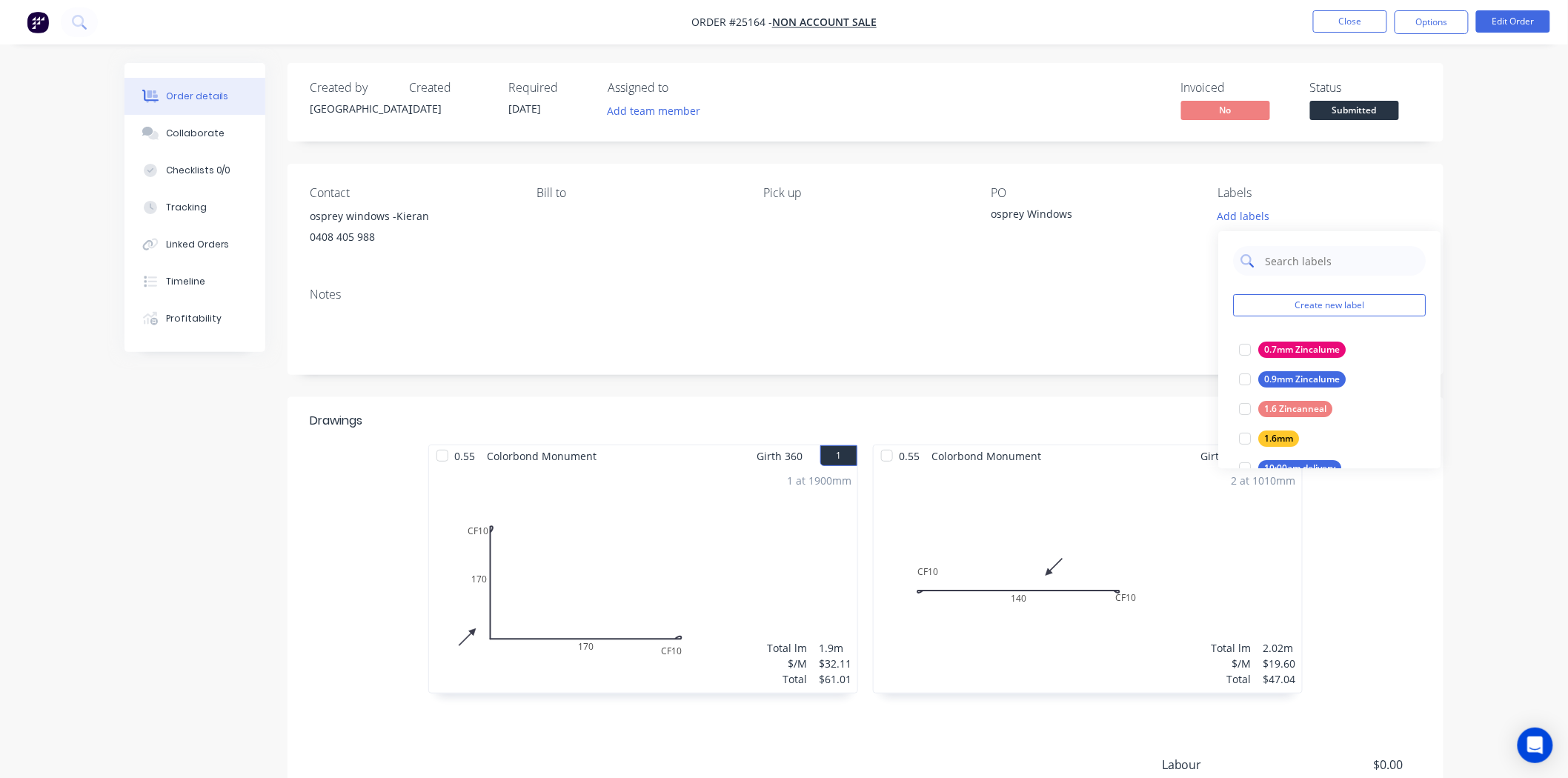
click at [1285, 250] on input "text" at bounding box center [1340, 260] width 155 height 30
type input "mon"
click at [1286, 411] on div "Monument" at bounding box center [1288, 408] width 60 height 16
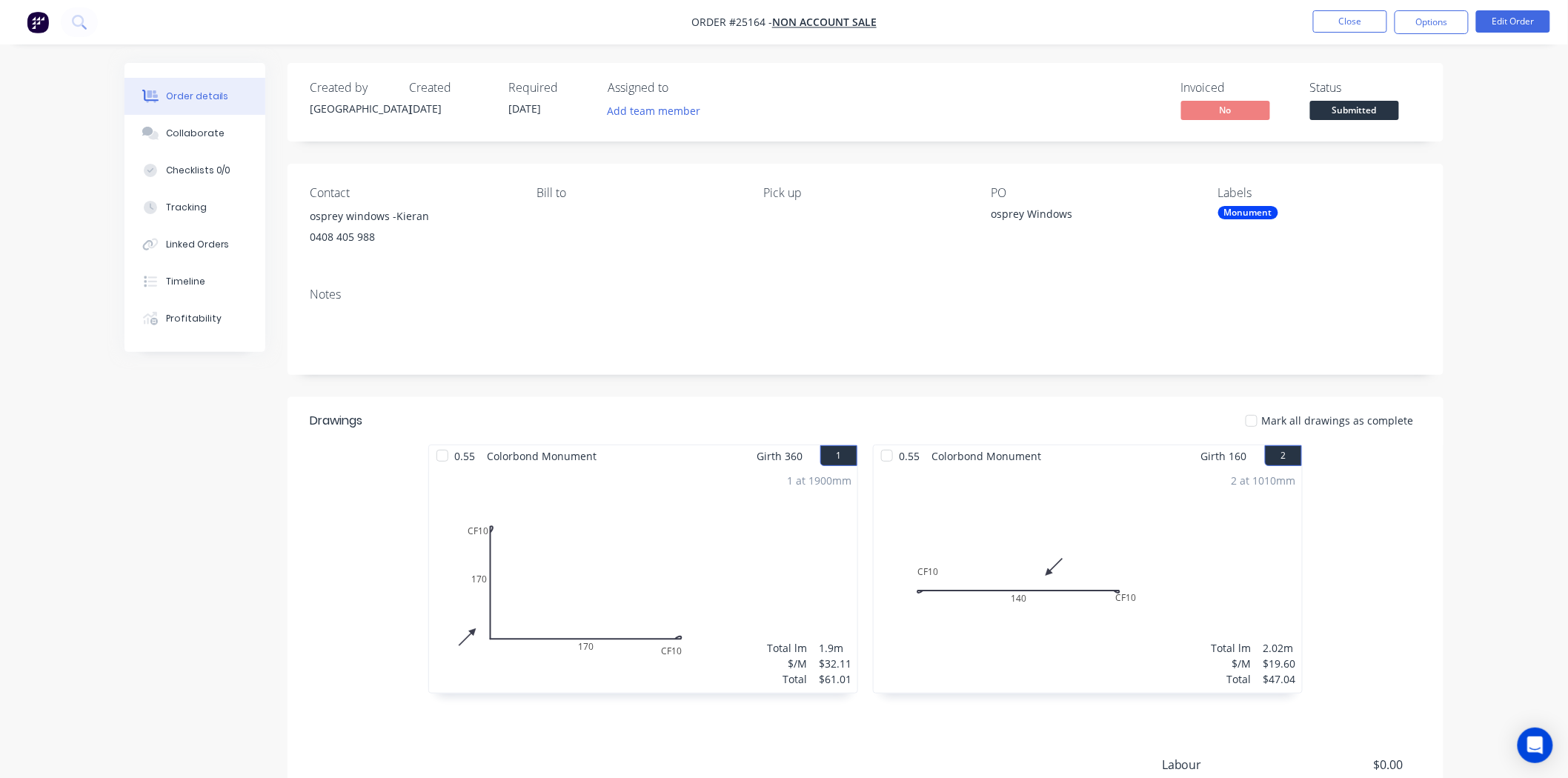
click at [1348, 171] on div "Contact osprey windows -Kieran 0408 405 988 Bill to Pick up PO osprey Windows L…" at bounding box center [865, 220] width 1156 height 112
click at [1378, 108] on span "Submitted" at bounding box center [1354, 109] width 89 height 18
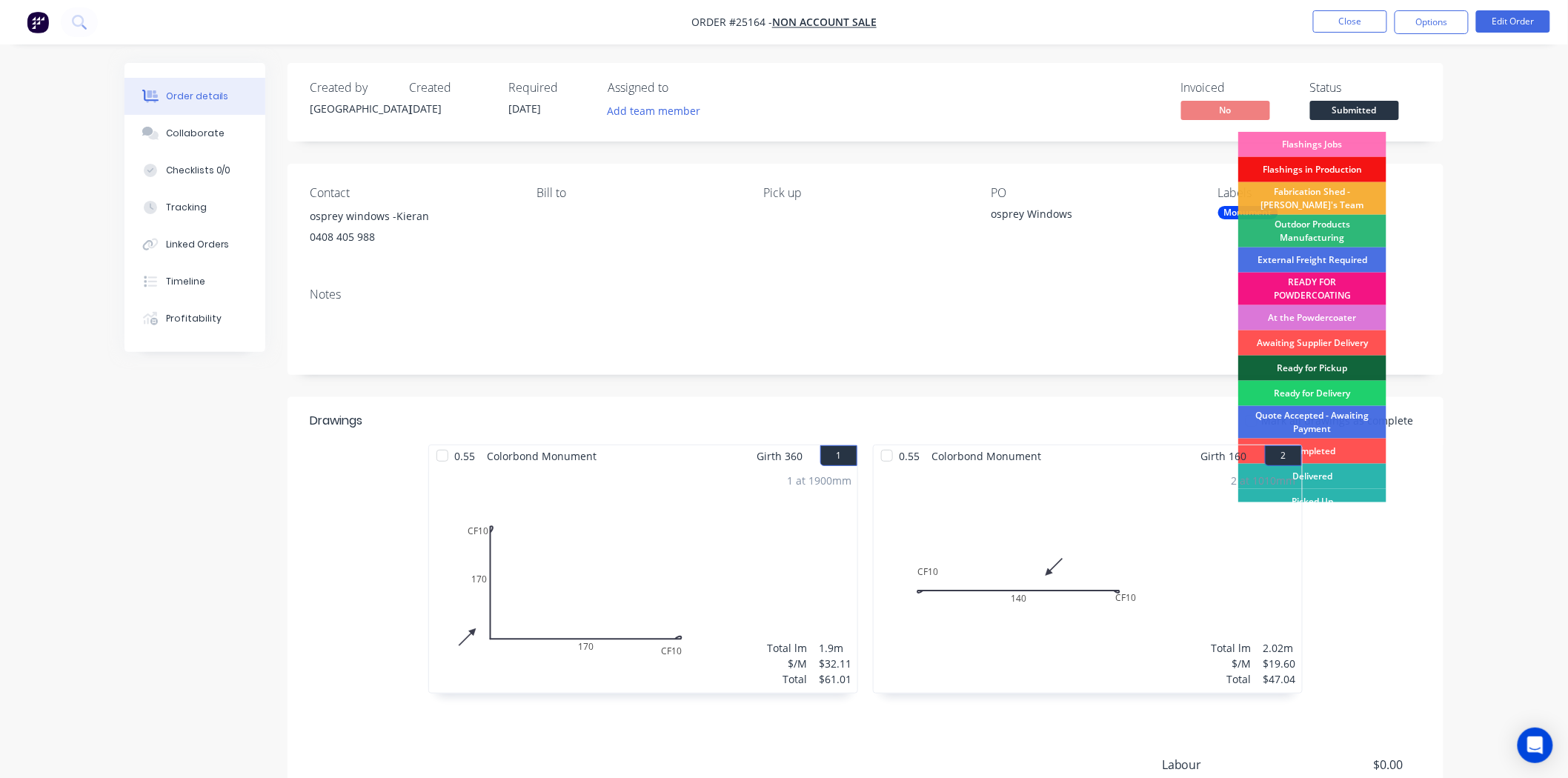
drag, startPoint x: 1372, startPoint y: 142, endPoint x: 1372, endPoint y: 132, distance: 10.0
click at [1372, 141] on div "Flashings Jobs" at bounding box center [1312, 144] width 148 height 25
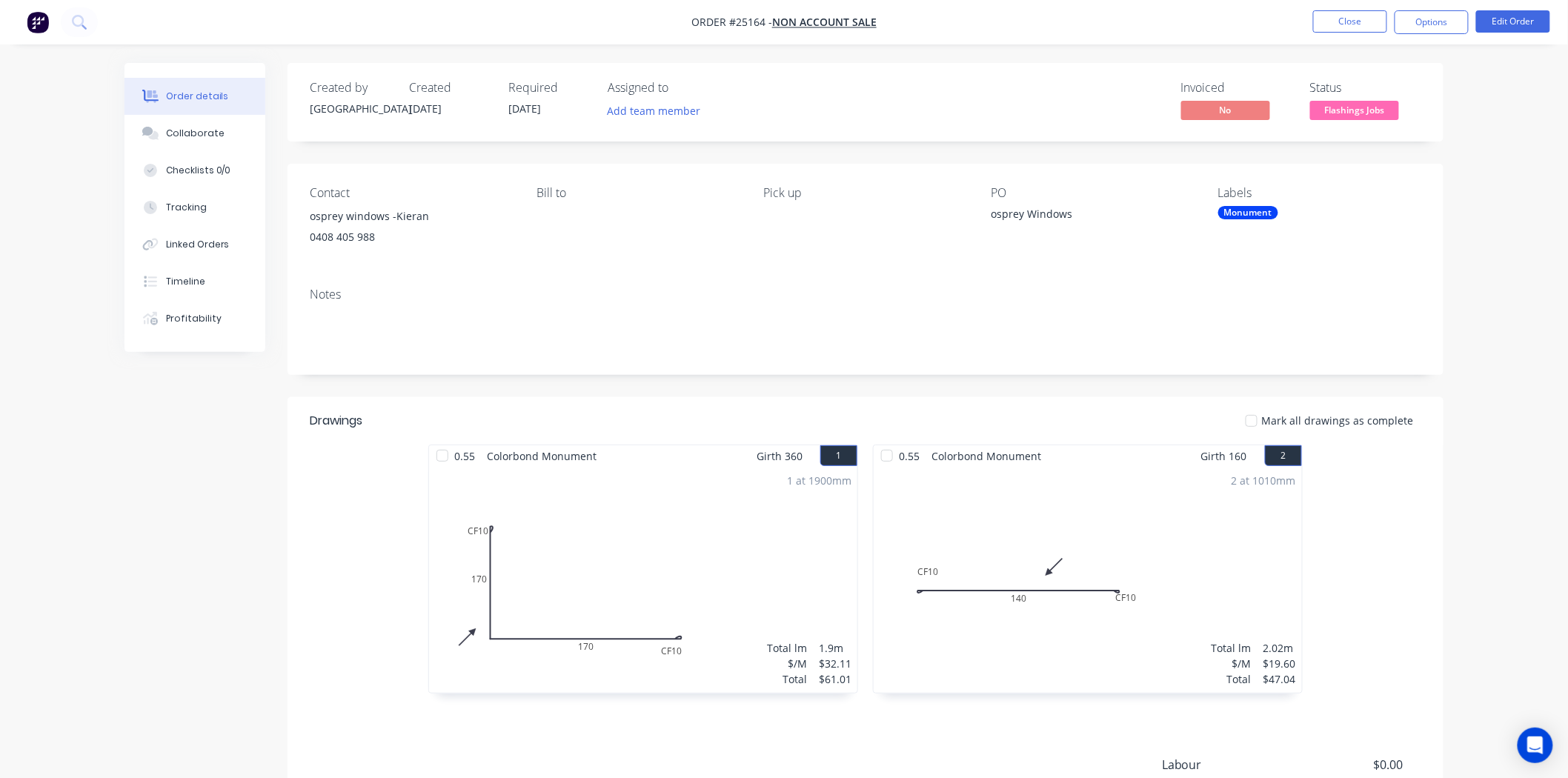
click at [1379, 2] on nav "Order #25164 - NON ACCOUNT SALE Close Options Edit Order" at bounding box center [784, 22] width 1568 height 44
click at [1374, 14] on button "Close" at bounding box center [1349, 21] width 74 height 22
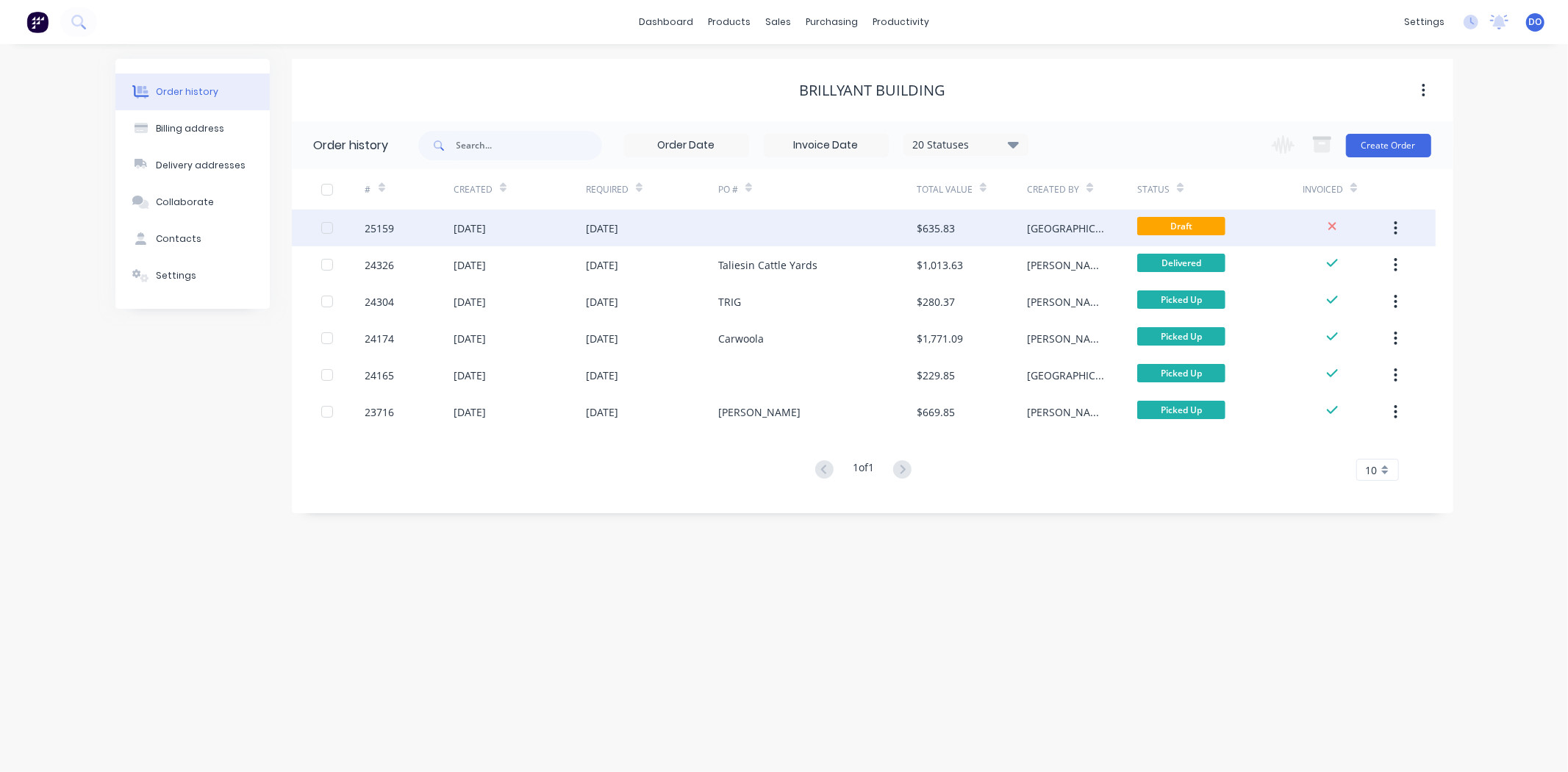
click at [618, 231] on div "[DATE]" at bounding box center [602, 228] width 32 height 15
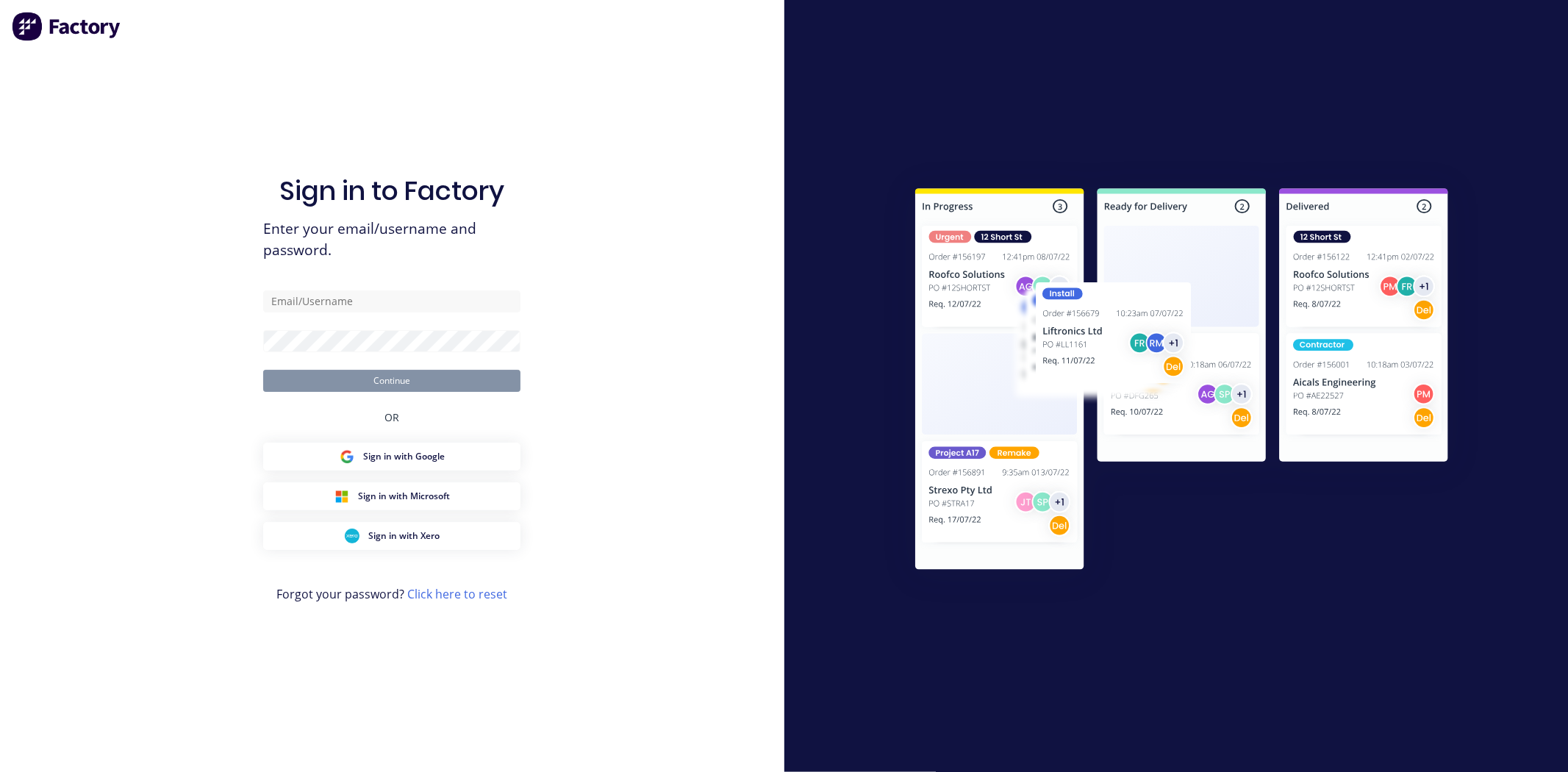
type input "Dallas@arkus.com.au"
click at [263, 370] on button "Continue" at bounding box center [392, 380] width 257 height 22
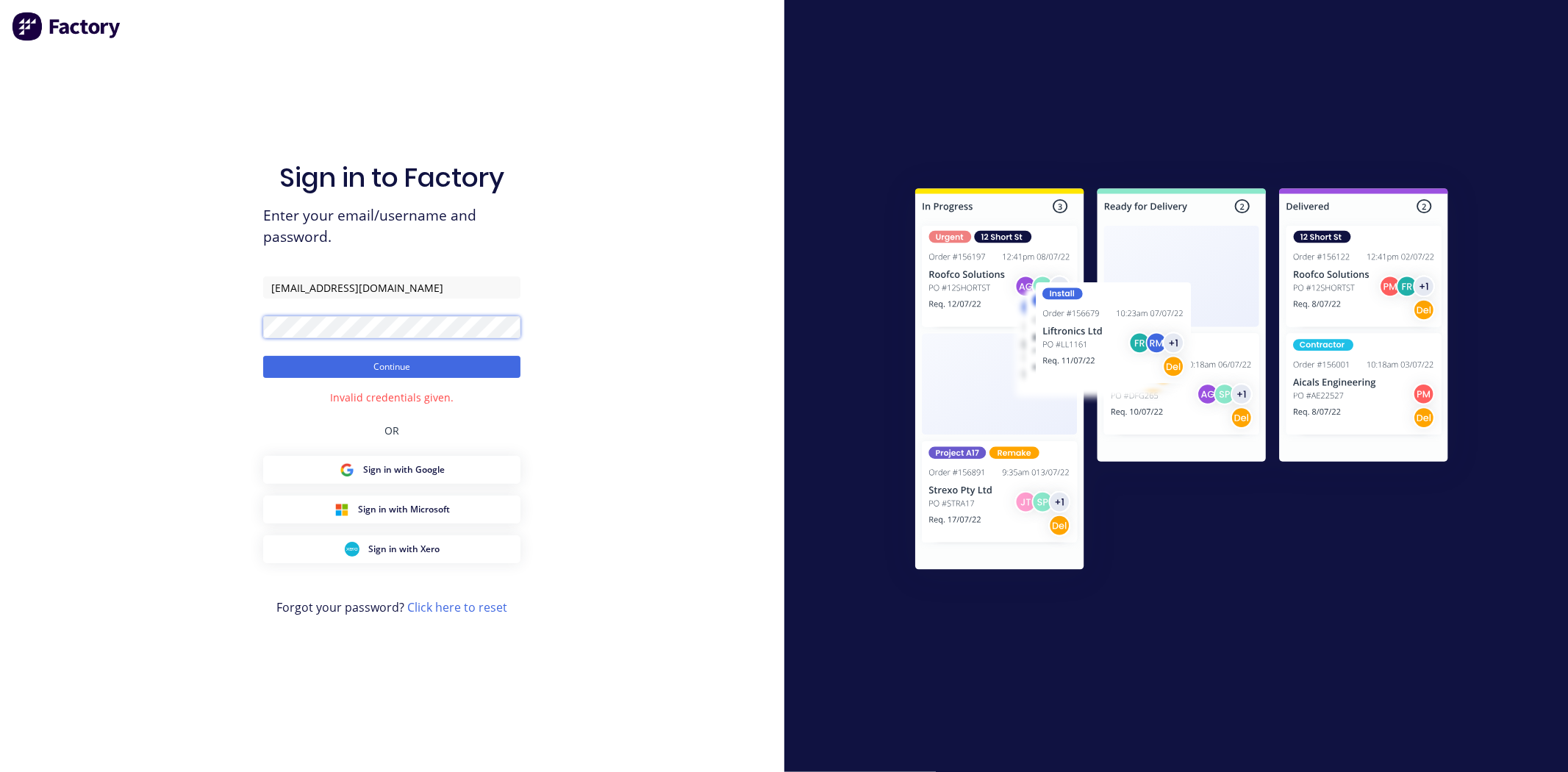
click at [150, 351] on div "Sign in to Factory Enter your email/username and password. Dallas@arkus.com.au …" at bounding box center [392, 386] width 784 height 772
click at [263, 356] on button "Continue" at bounding box center [392, 366] width 257 height 22
